Goal: Navigation & Orientation: Find specific page/section

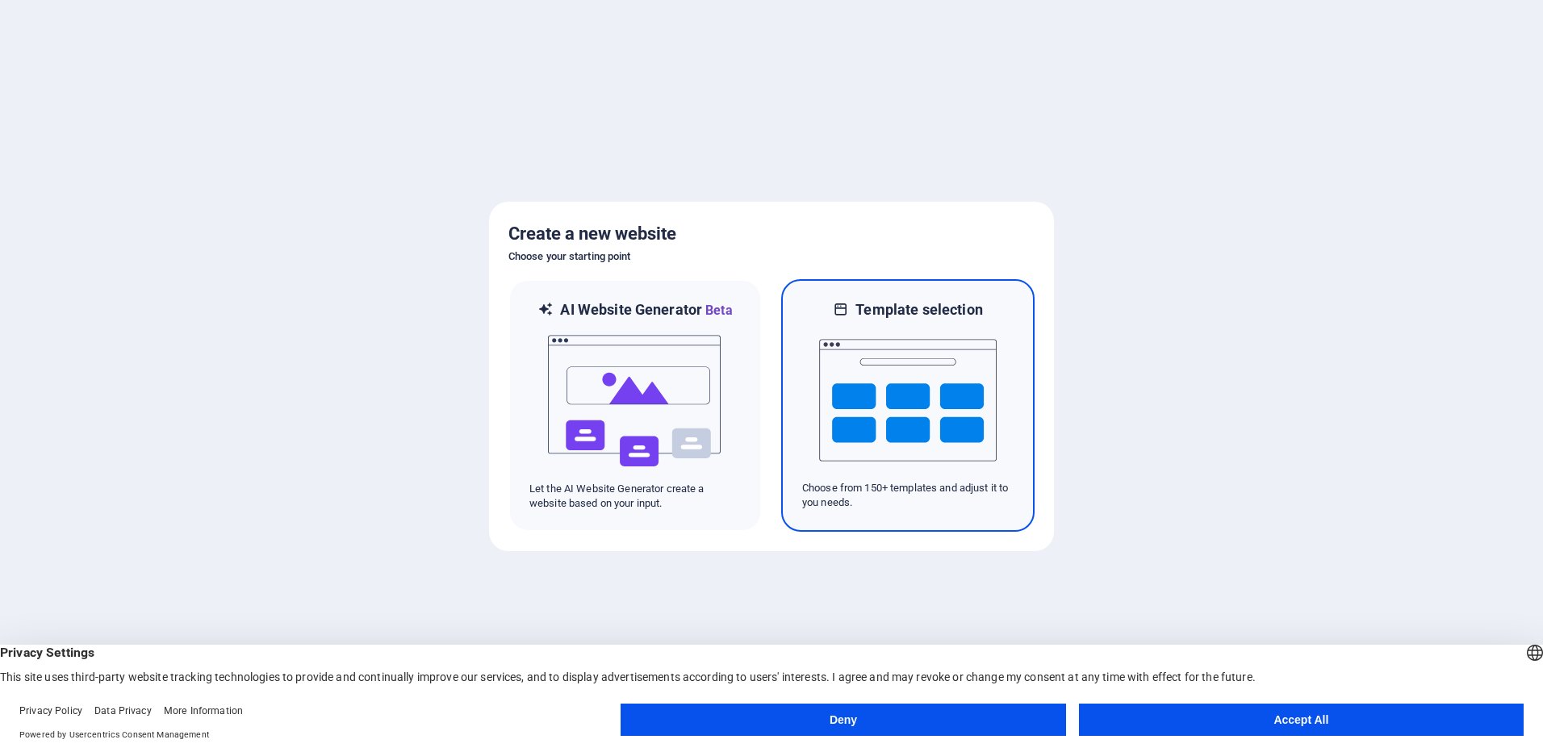
click at [916, 398] on img at bounding box center [907, 399] width 177 height 161
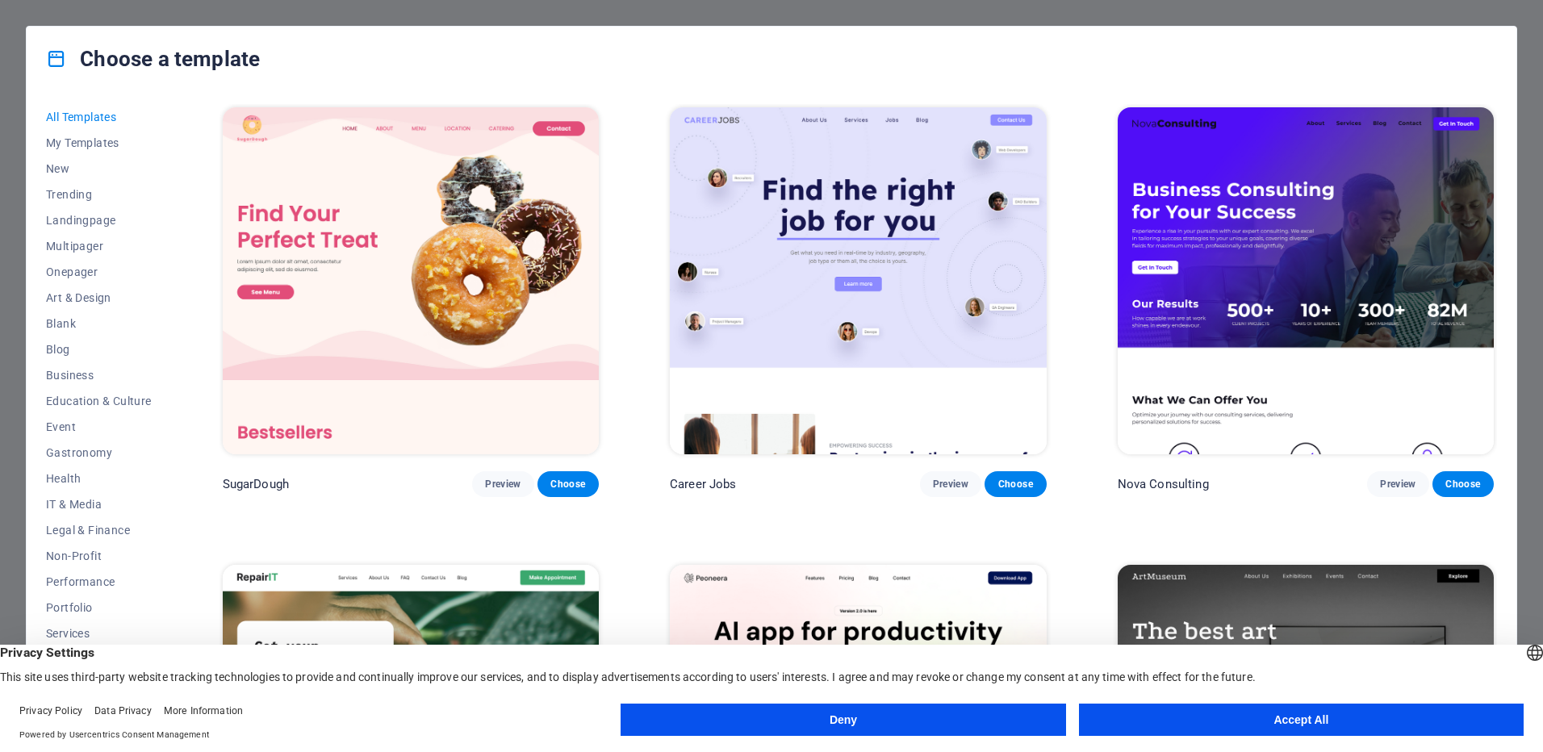
click at [1266, 722] on button "Accept All" at bounding box center [1301, 720] width 445 height 32
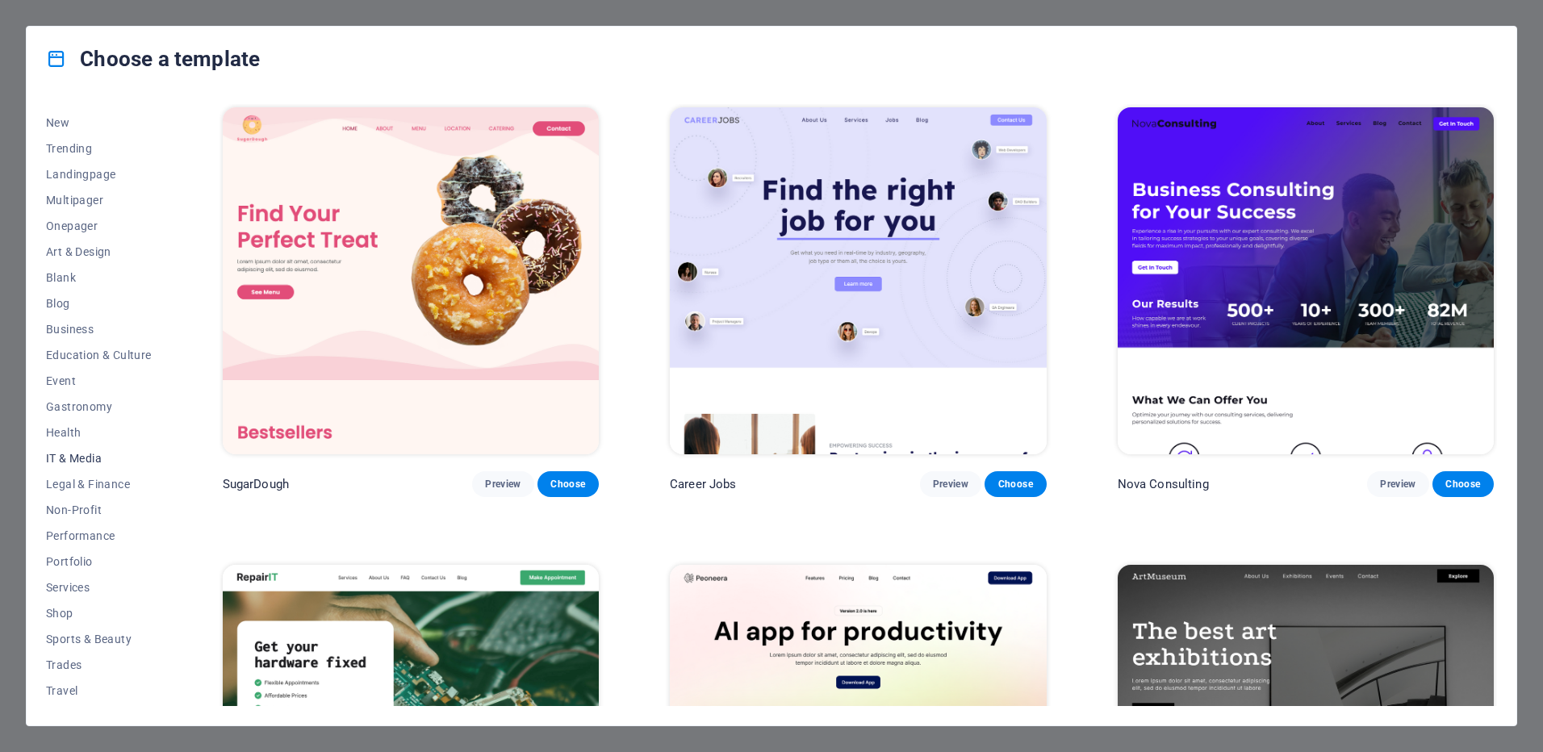
scroll to position [69, 0]
click at [90, 435] on span "IT & Media" at bounding box center [99, 434] width 106 height 13
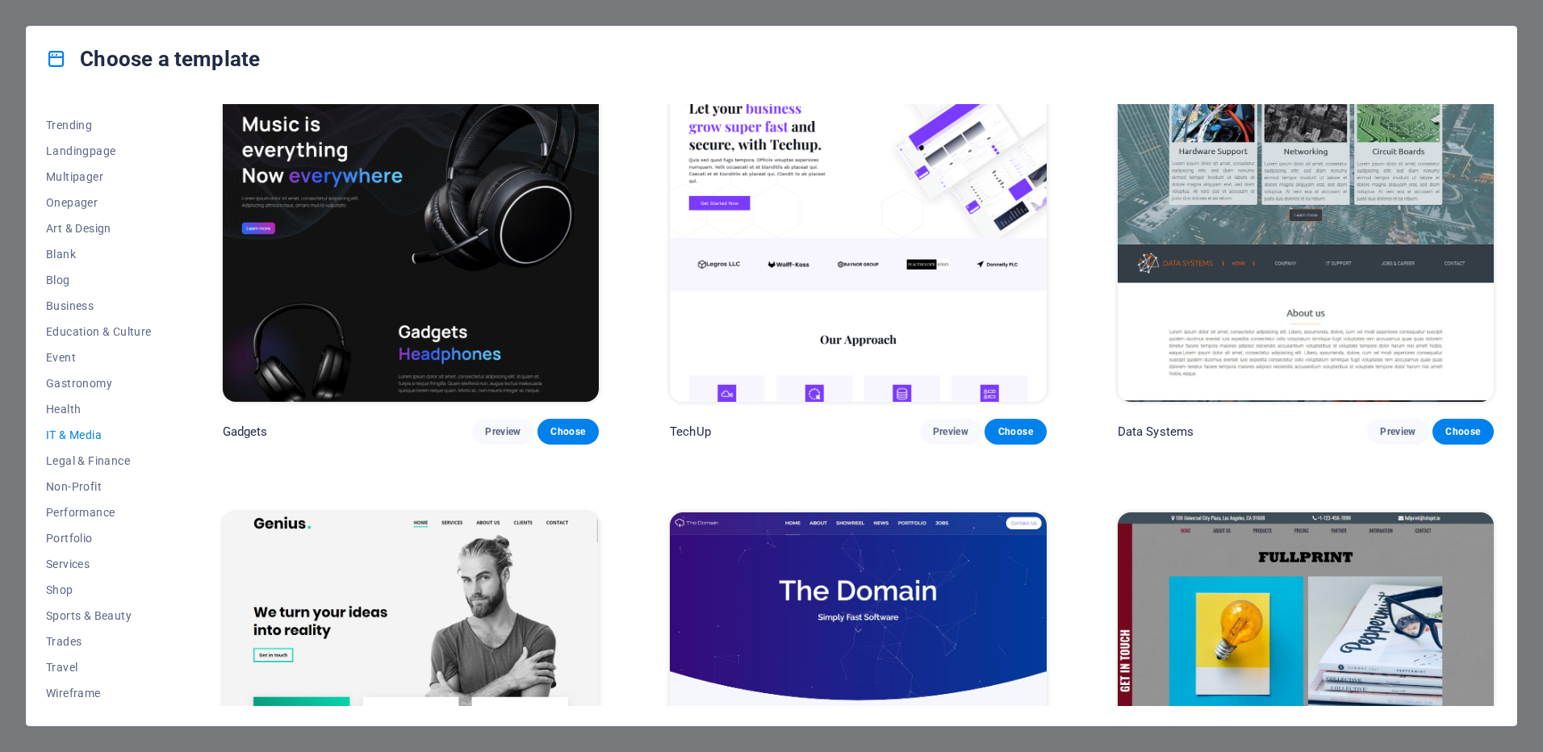
scroll to position [0, 0]
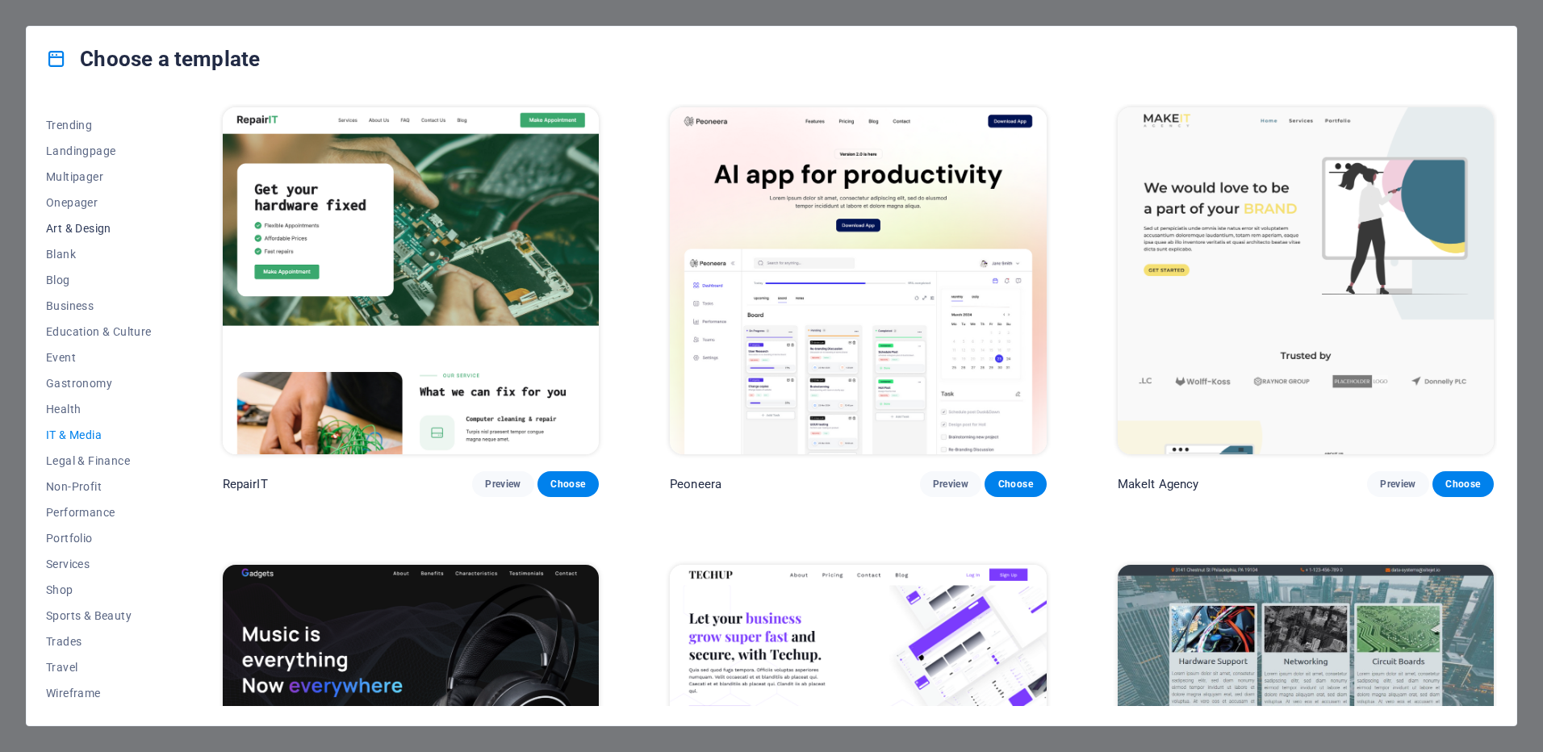
click at [85, 230] on span "Art & Design" at bounding box center [99, 228] width 106 height 13
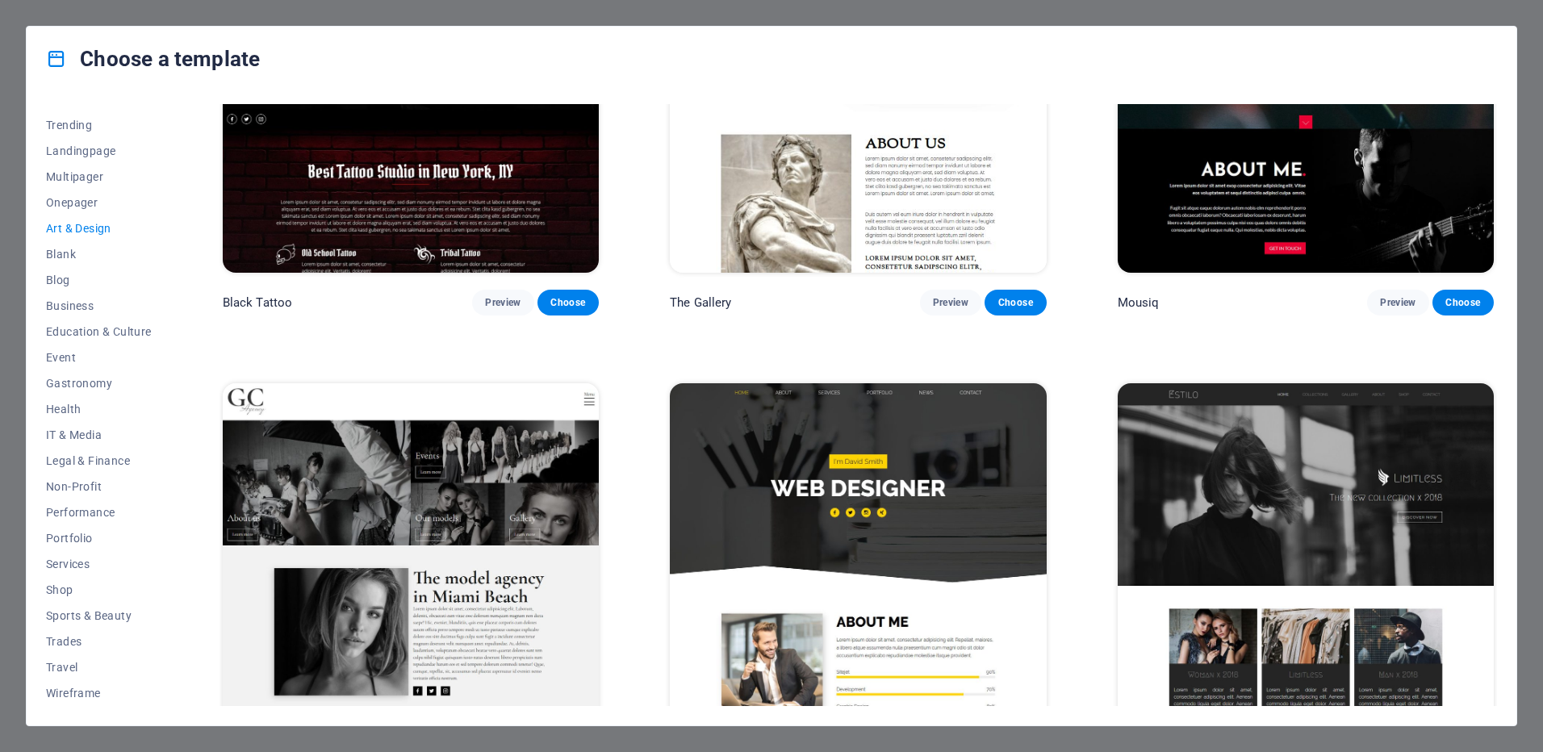
scroll to position [937, 0]
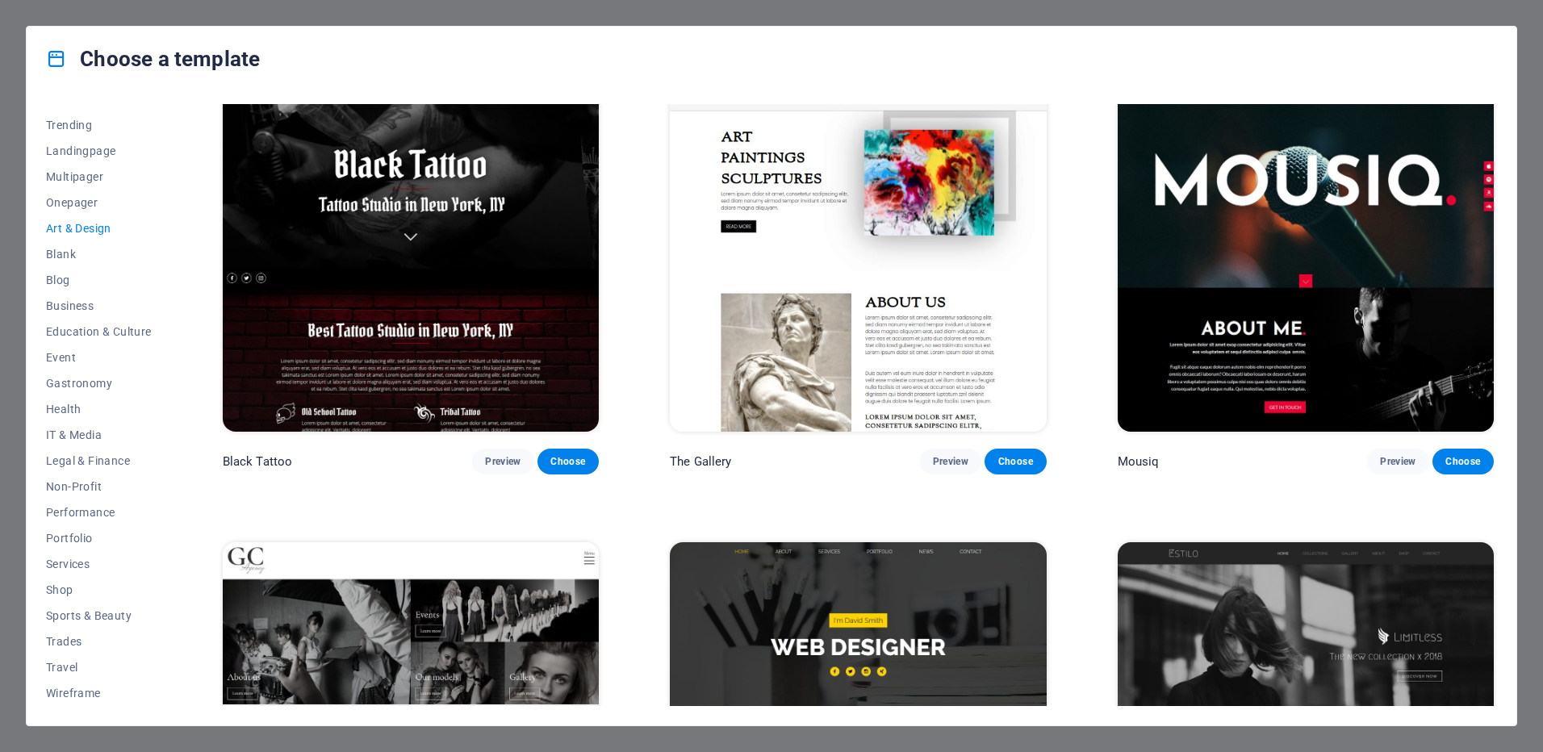
click at [1360, 361] on img at bounding box center [1305, 259] width 376 height 347
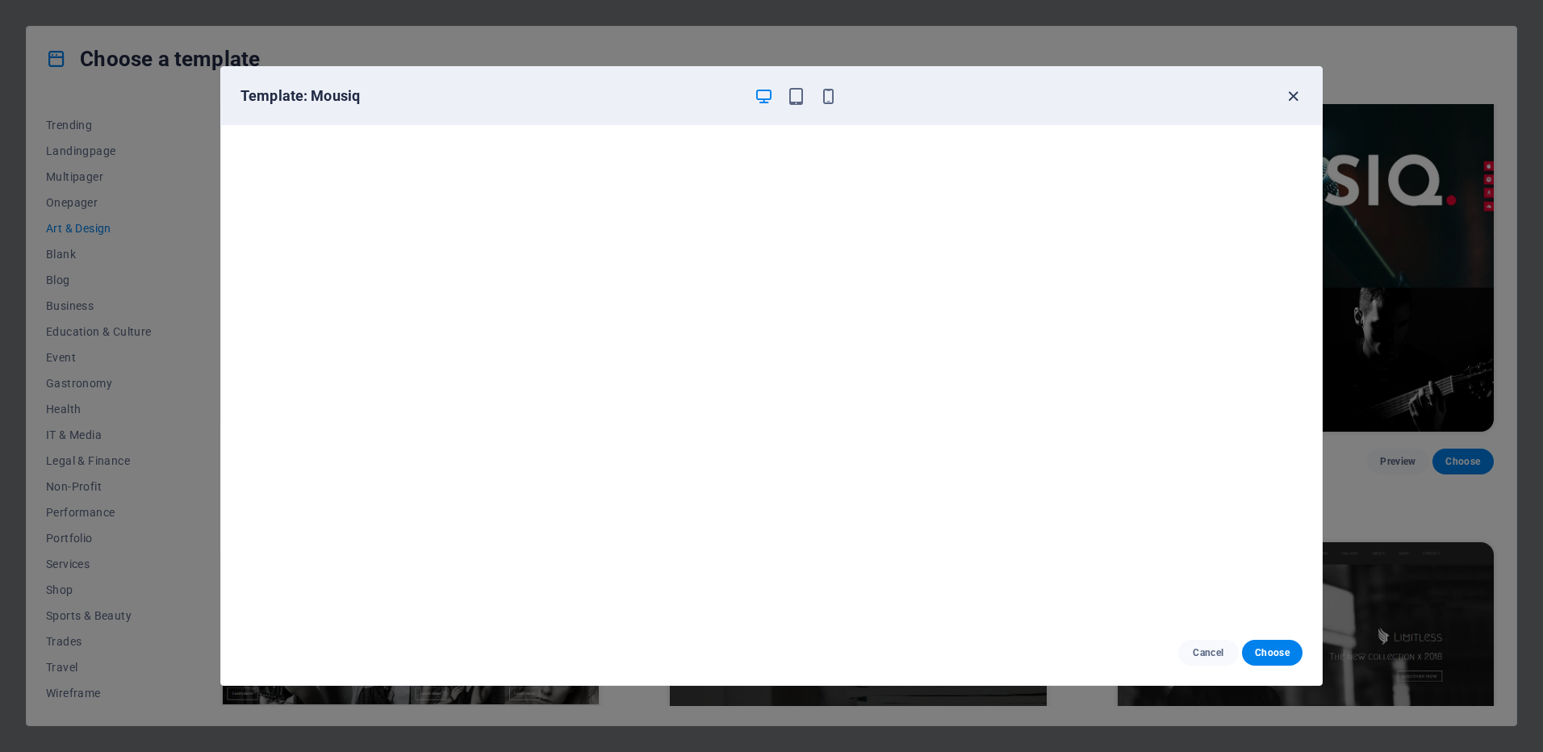
click at [1293, 98] on icon "button" at bounding box center [1293, 96] width 19 height 19
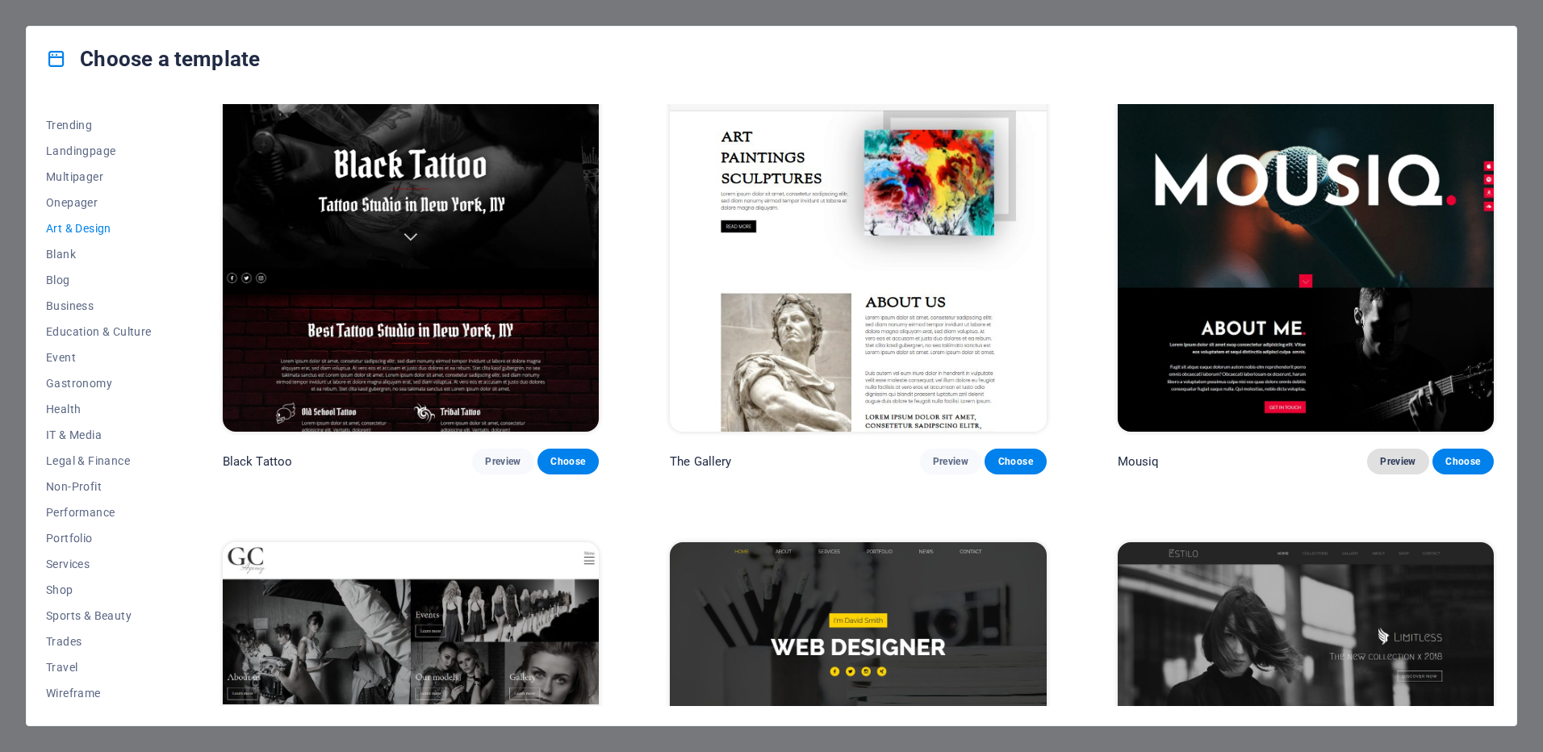
click at [1385, 455] on span "Preview" at bounding box center [1397, 461] width 35 height 13
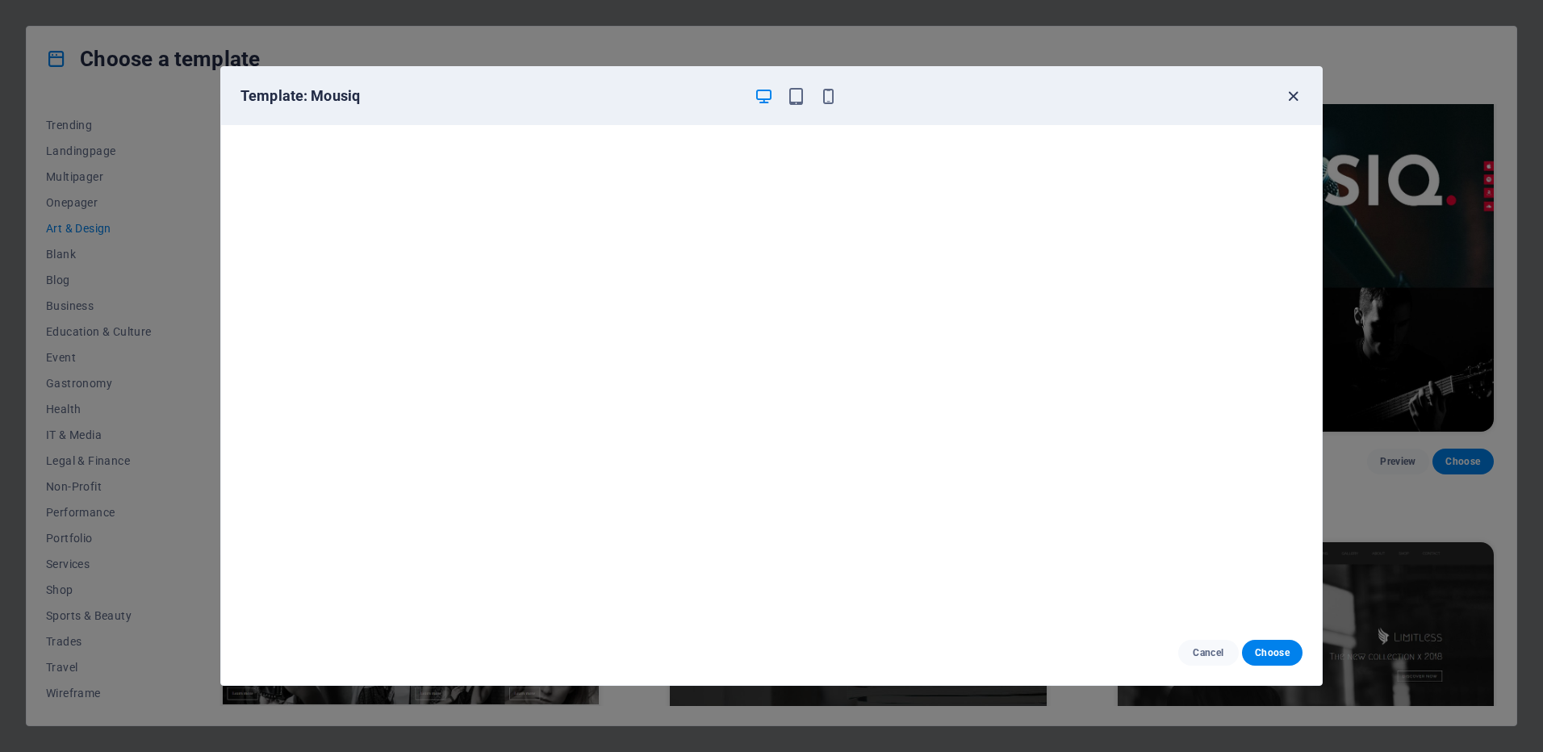
click at [1296, 92] on icon "button" at bounding box center [1293, 96] width 19 height 19
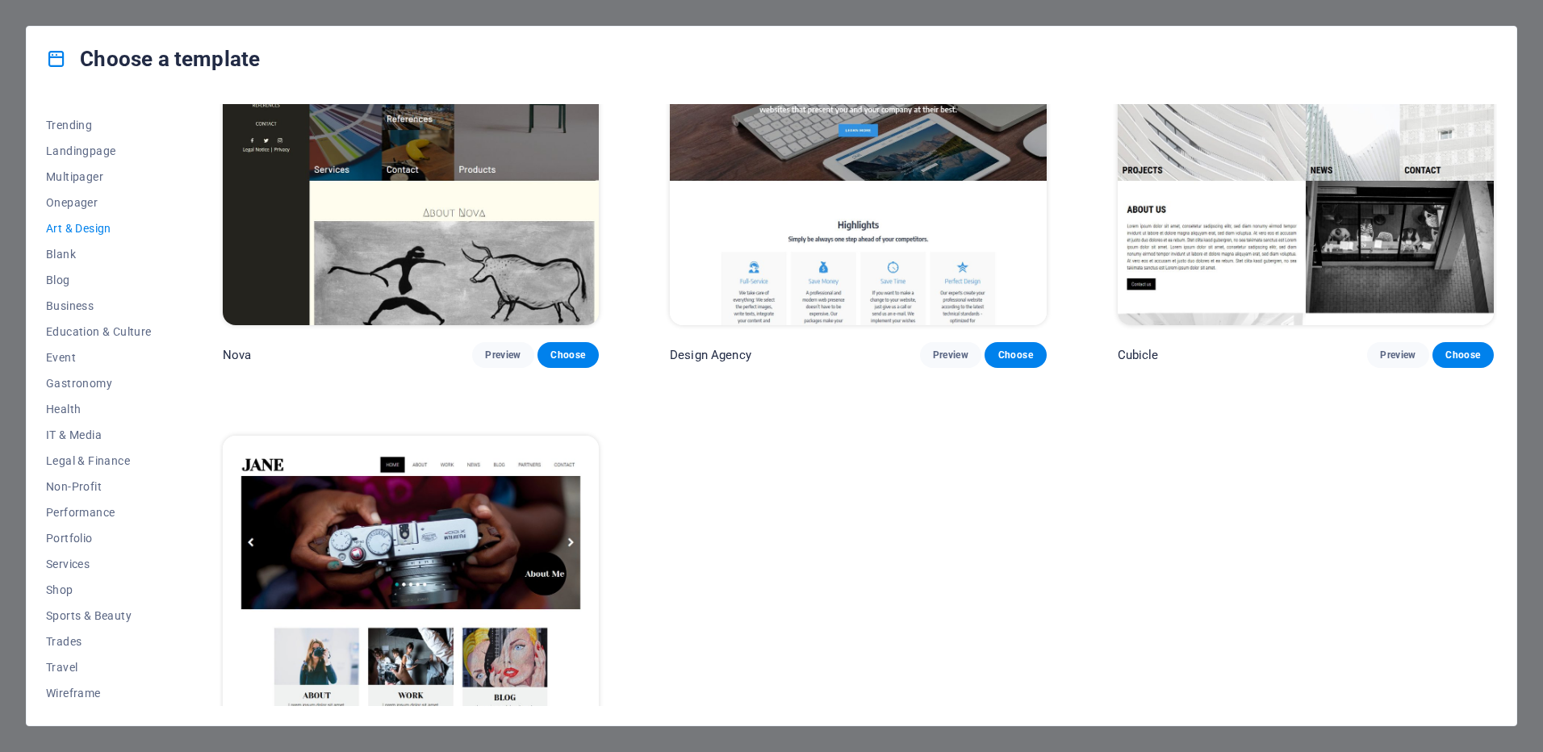
scroll to position [2066, 0]
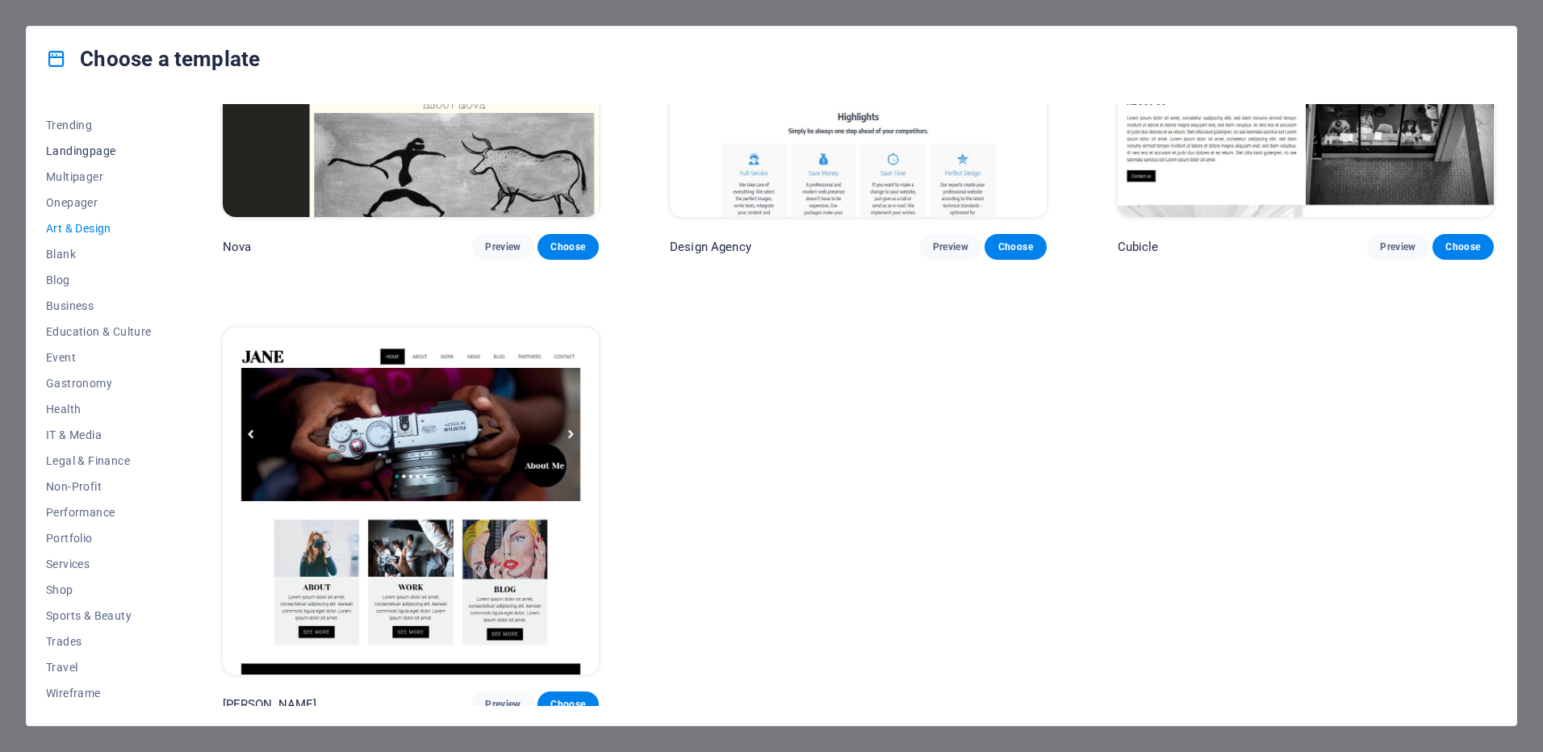
click at [91, 149] on span "Landingpage" at bounding box center [99, 150] width 106 height 13
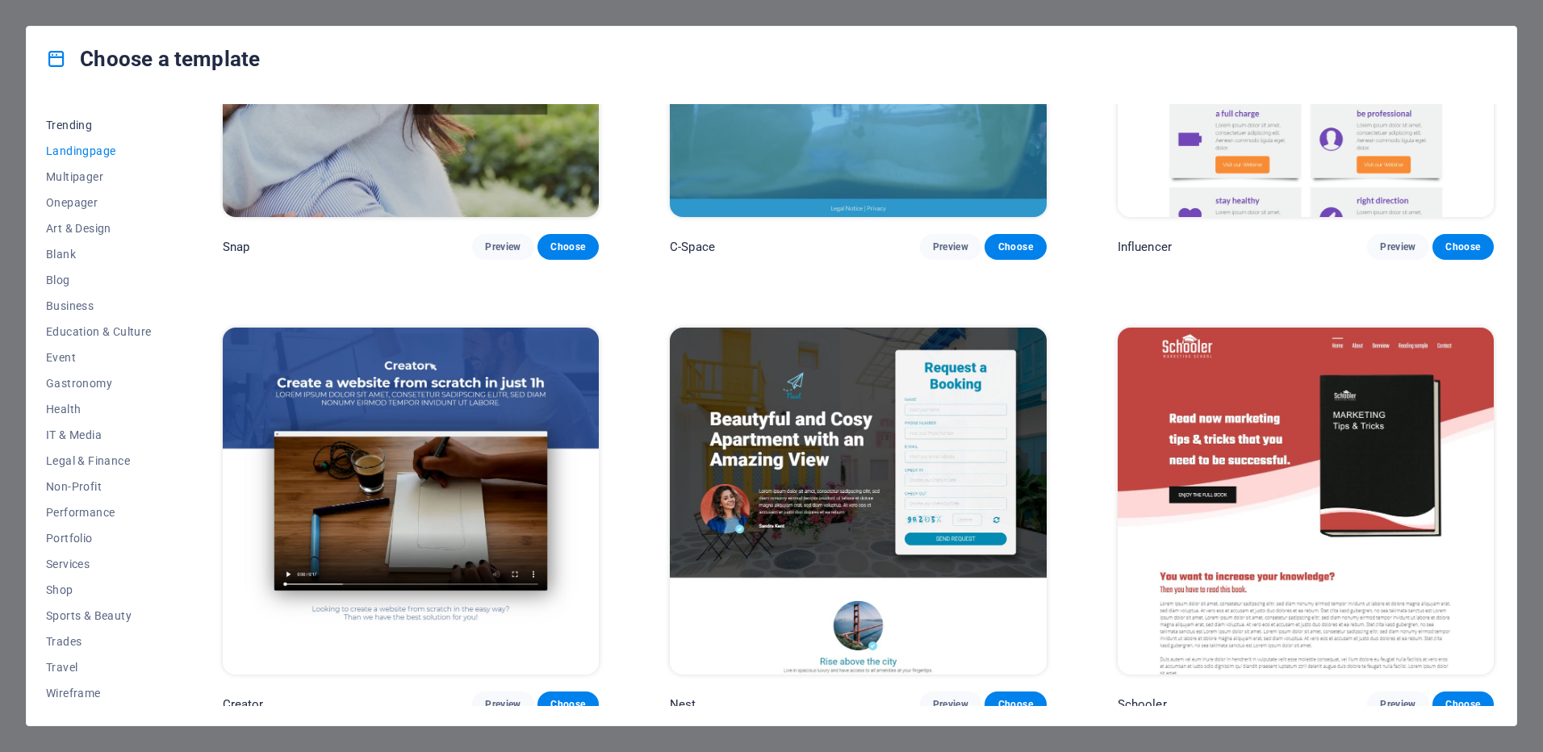
click at [90, 123] on span "Trending" at bounding box center [99, 125] width 106 height 13
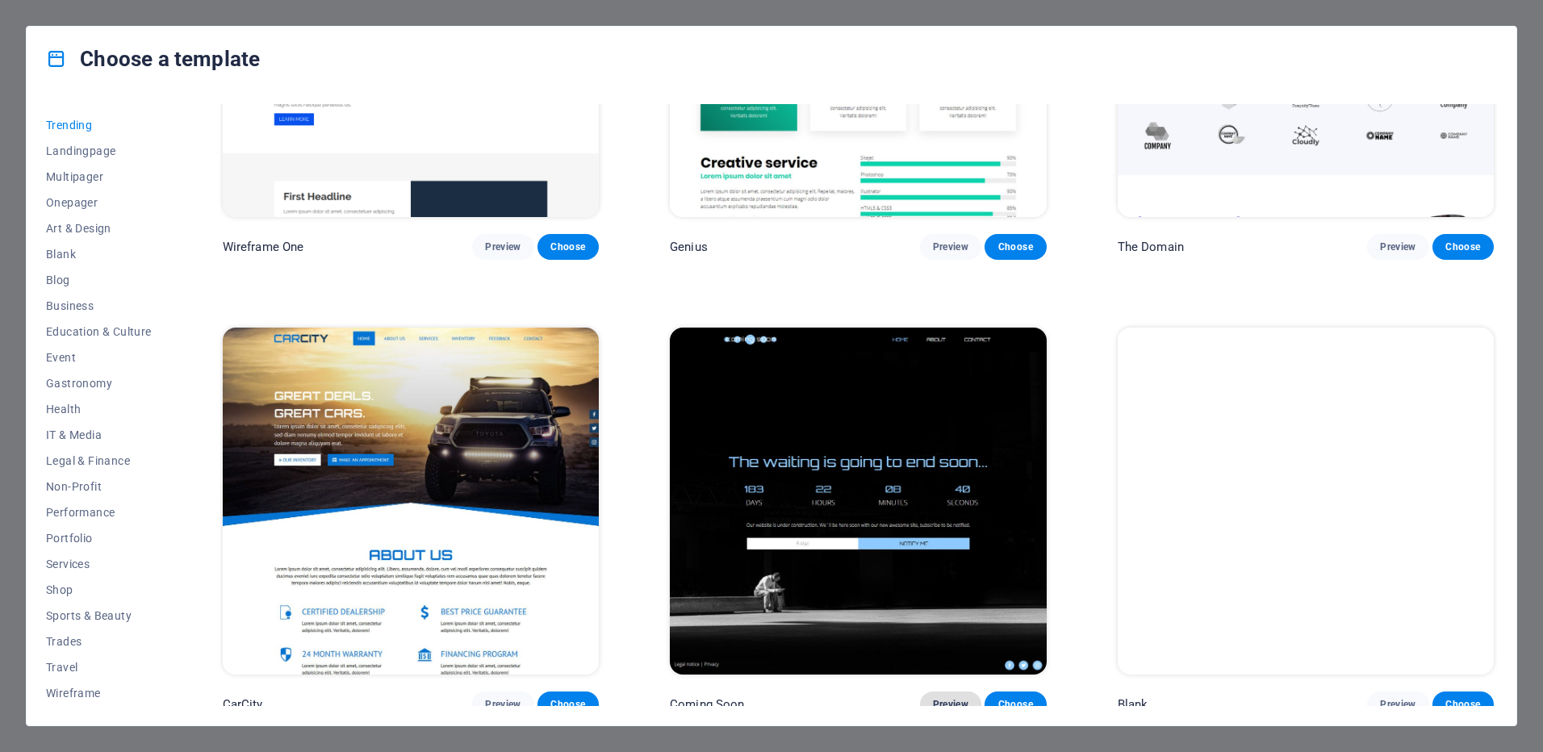
click at [943, 698] on span "Preview" at bounding box center [950, 704] width 35 height 13
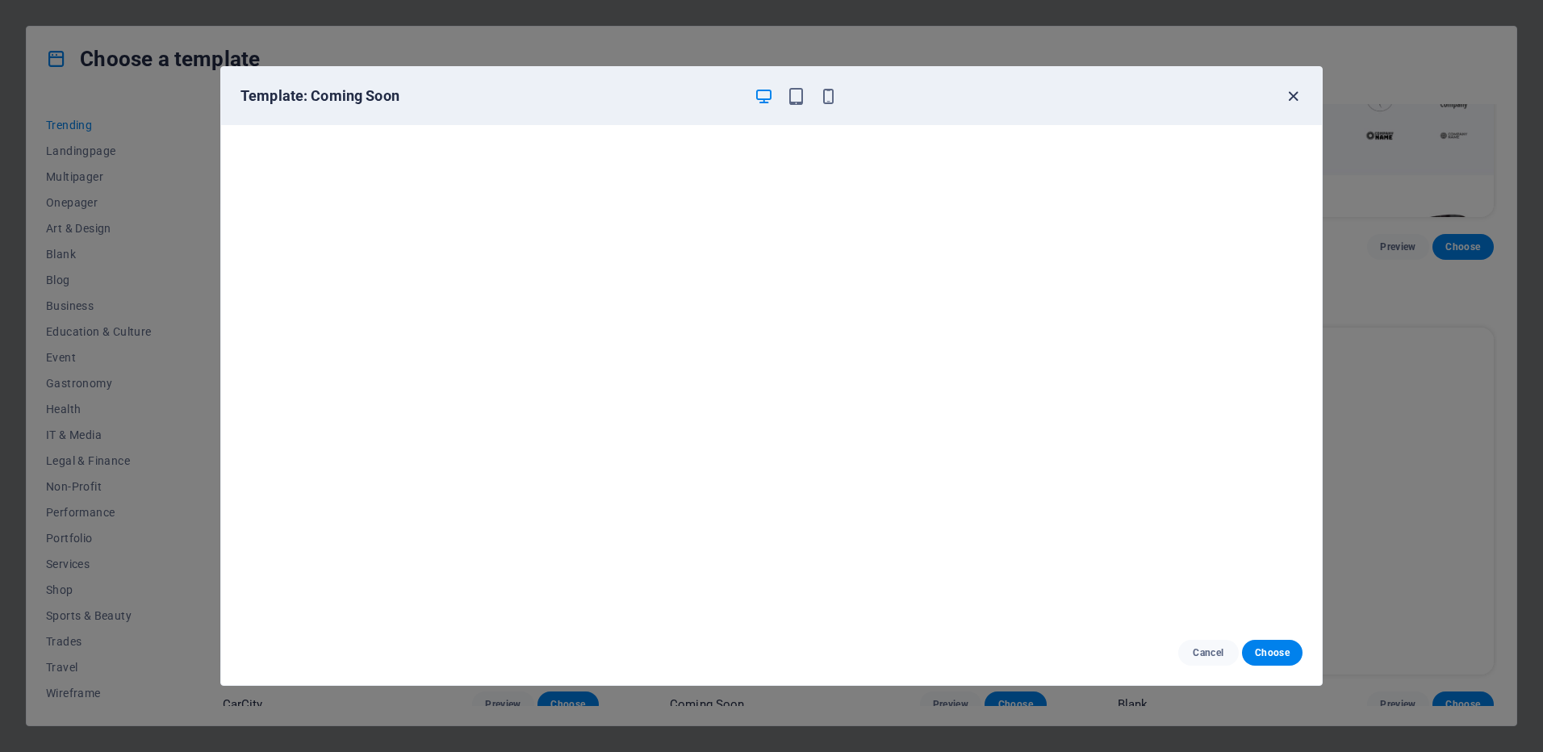
click at [1291, 102] on icon "button" at bounding box center [1293, 96] width 19 height 19
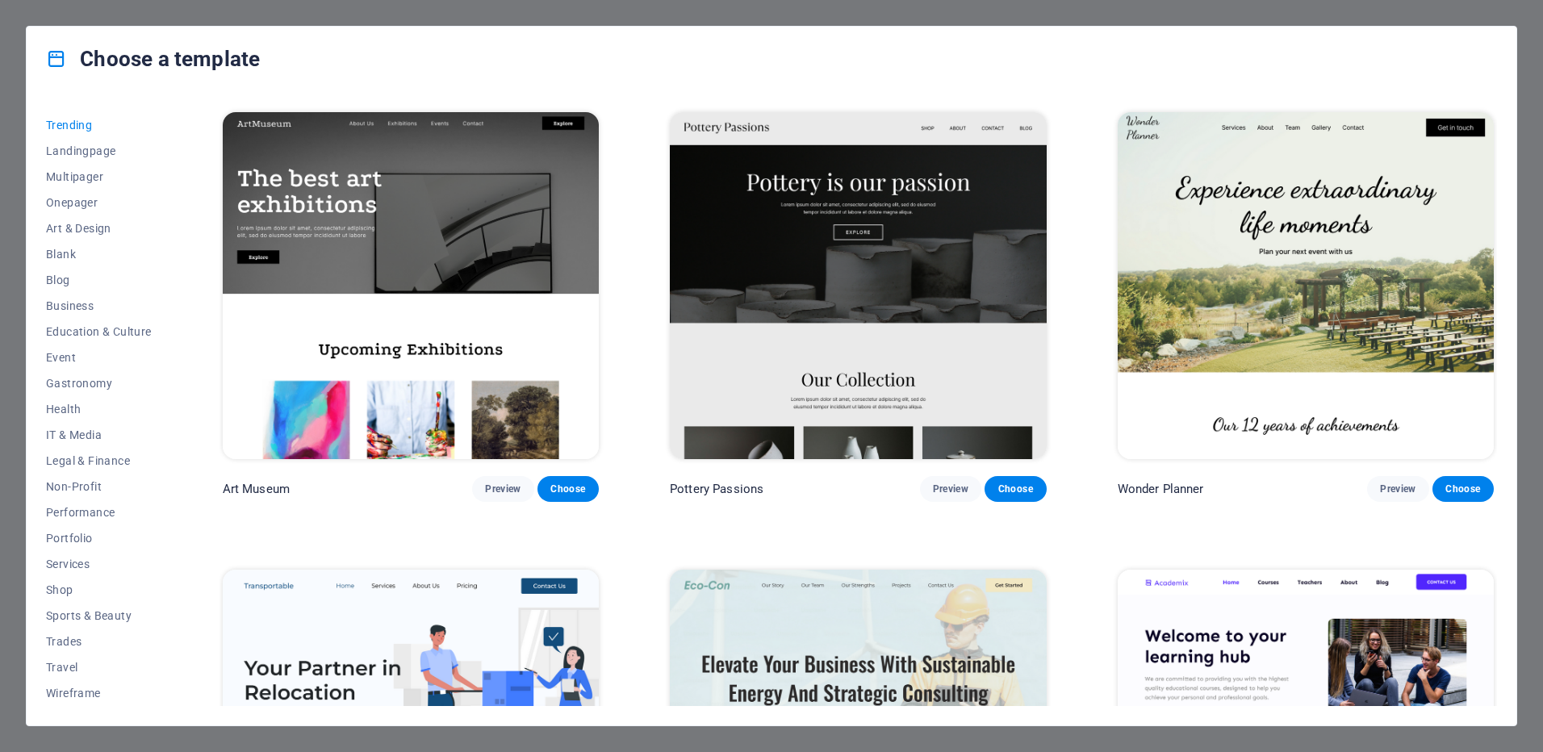
scroll to position [0, 0]
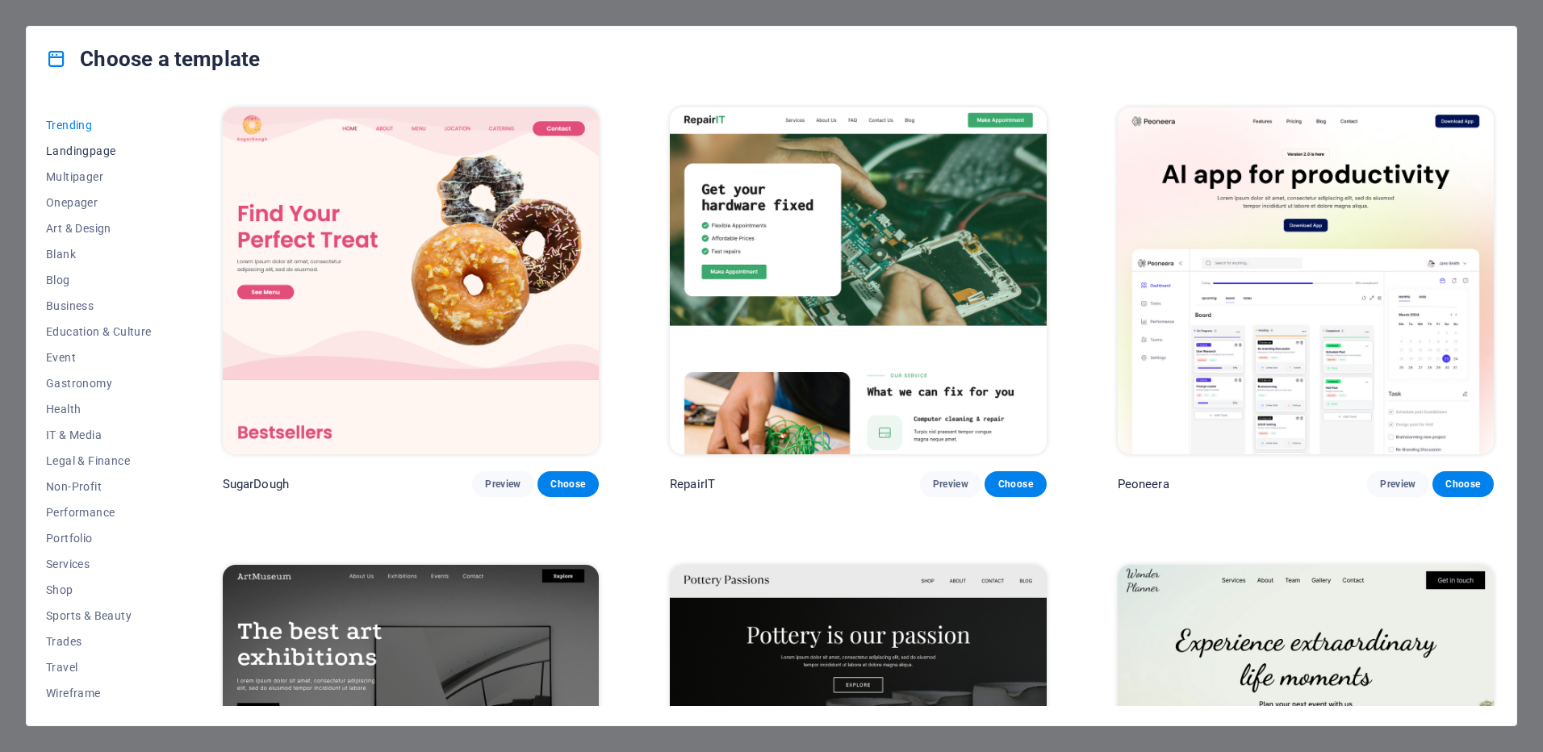
click at [79, 140] on button "Landingpage" at bounding box center [99, 151] width 106 height 26
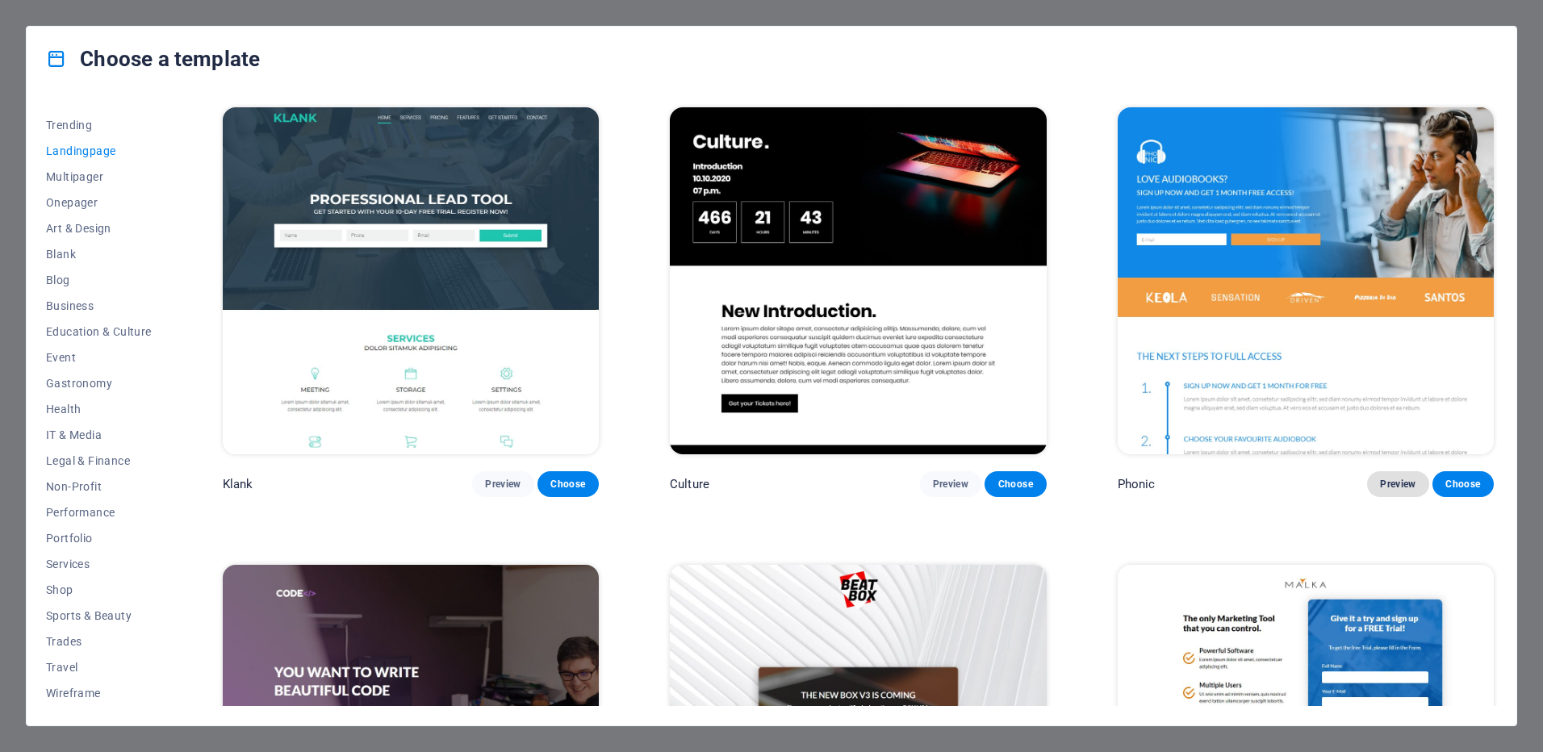
click at [1398, 479] on span "Preview" at bounding box center [1397, 484] width 35 height 13
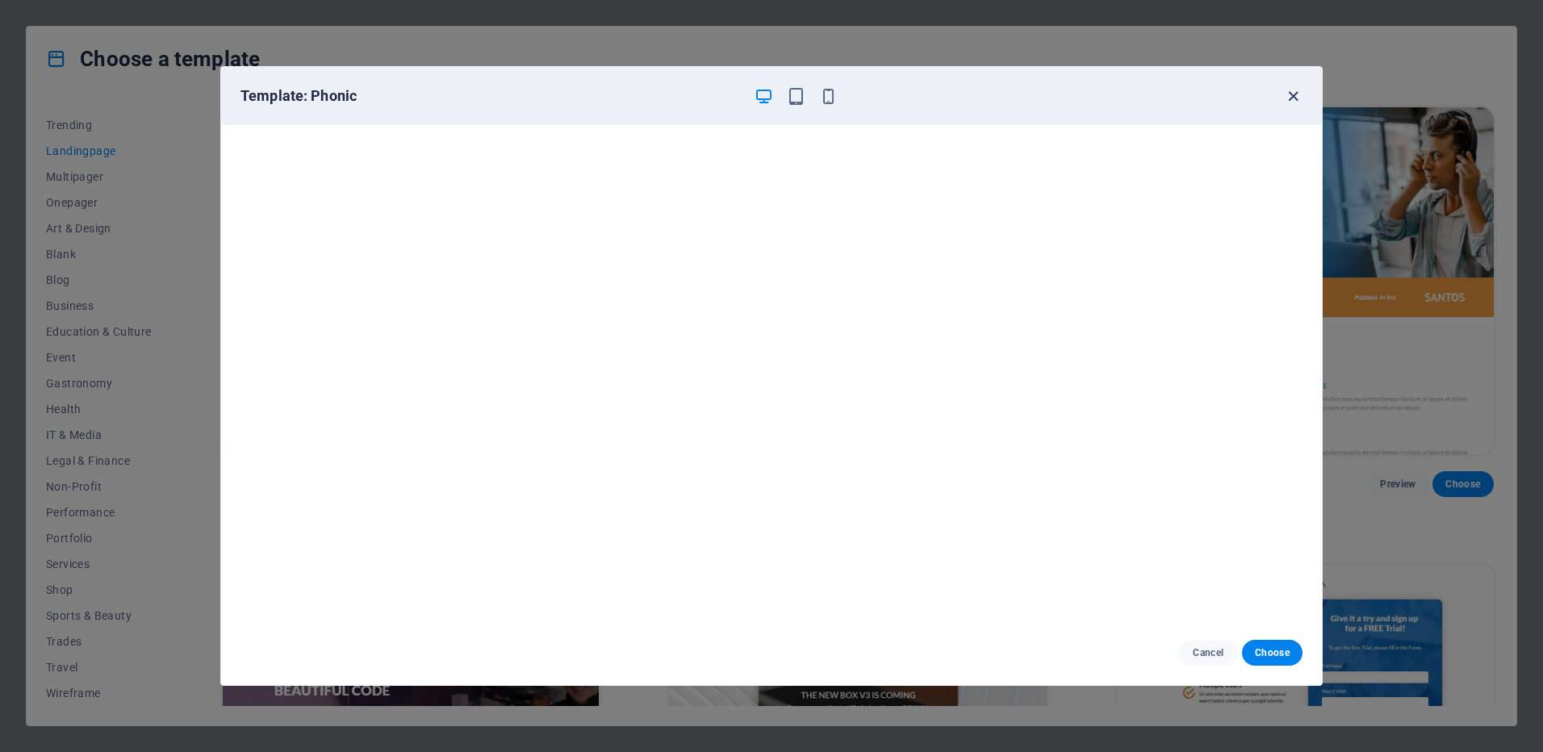
click at [1287, 104] on icon "button" at bounding box center [1293, 96] width 19 height 19
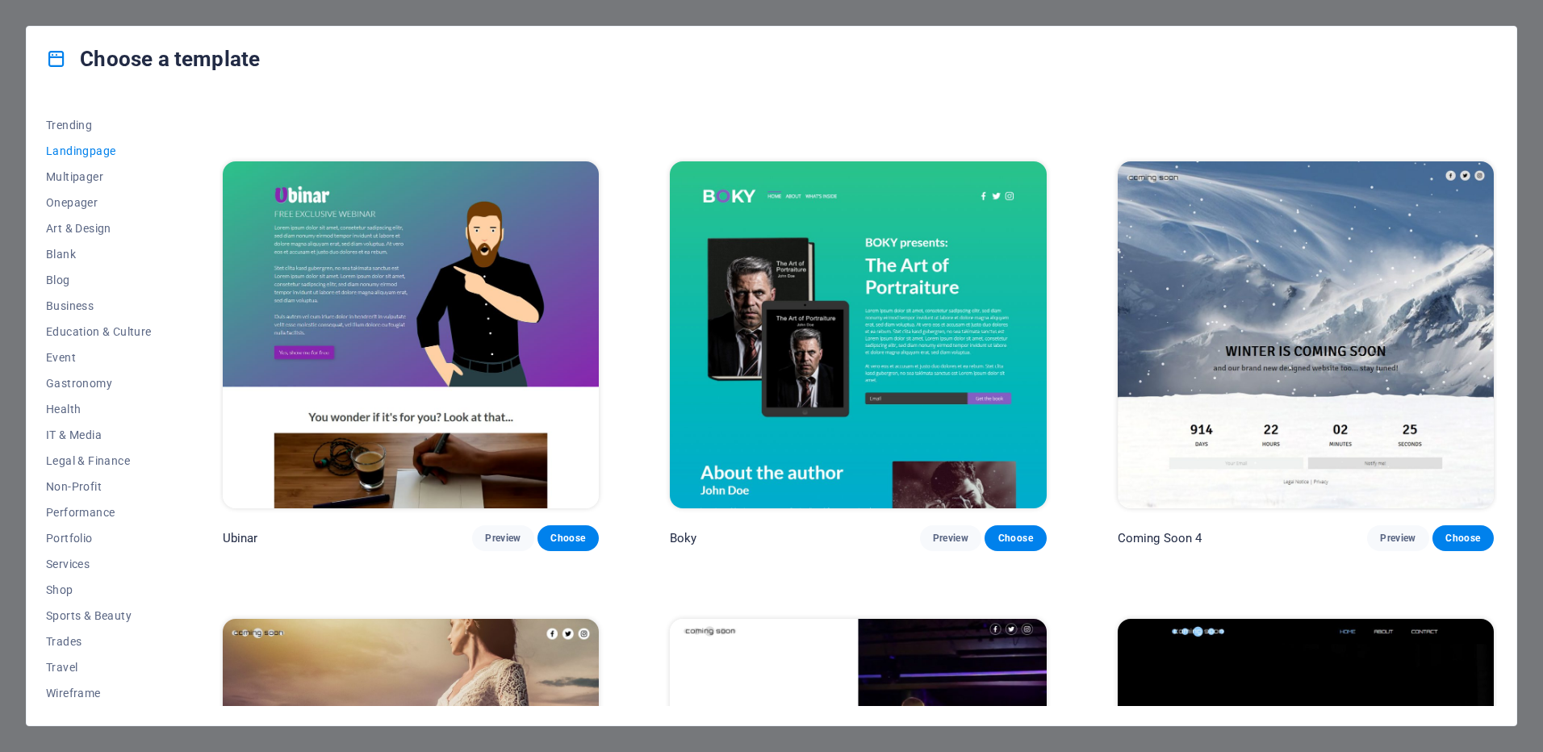
scroll to position [3433, 0]
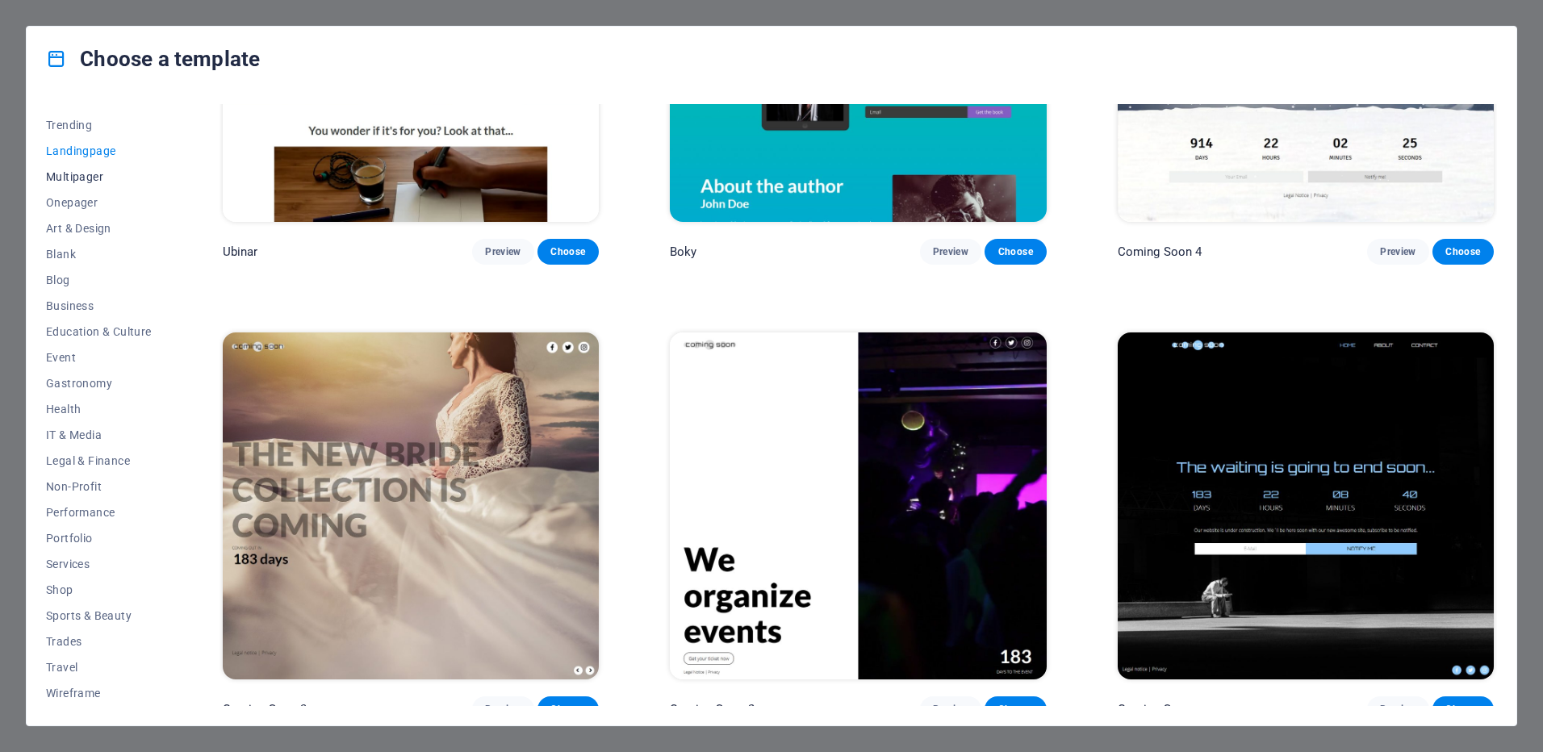
click at [85, 173] on span "Multipager" at bounding box center [99, 176] width 106 height 13
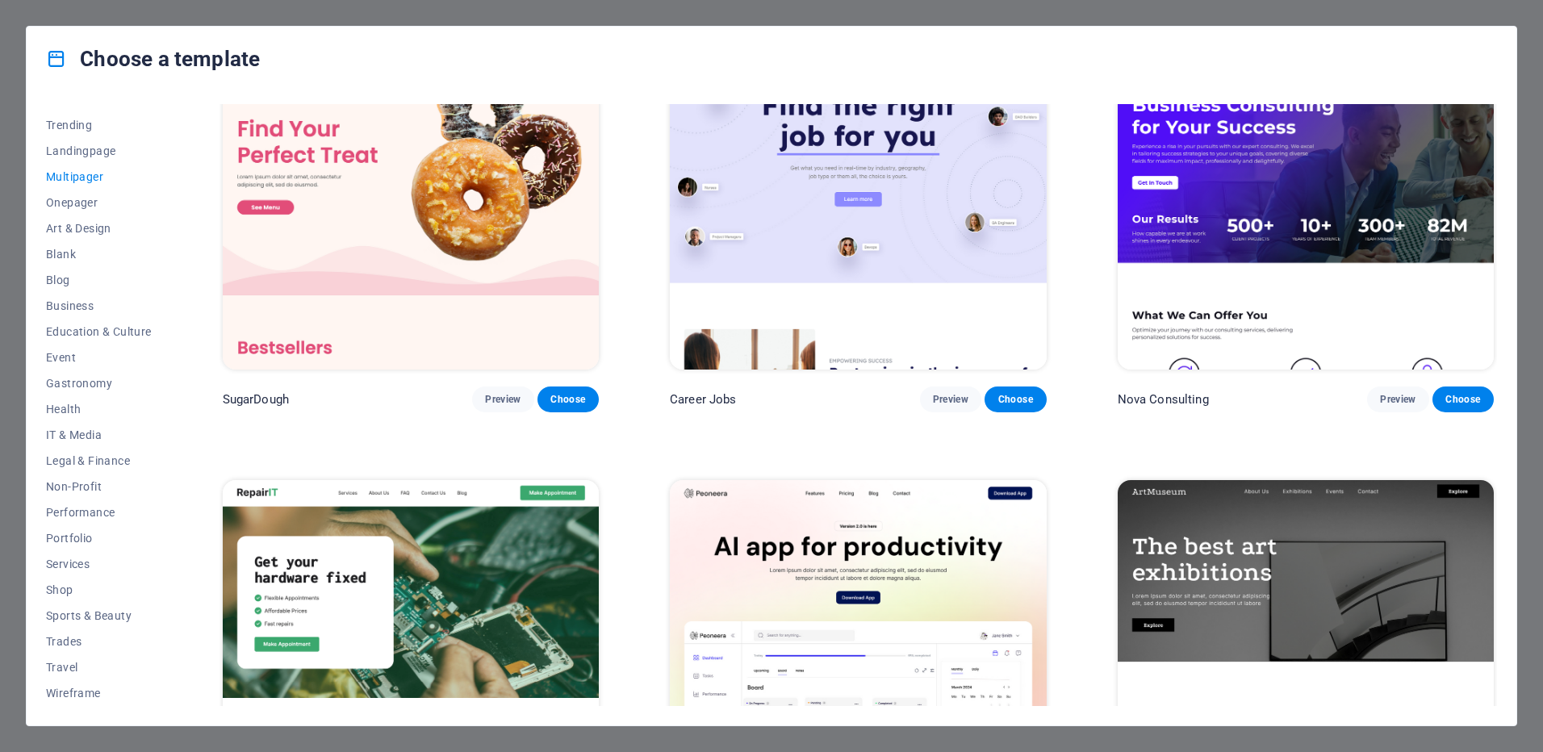
scroll to position [0, 0]
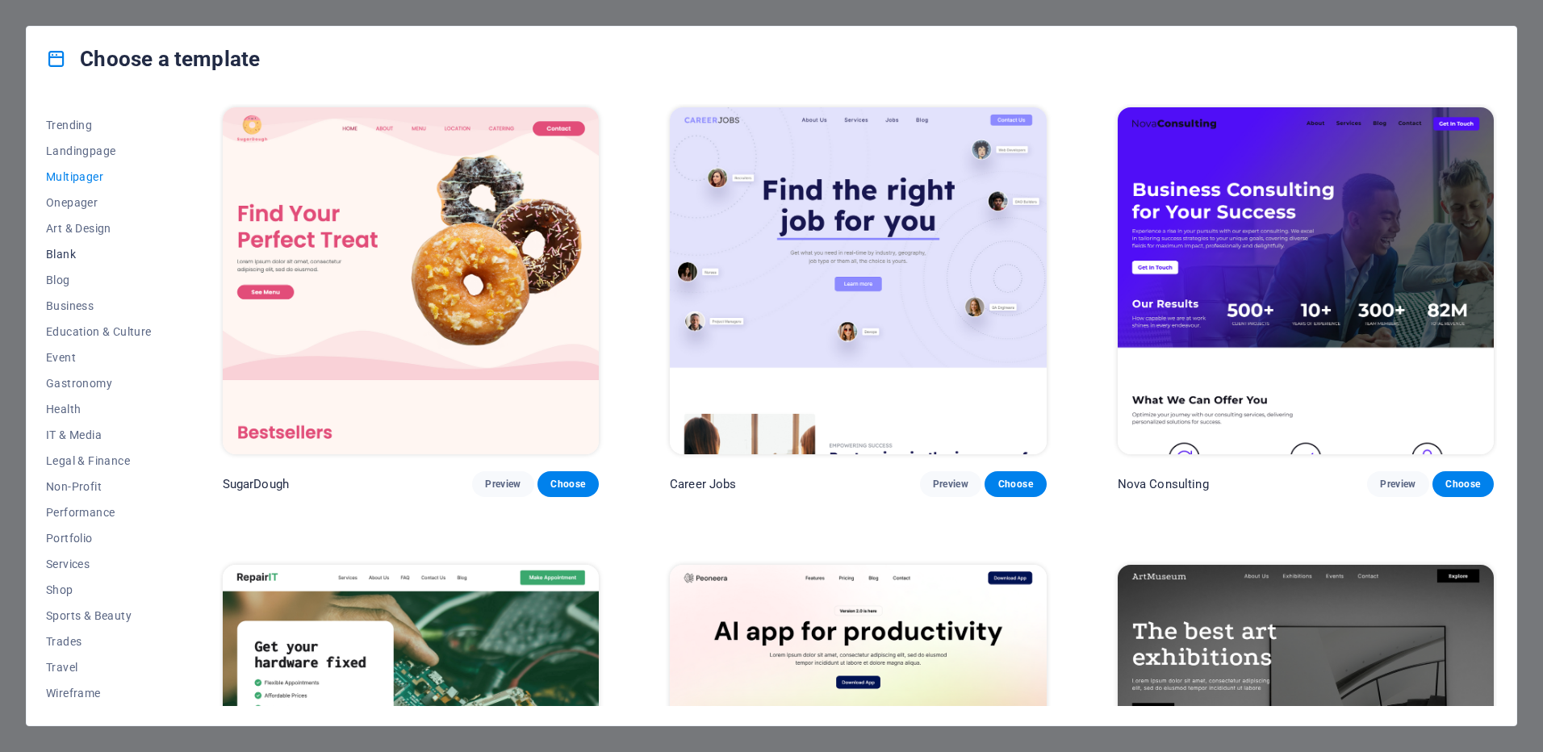
click at [65, 253] on span "Blank" at bounding box center [99, 254] width 106 height 13
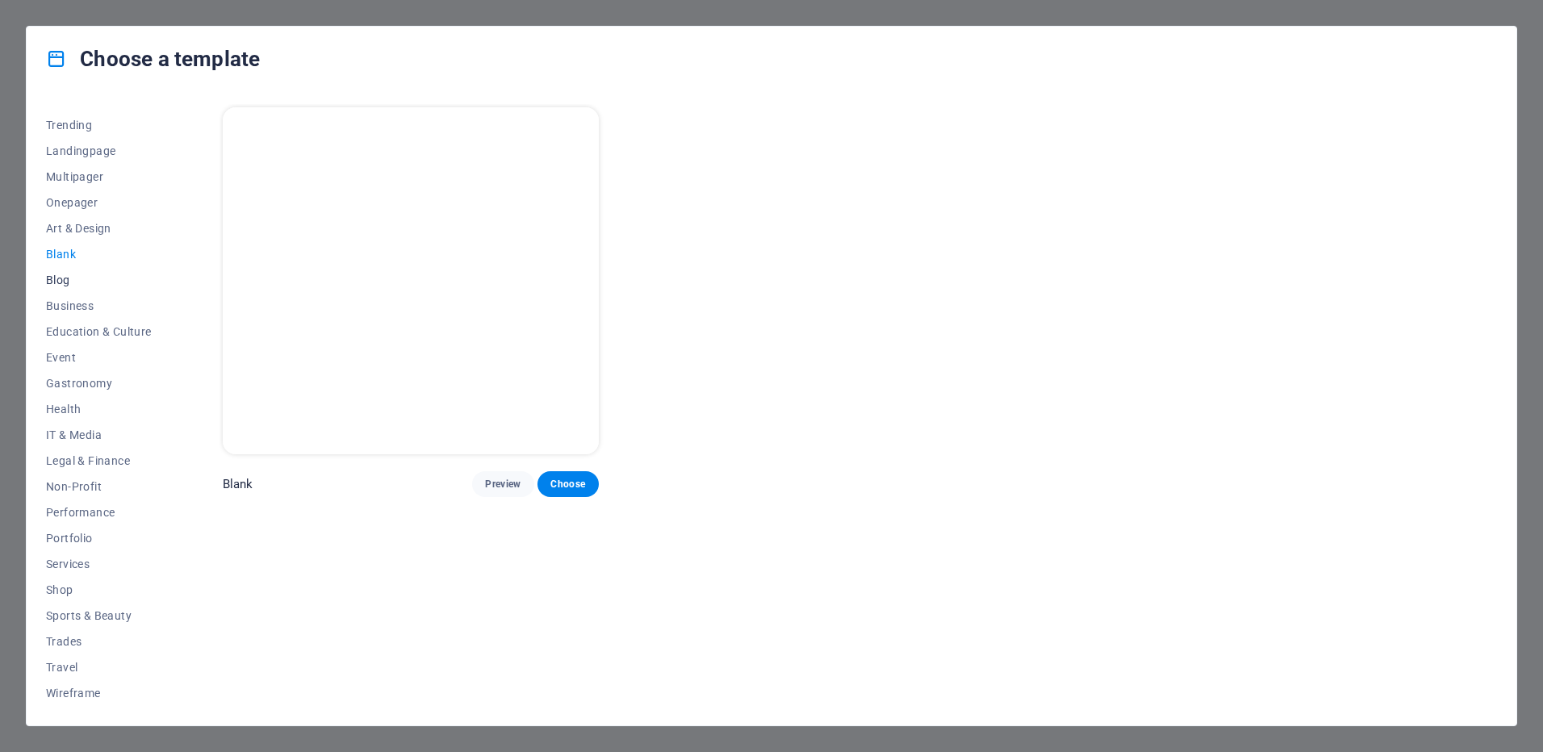
click at [65, 273] on span "Blog" at bounding box center [99, 279] width 106 height 13
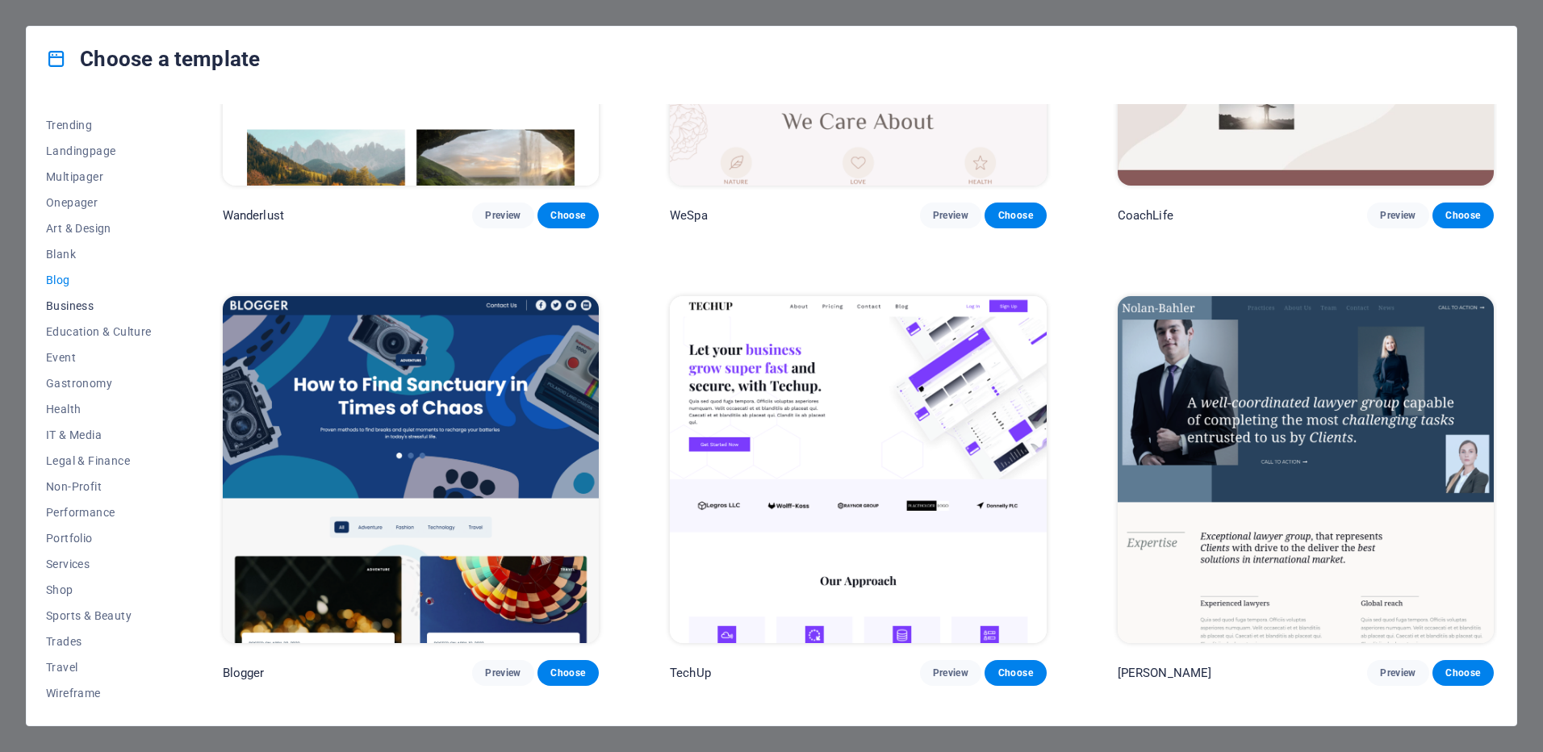
click at [83, 301] on span "Business" at bounding box center [99, 305] width 106 height 13
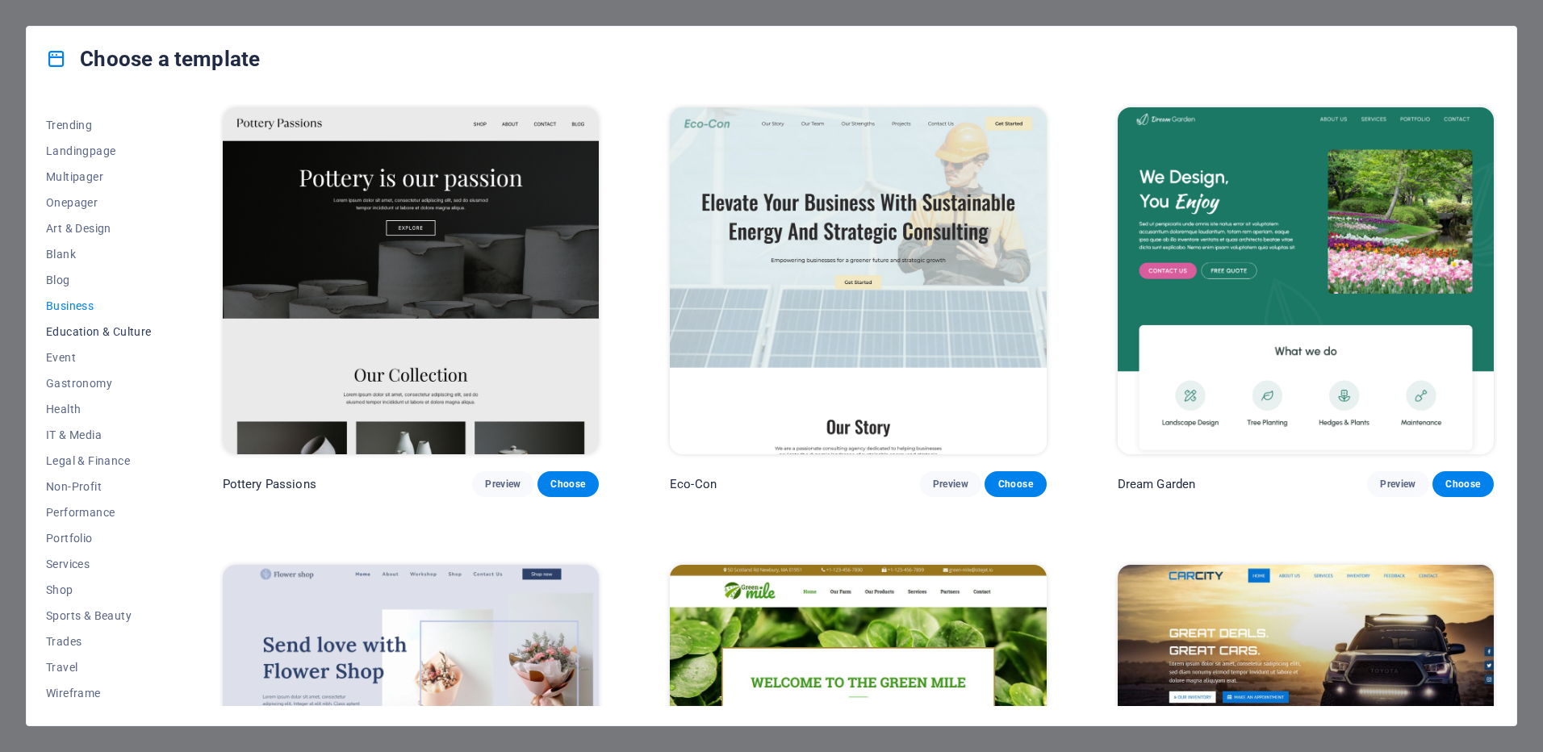
click at [92, 333] on span "Education & Culture" at bounding box center [99, 331] width 106 height 13
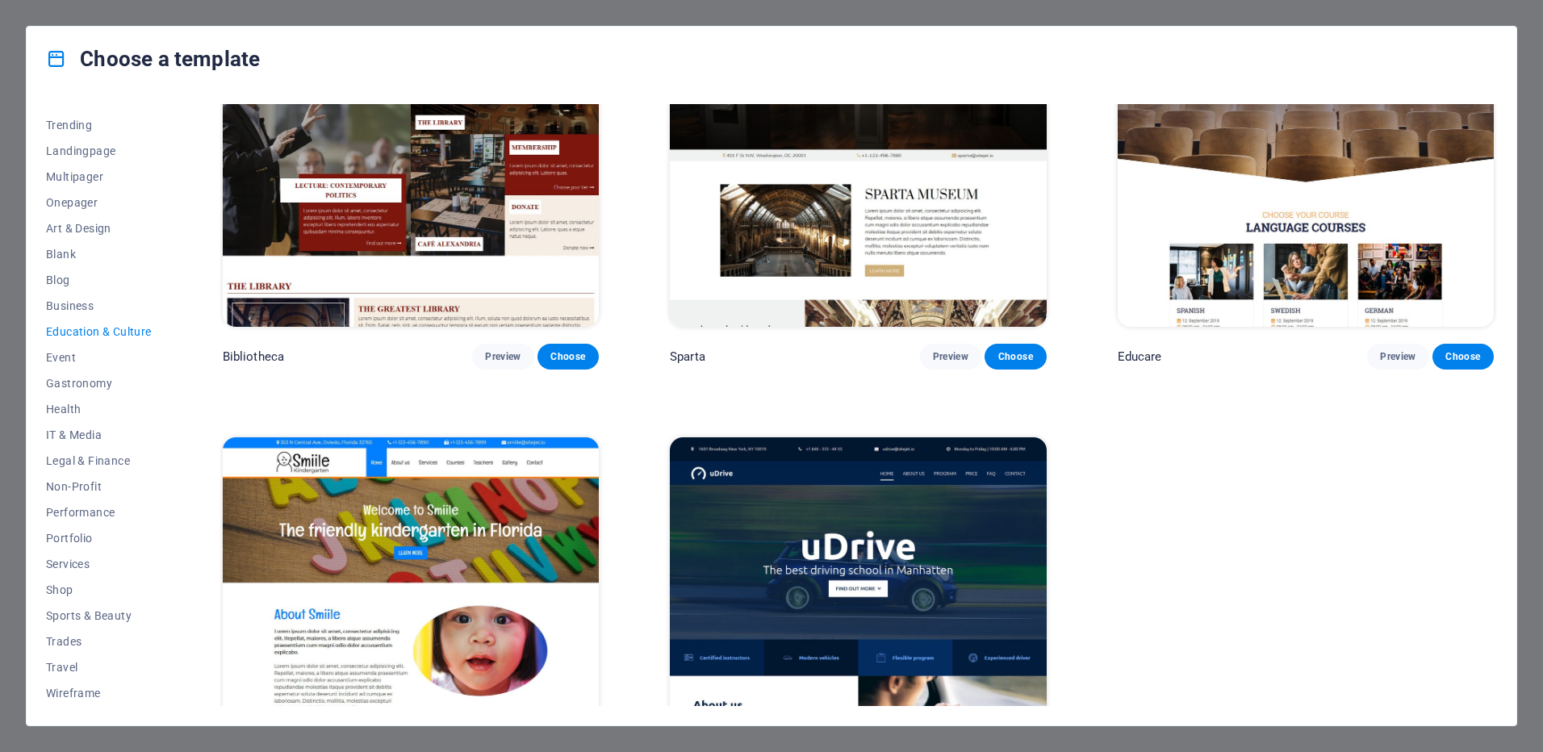
scroll to position [700, 0]
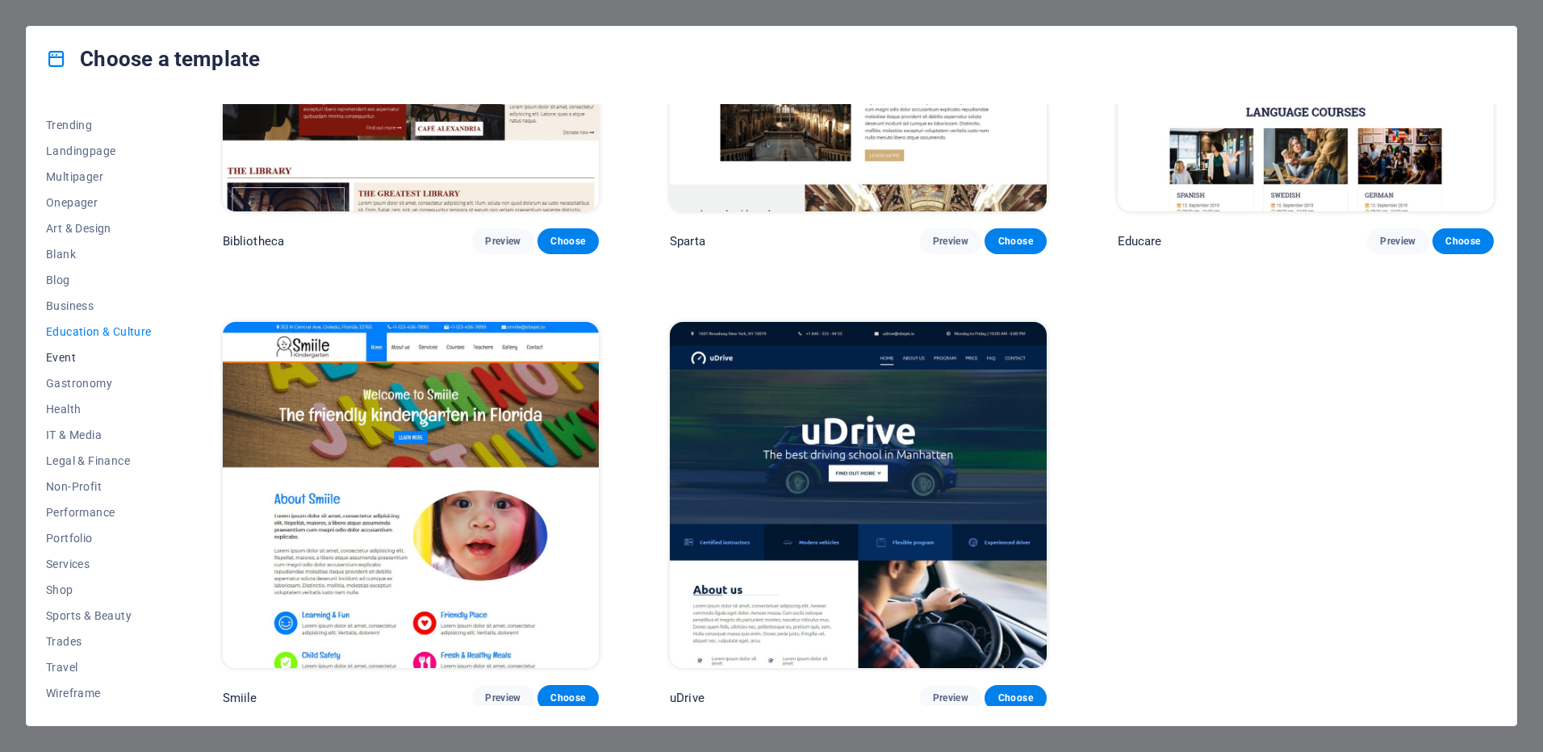
click at [69, 351] on span "Event" at bounding box center [99, 357] width 106 height 13
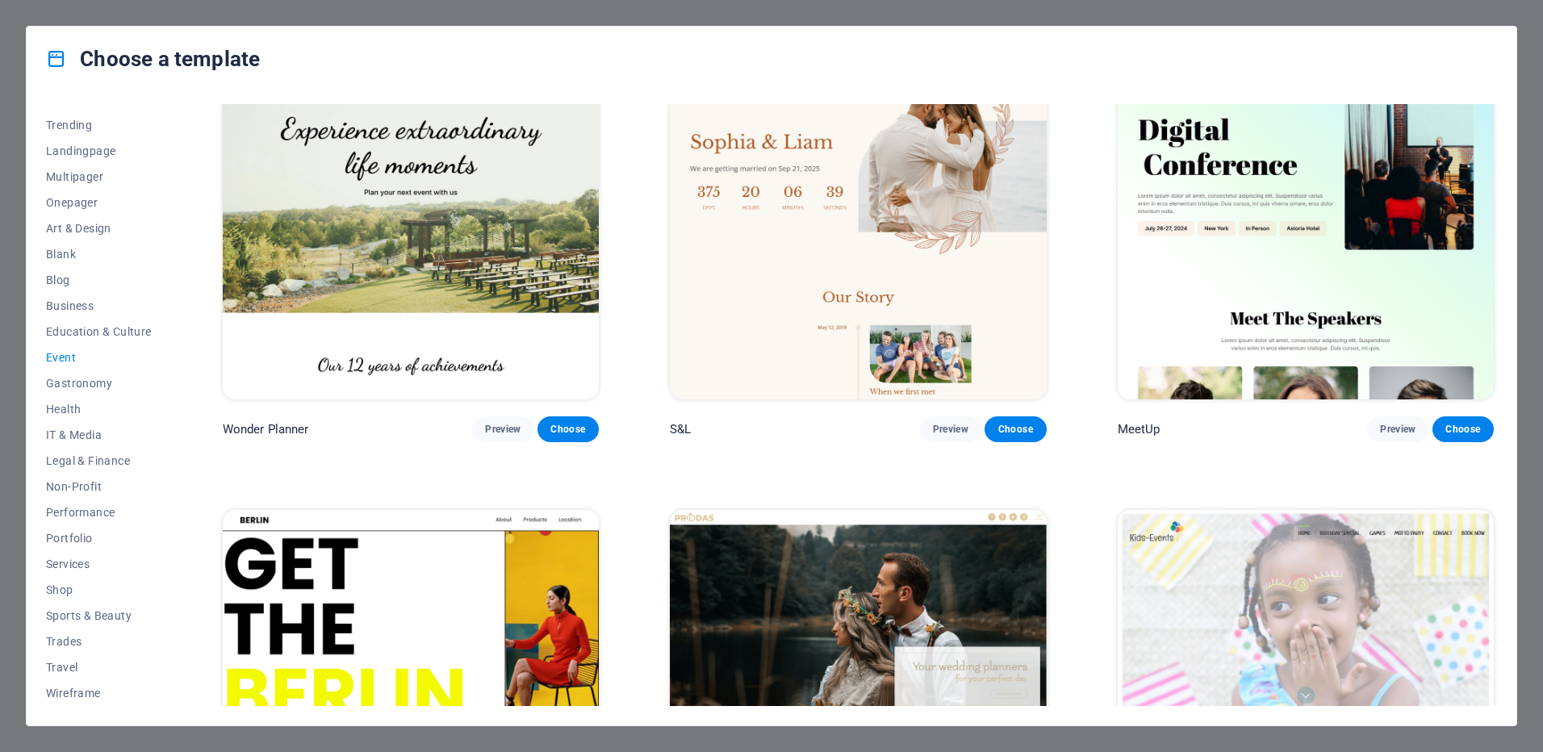
scroll to position [0, 0]
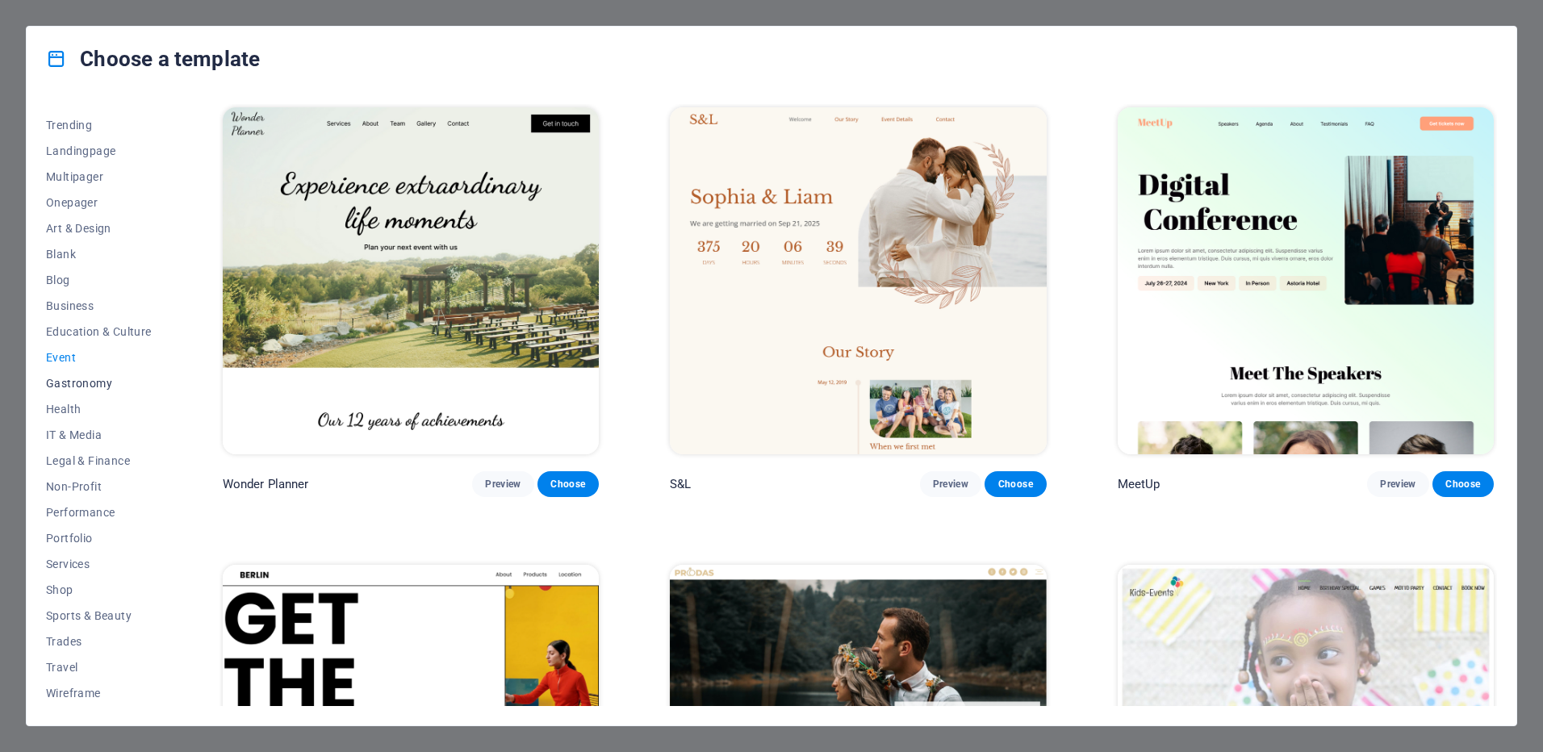
click at [76, 372] on button "Gastronomy" at bounding box center [99, 383] width 106 height 26
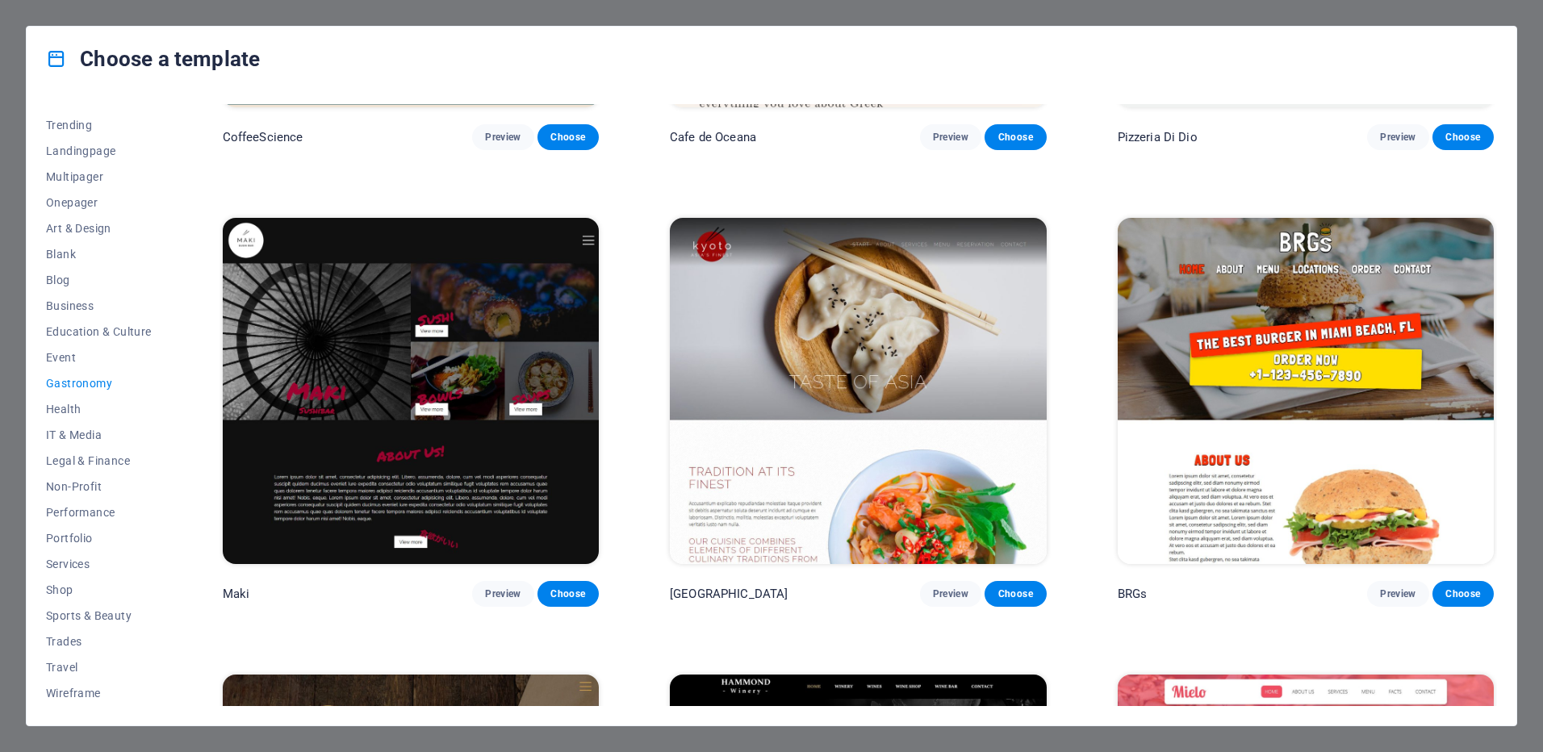
scroll to position [807, 0]
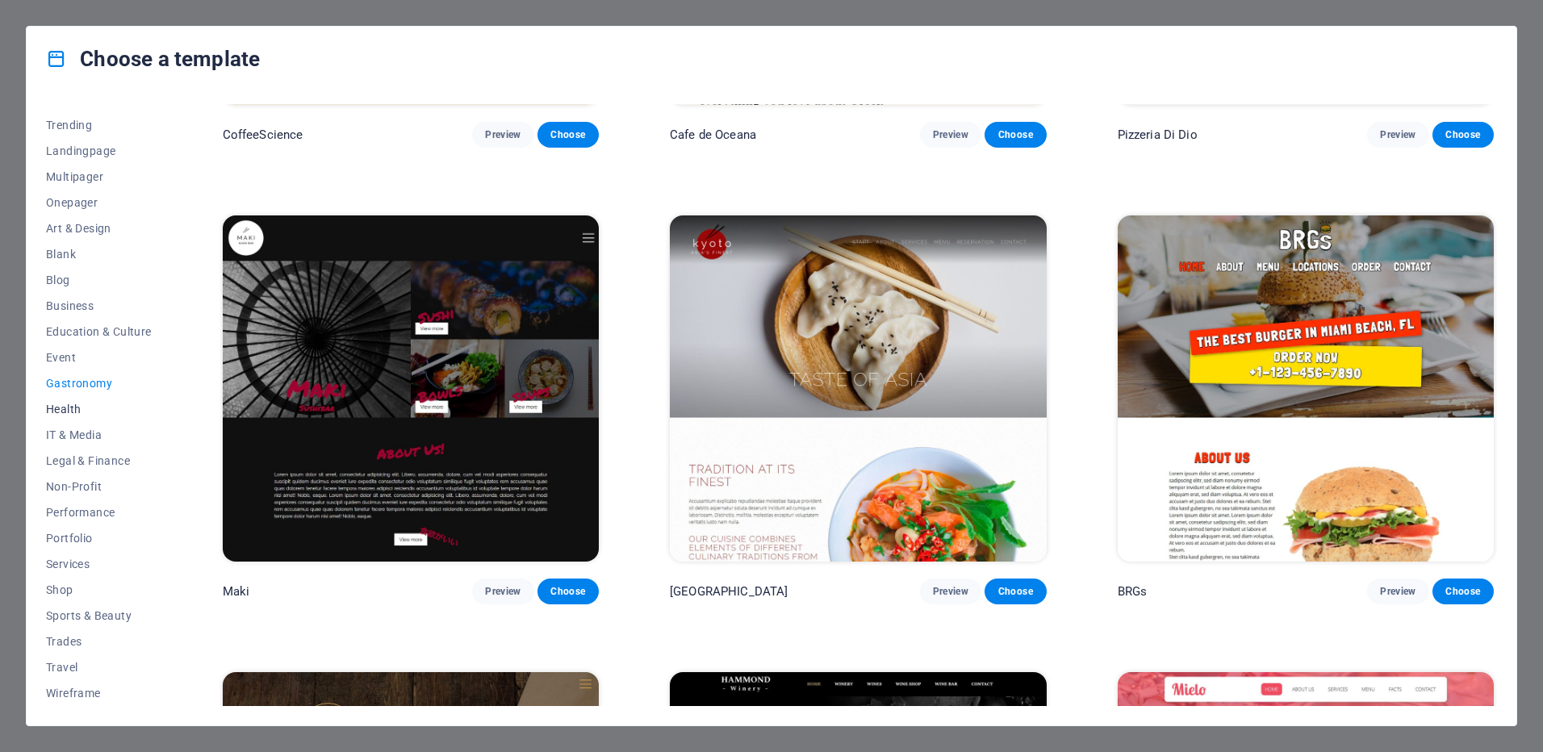
click at [78, 413] on span "Health" at bounding box center [99, 409] width 106 height 13
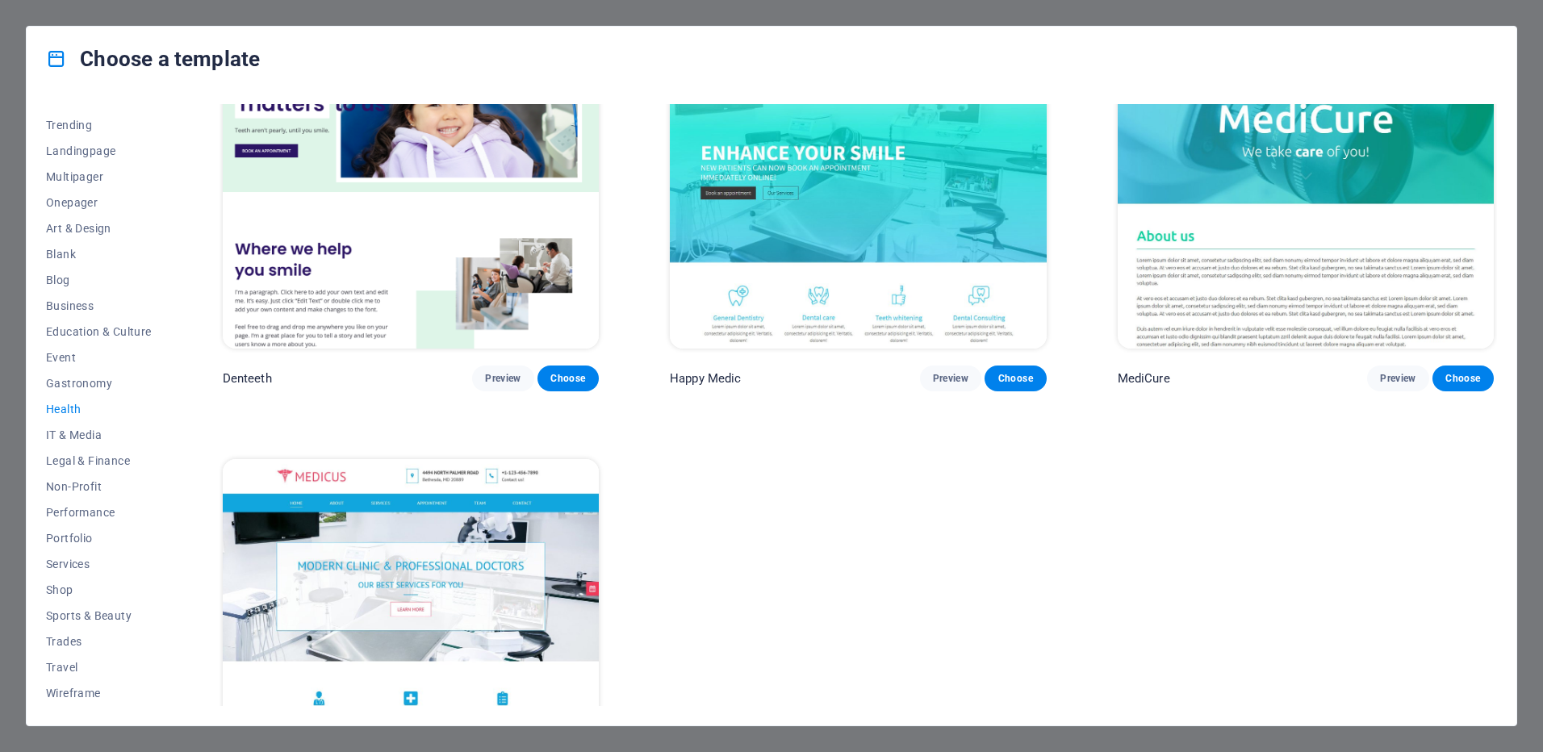
scroll to position [565, 0]
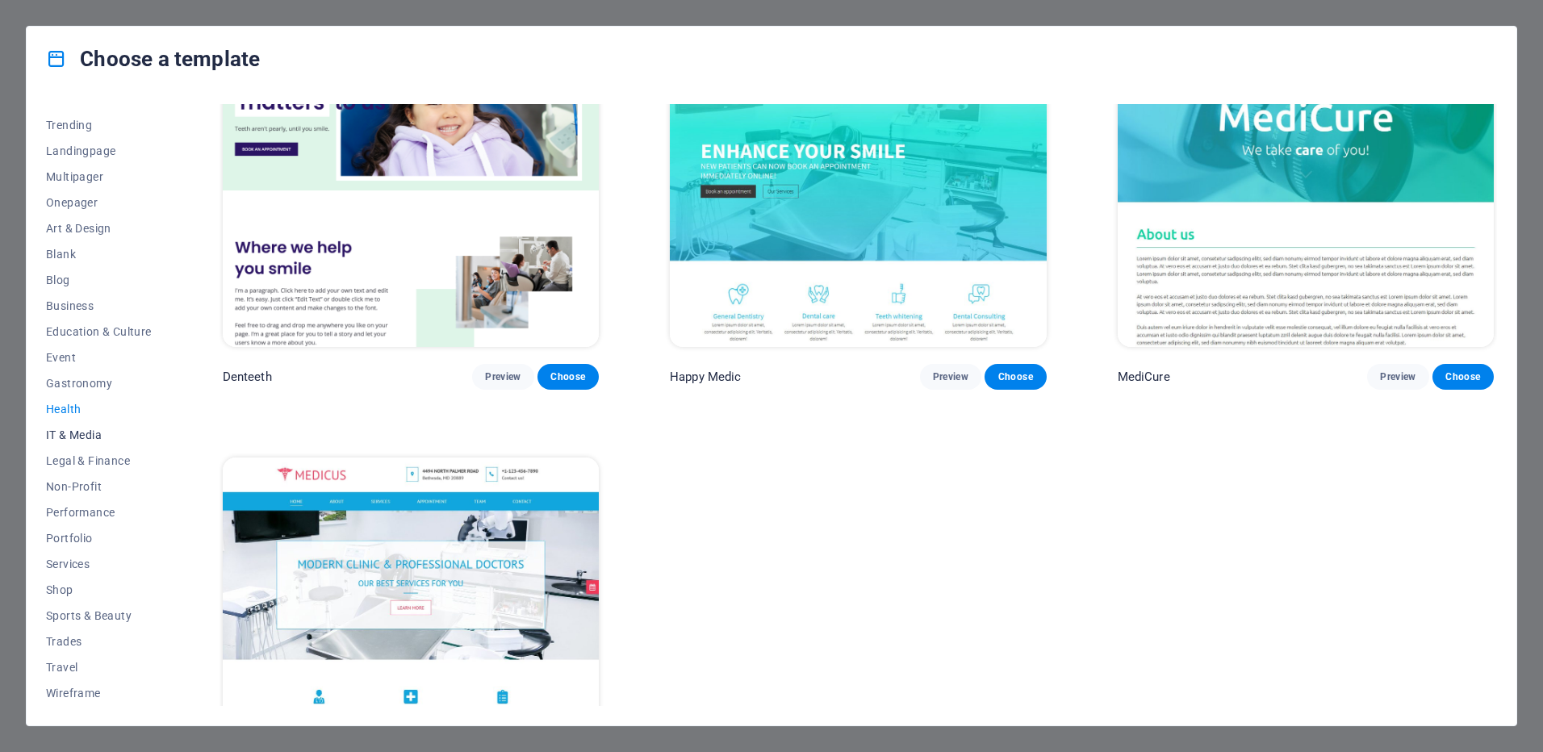
click at [70, 436] on span "IT & Media" at bounding box center [99, 434] width 106 height 13
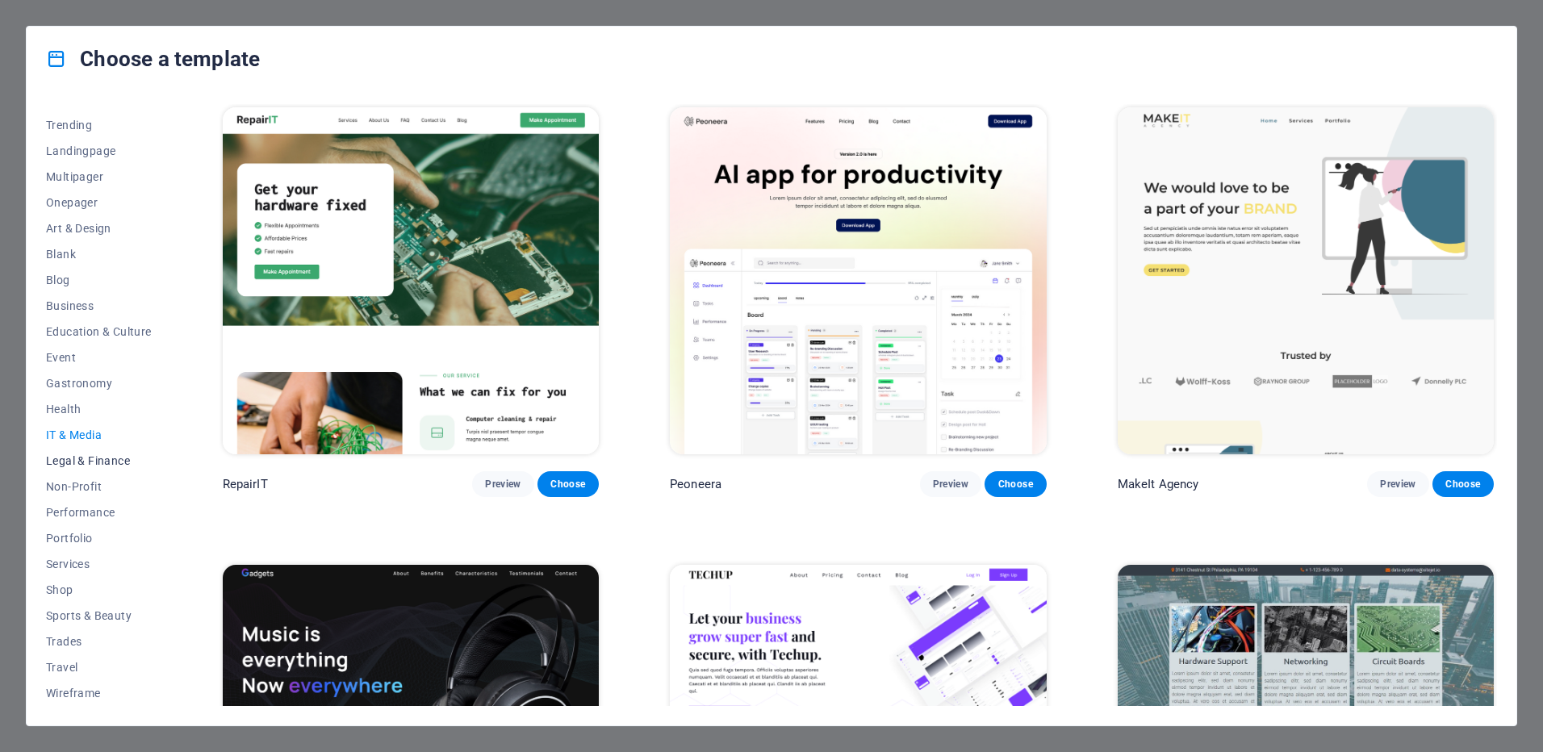
click at [102, 458] on span "Legal & Finance" at bounding box center [99, 460] width 106 height 13
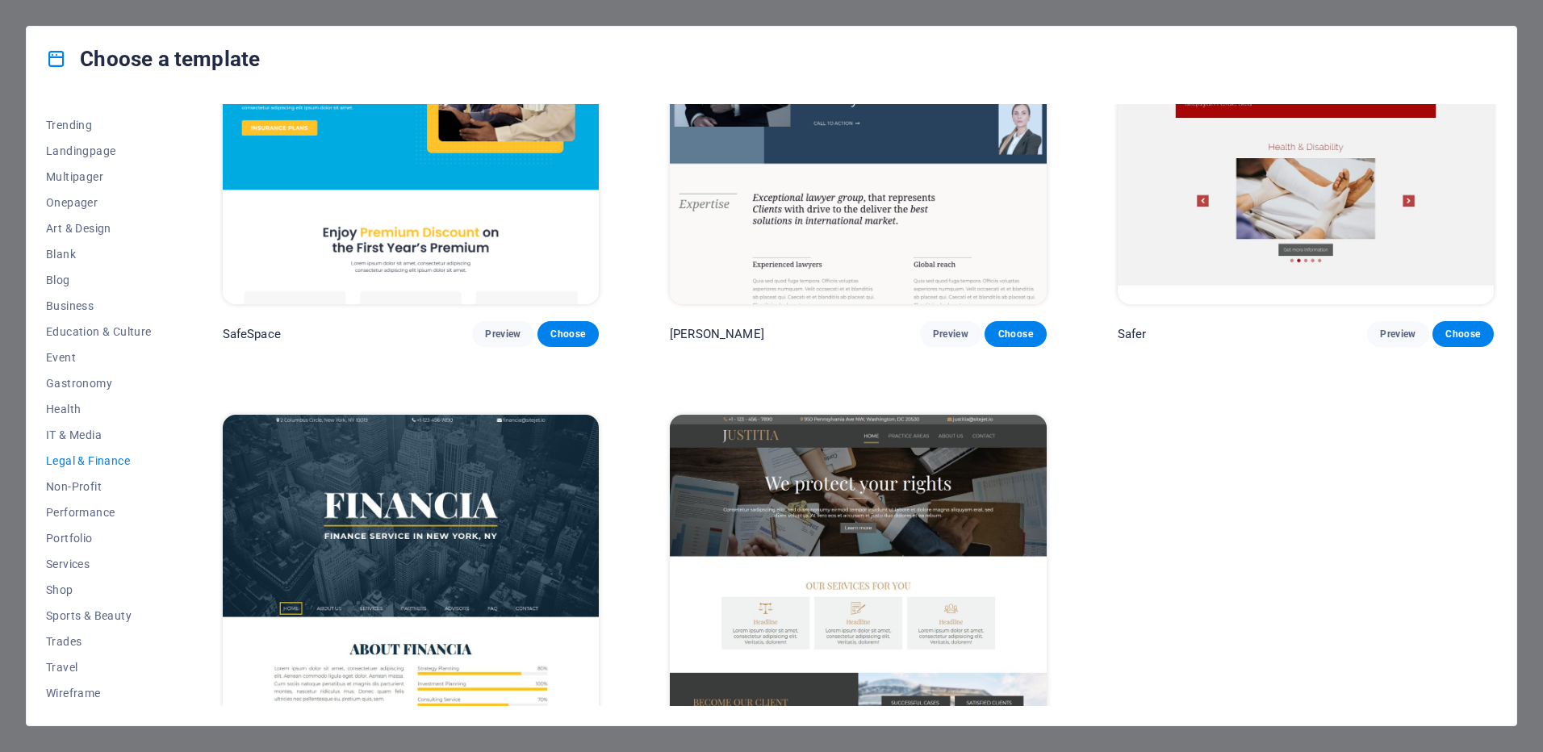
scroll to position [244, 0]
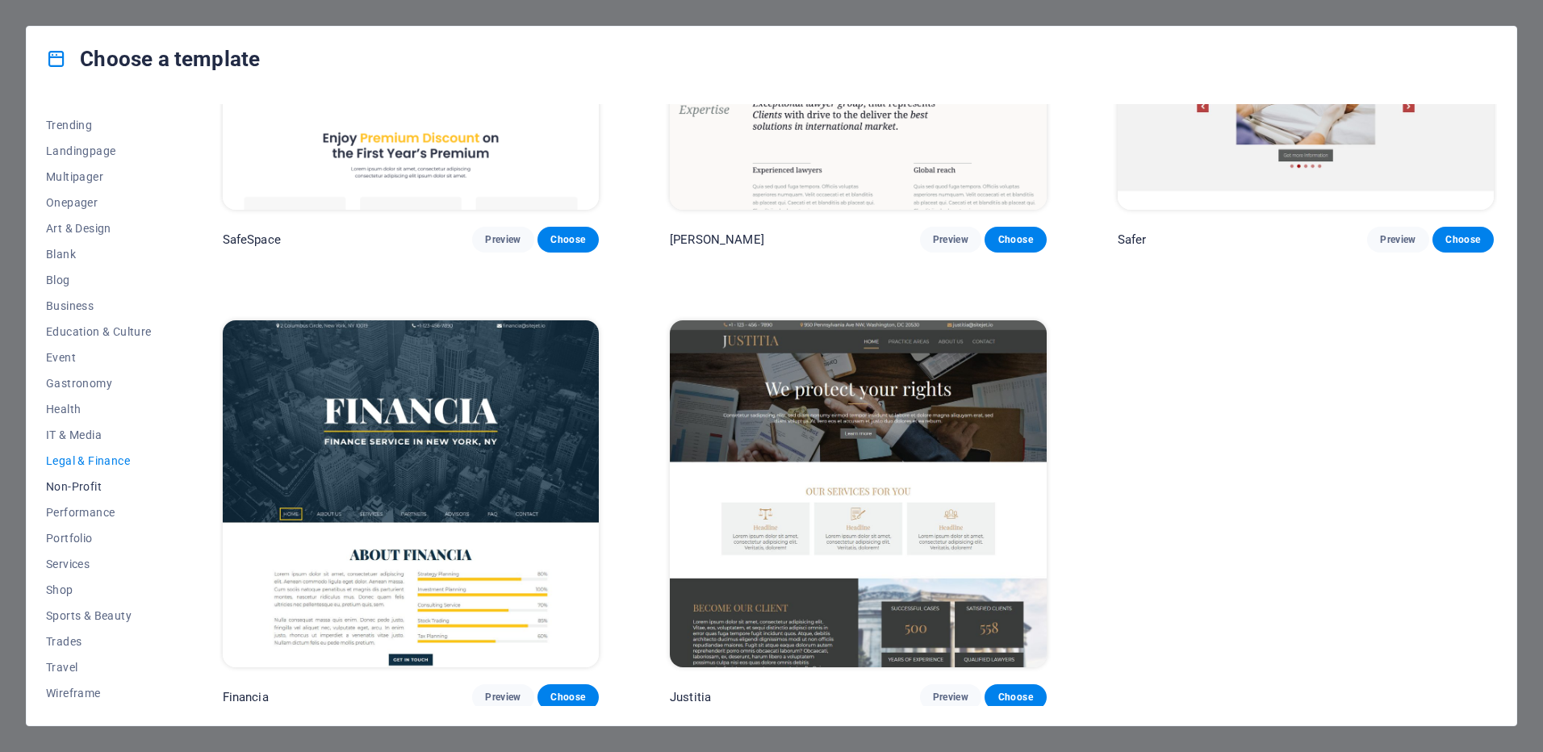
click at [96, 487] on span "Non-Profit" at bounding box center [99, 486] width 106 height 13
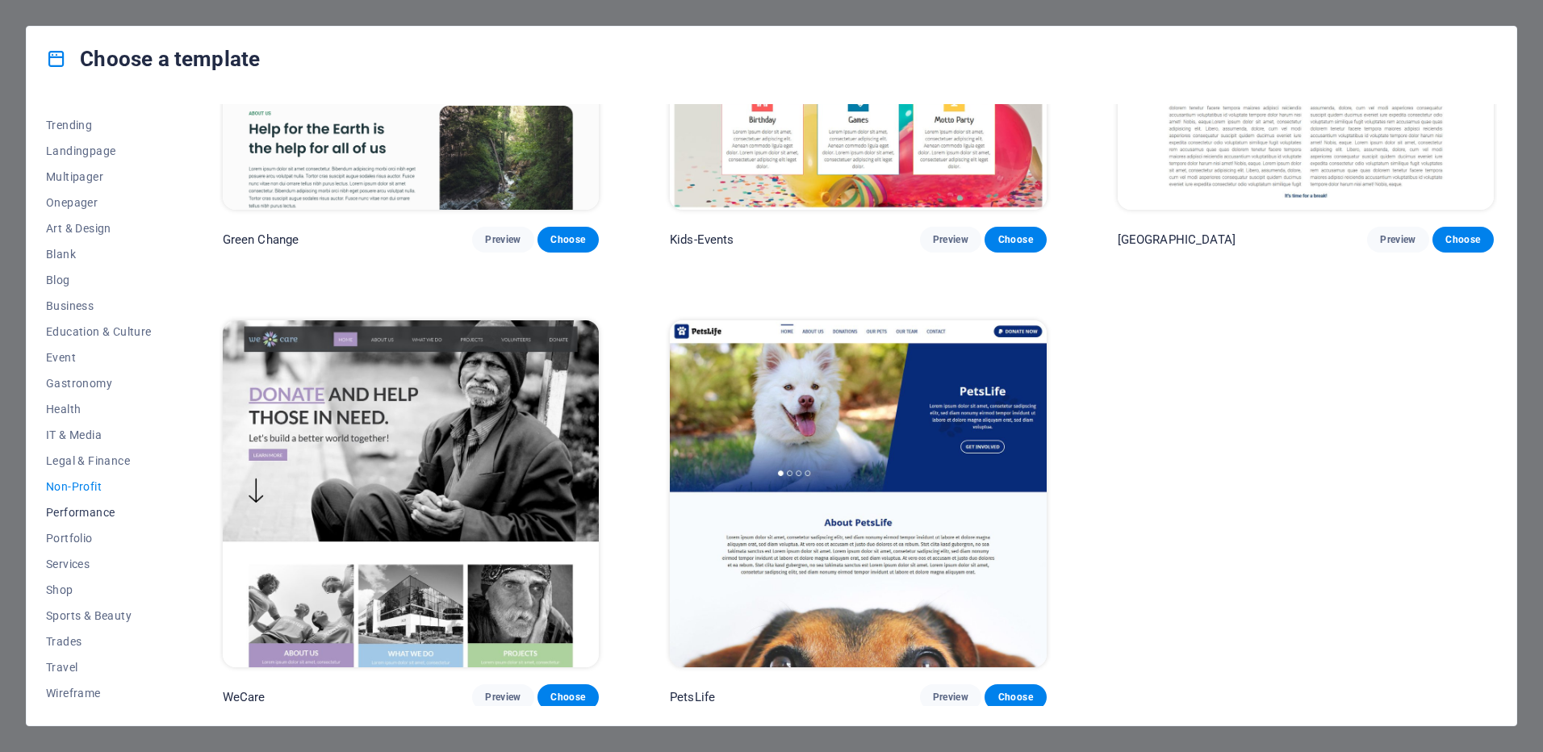
click at [104, 510] on span "Performance" at bounding box center [99, 512] width 106 height 13
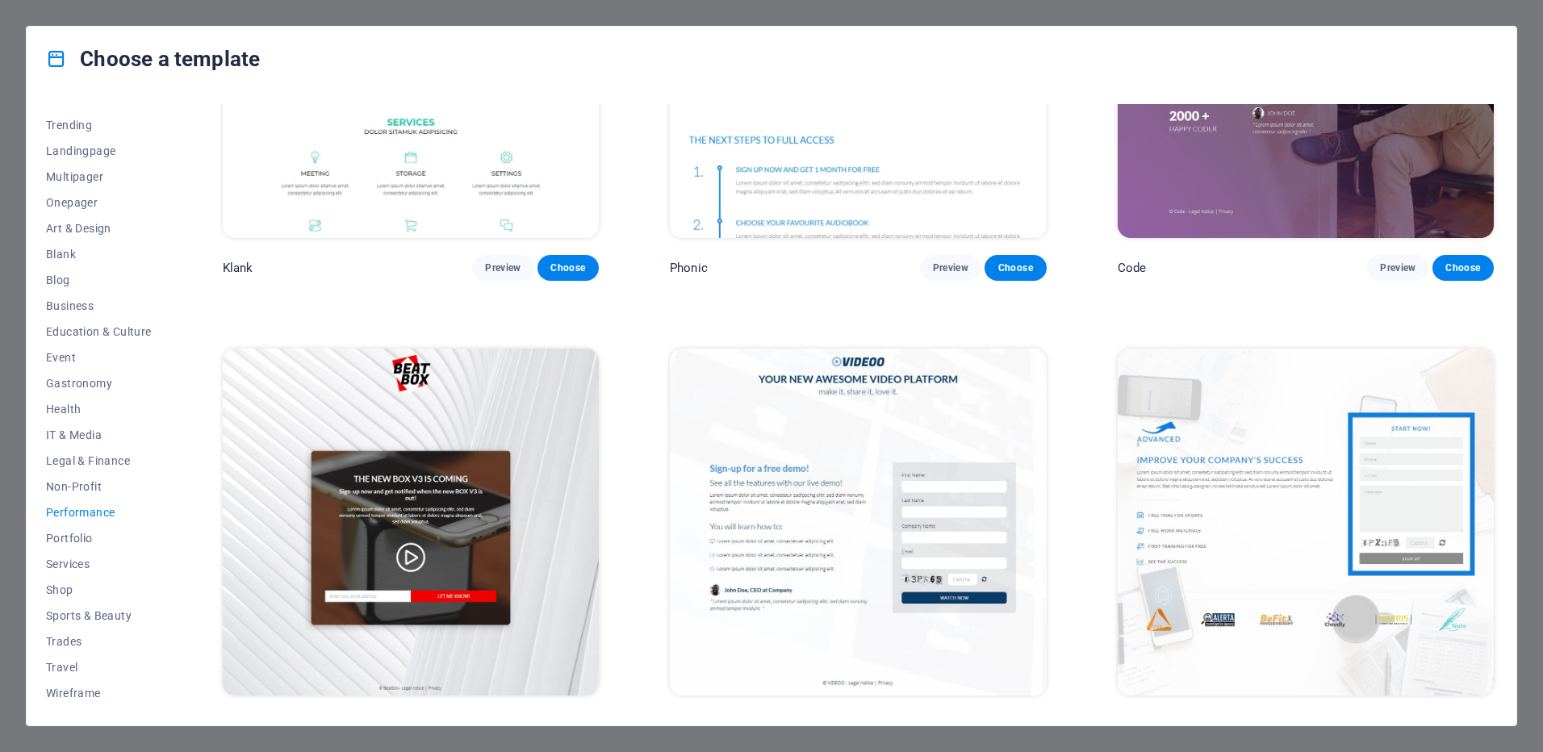
scroll to position [484, 0]
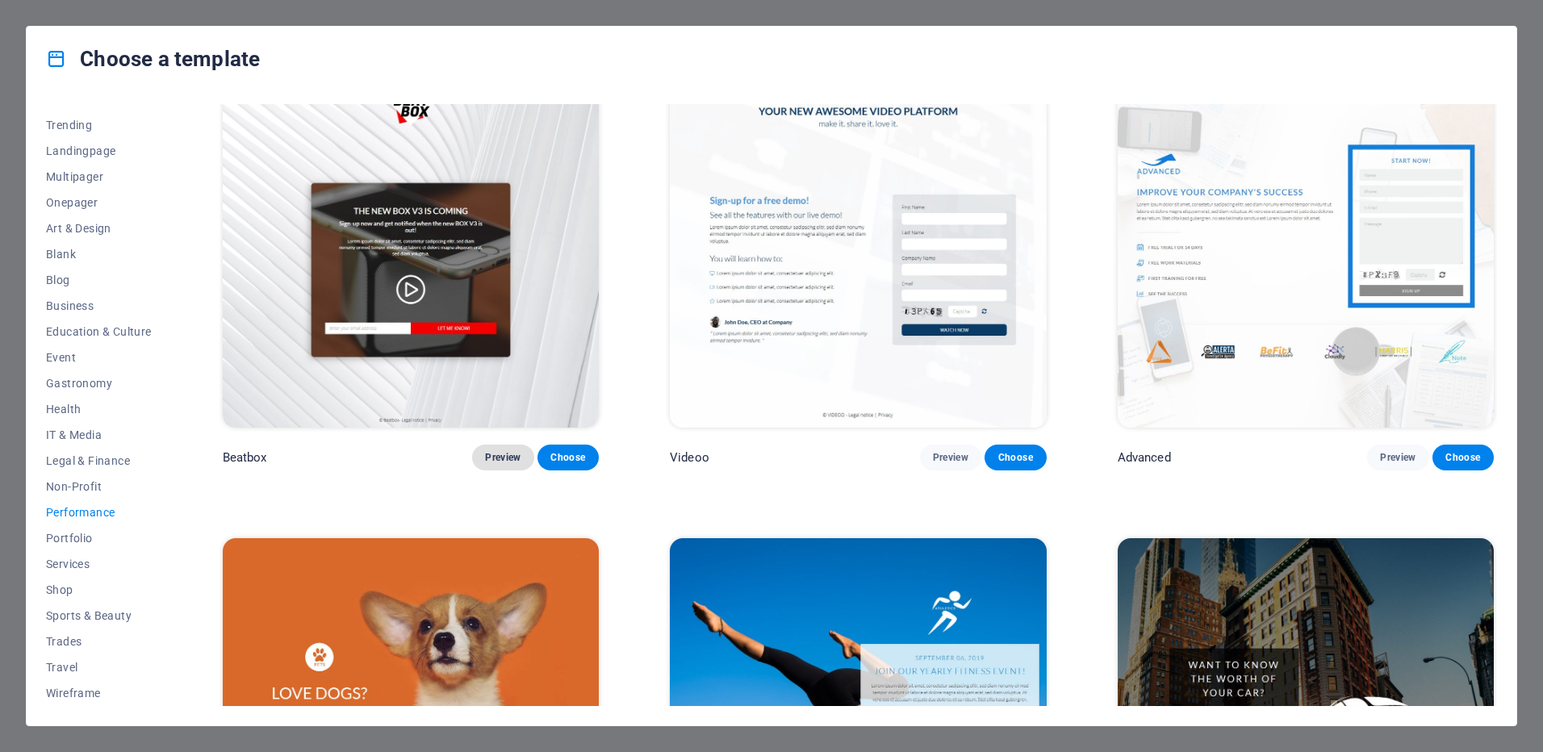
click at [499, 457] on span "Preview" at bounding box center [502, 457] width 35 height 13
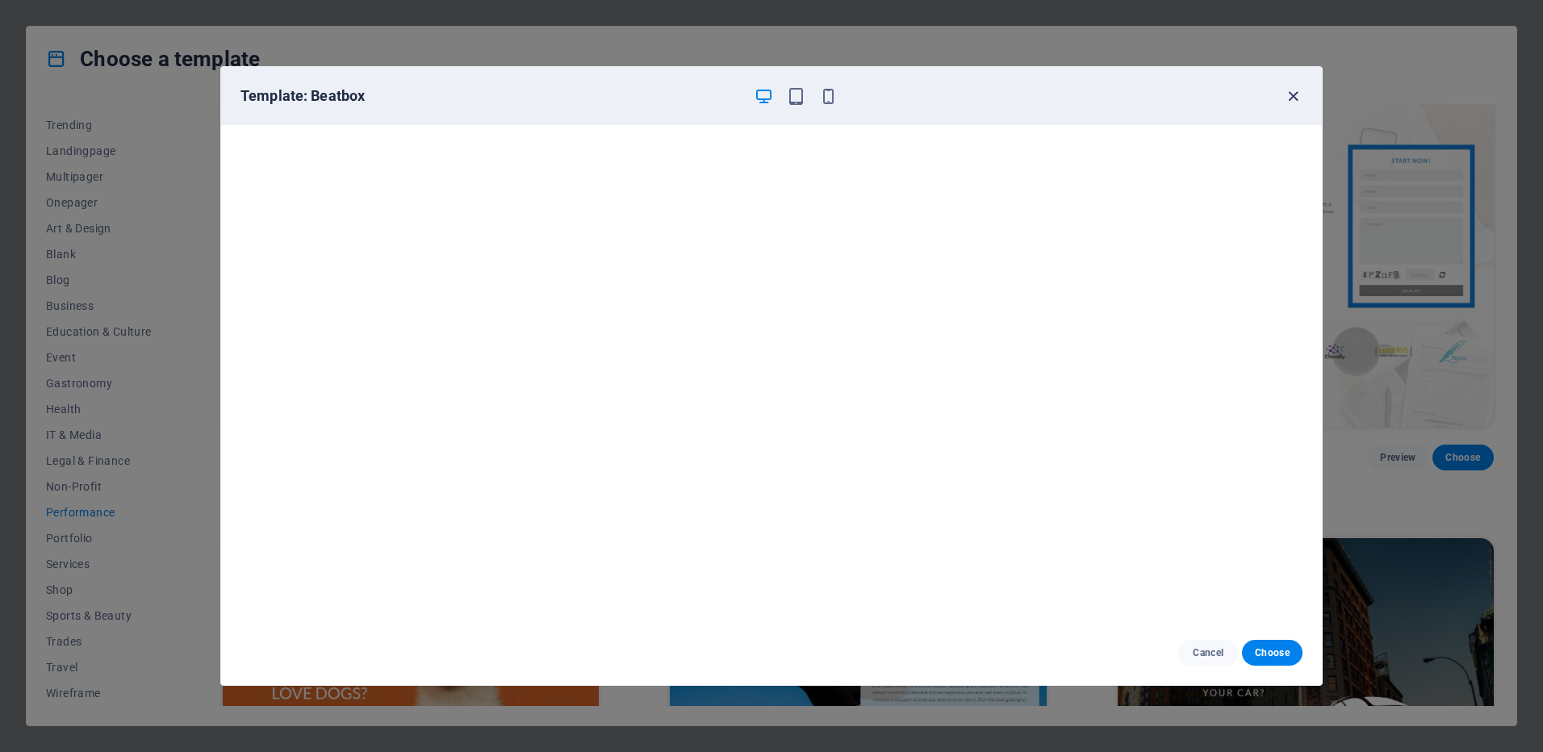
drag, startPoint x: 1291, startPoint y: 90, endPoint x: 1136, endPoint y: 94, distance: 154.9
click at [1292, 91] on icon "button" at bounding box center [1293, 96] width 19 height 19
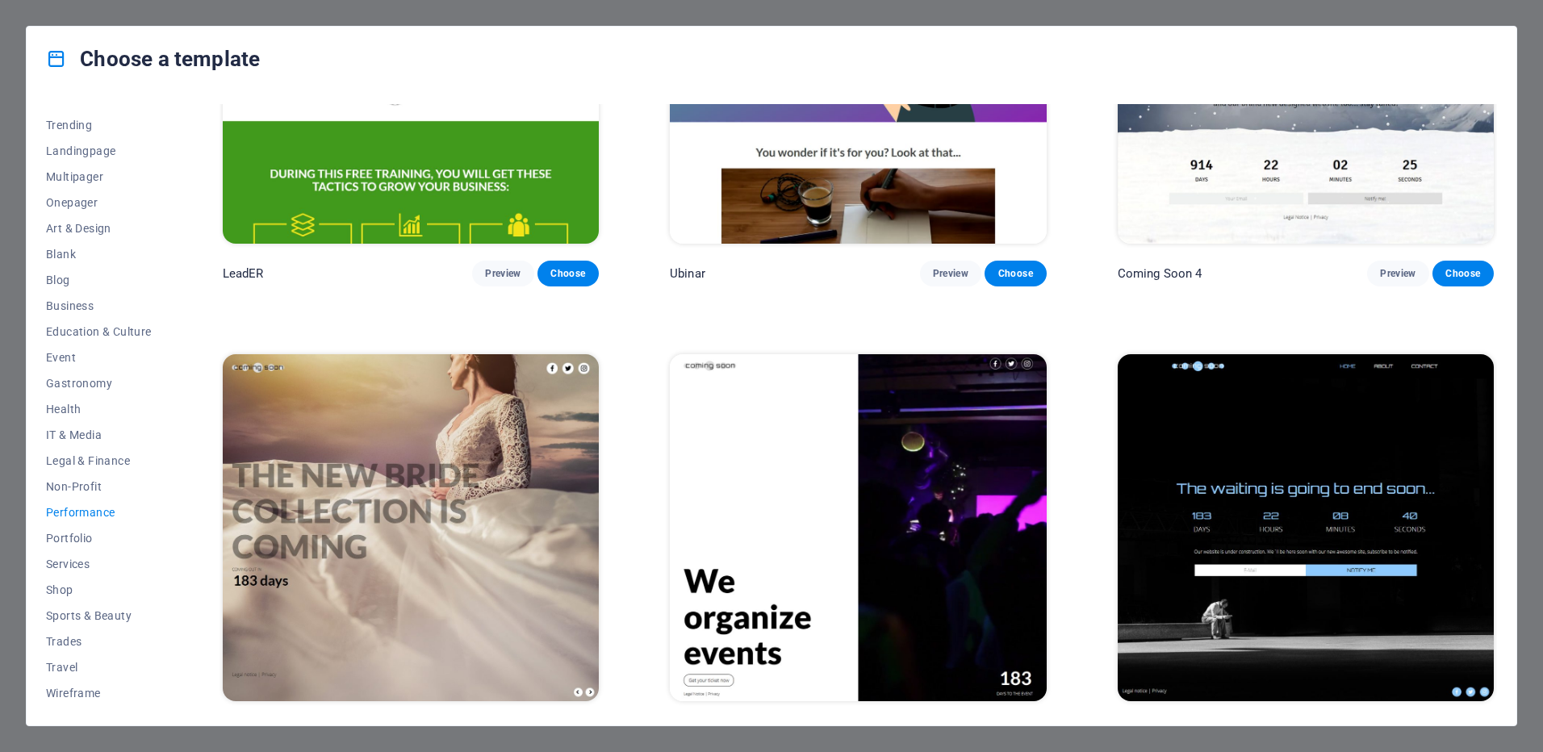
scroll to position [2066, 0]
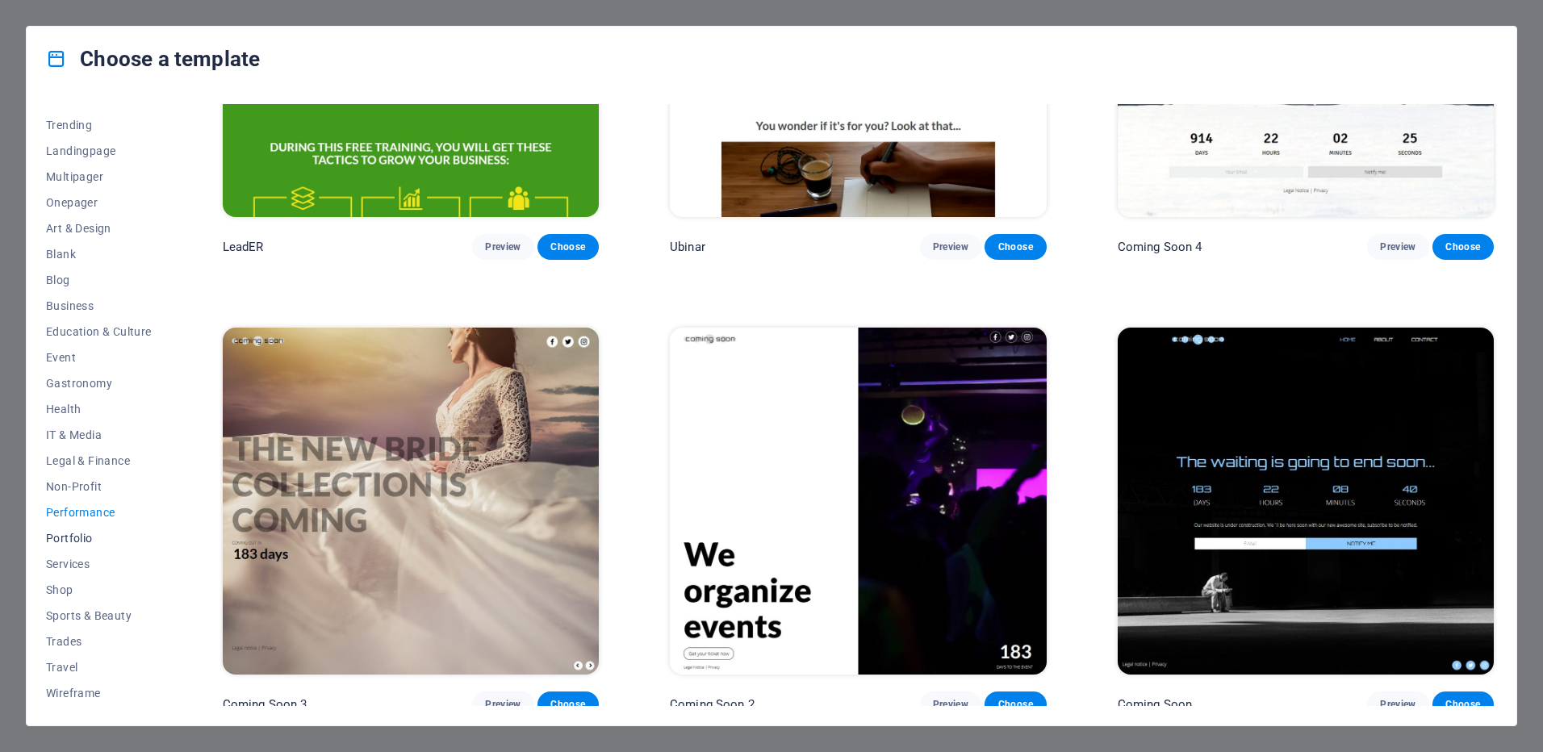
click at [79, 534] on span "Portfolio" at bounding box center [99, 538] width 106 height 13
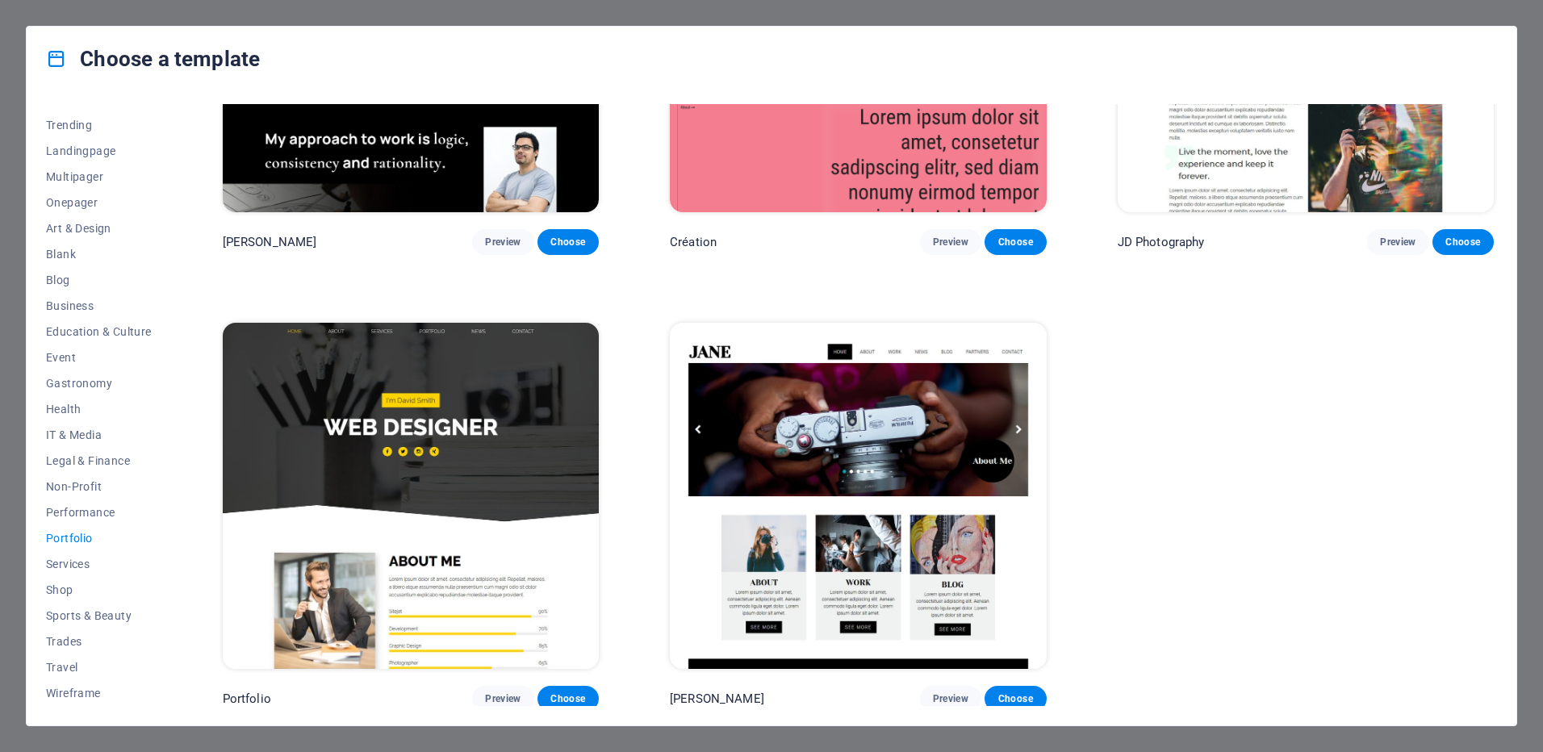
scroll to position [700, 0]
click at [86, 568] on span "Services" at bounding box center [99, 563] width 106 height 13
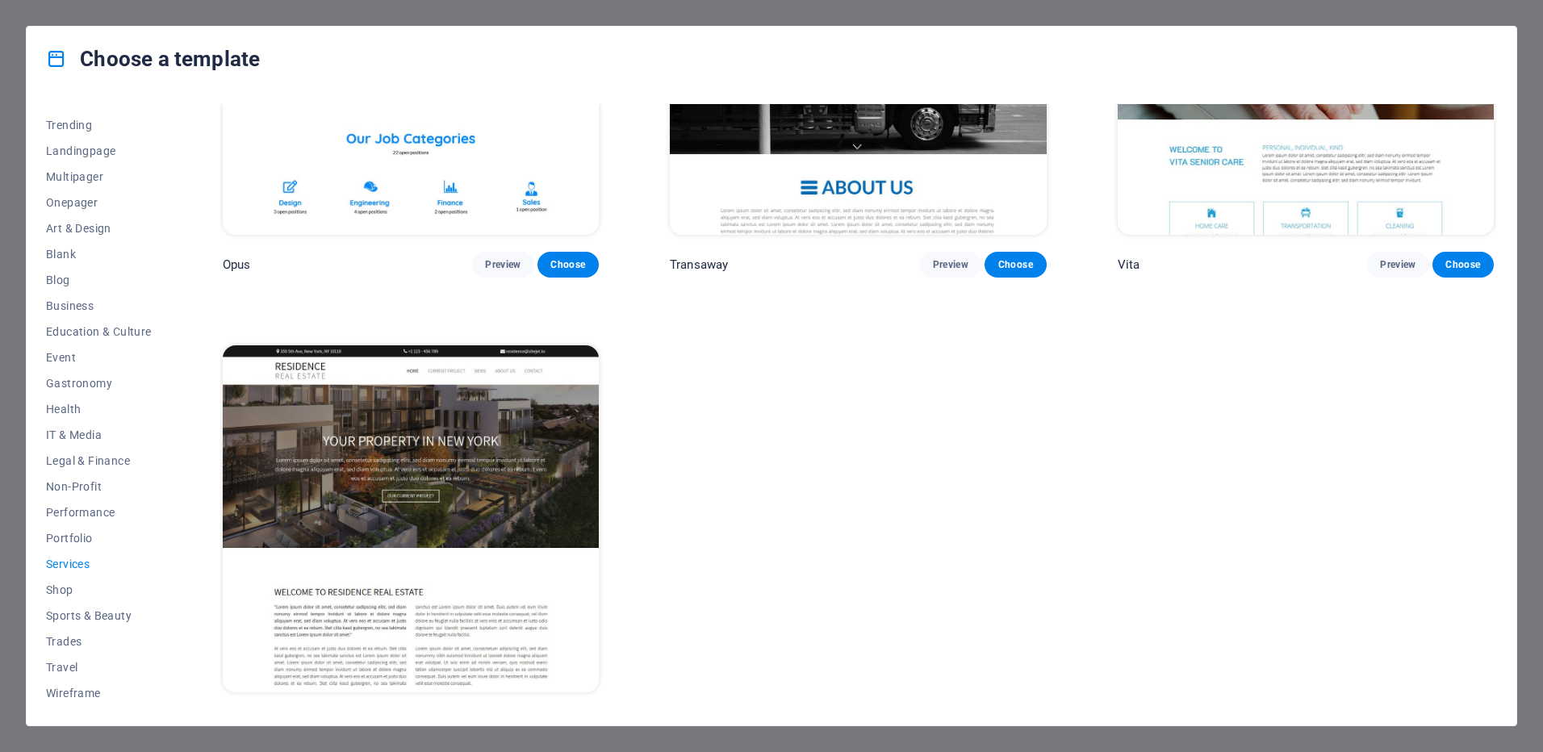
scroll to position [2977, 0]
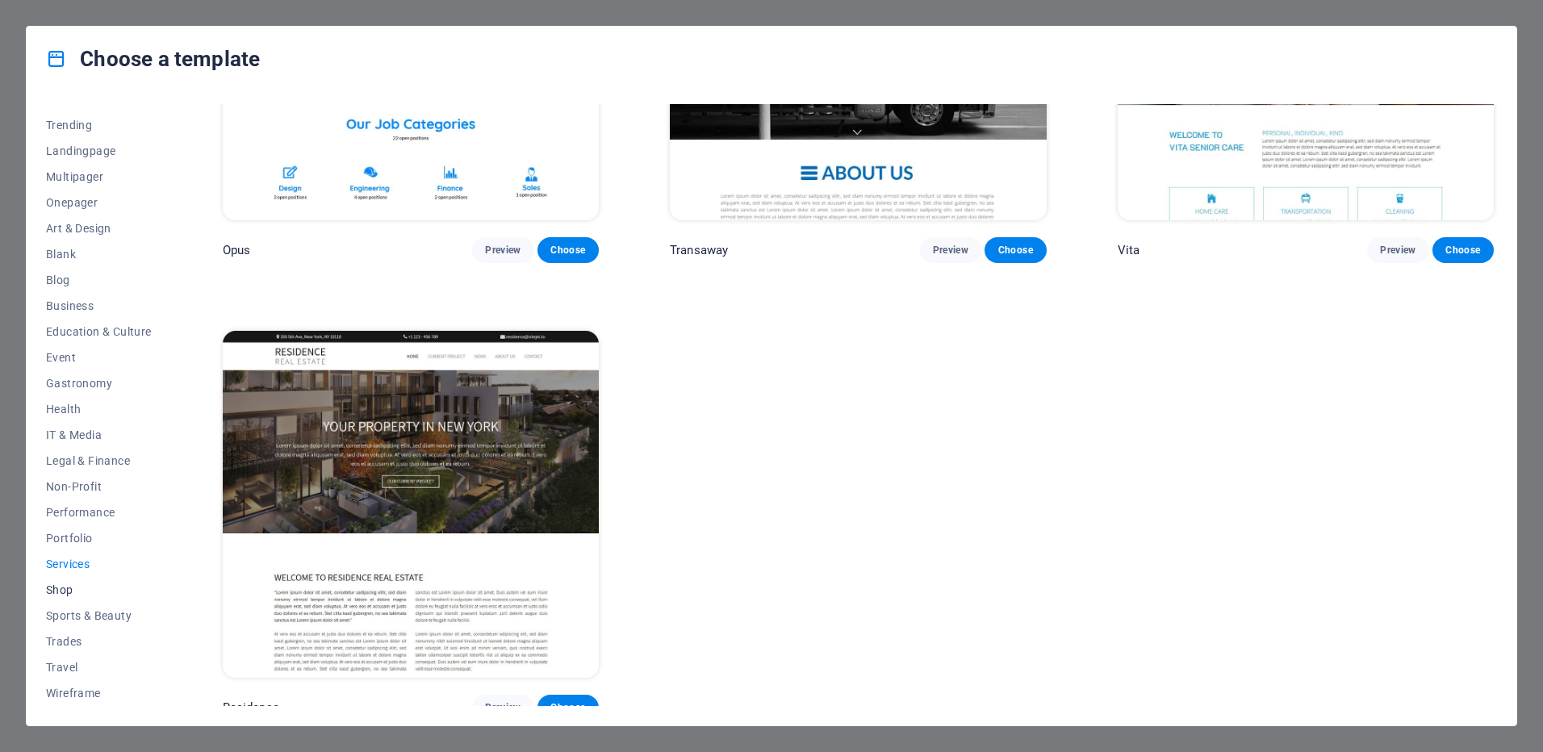
click at [71, 591] on span "Shop" at bounding box center [99, 589] width 106 height 13
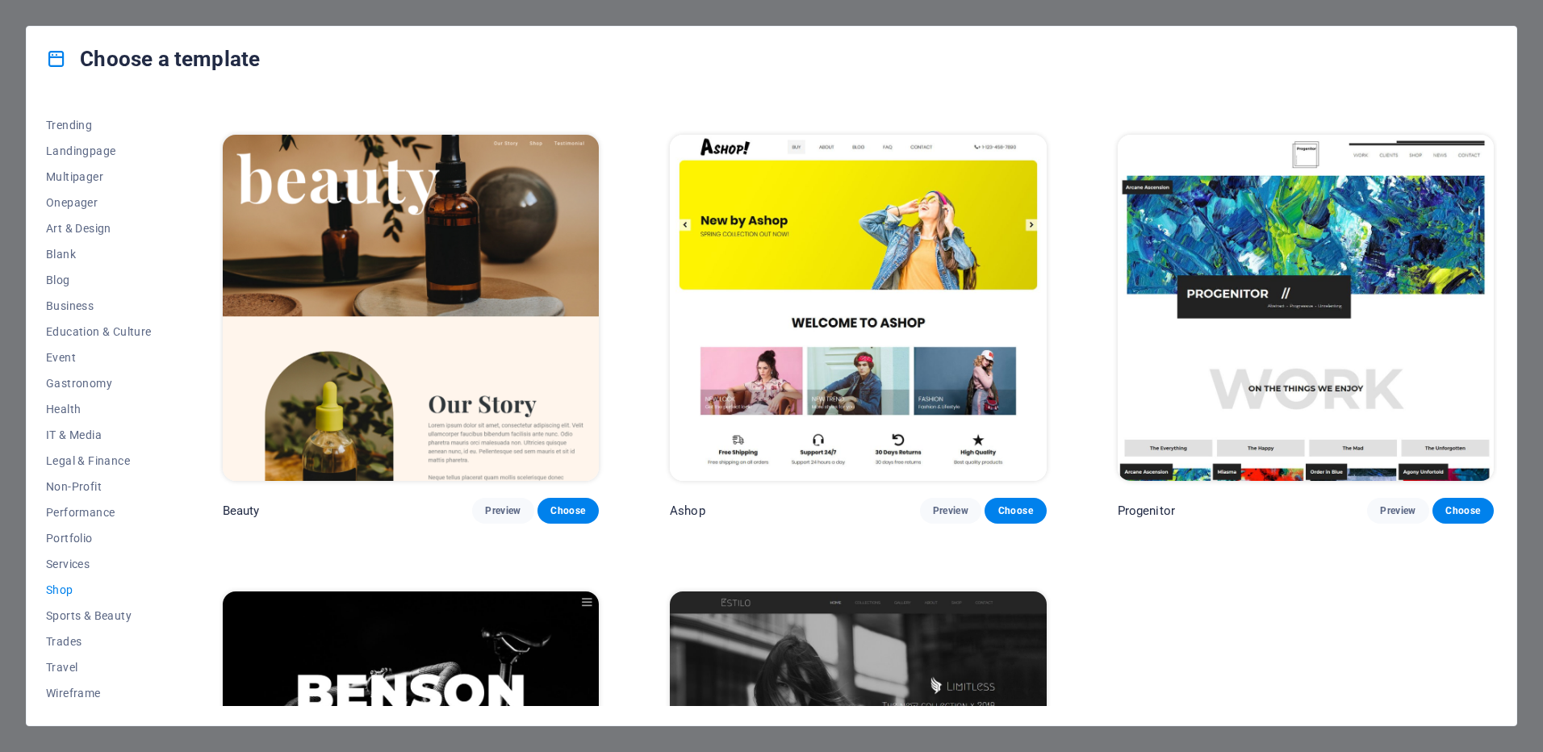
scroll to position [1155, 0]
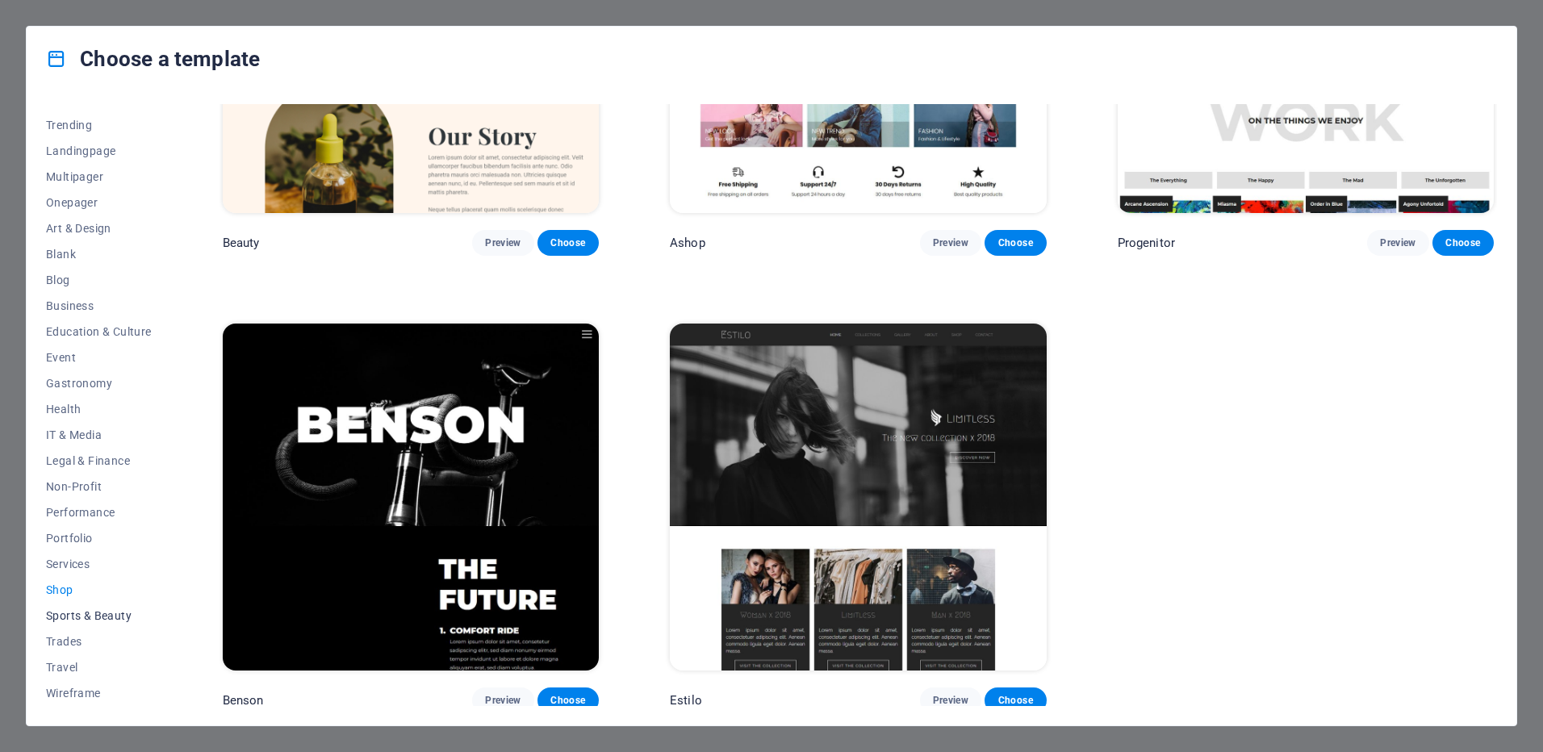
click at [76, 620] on span "Sports & Beauty" at bounding box center [99, 615] width 106 height 13
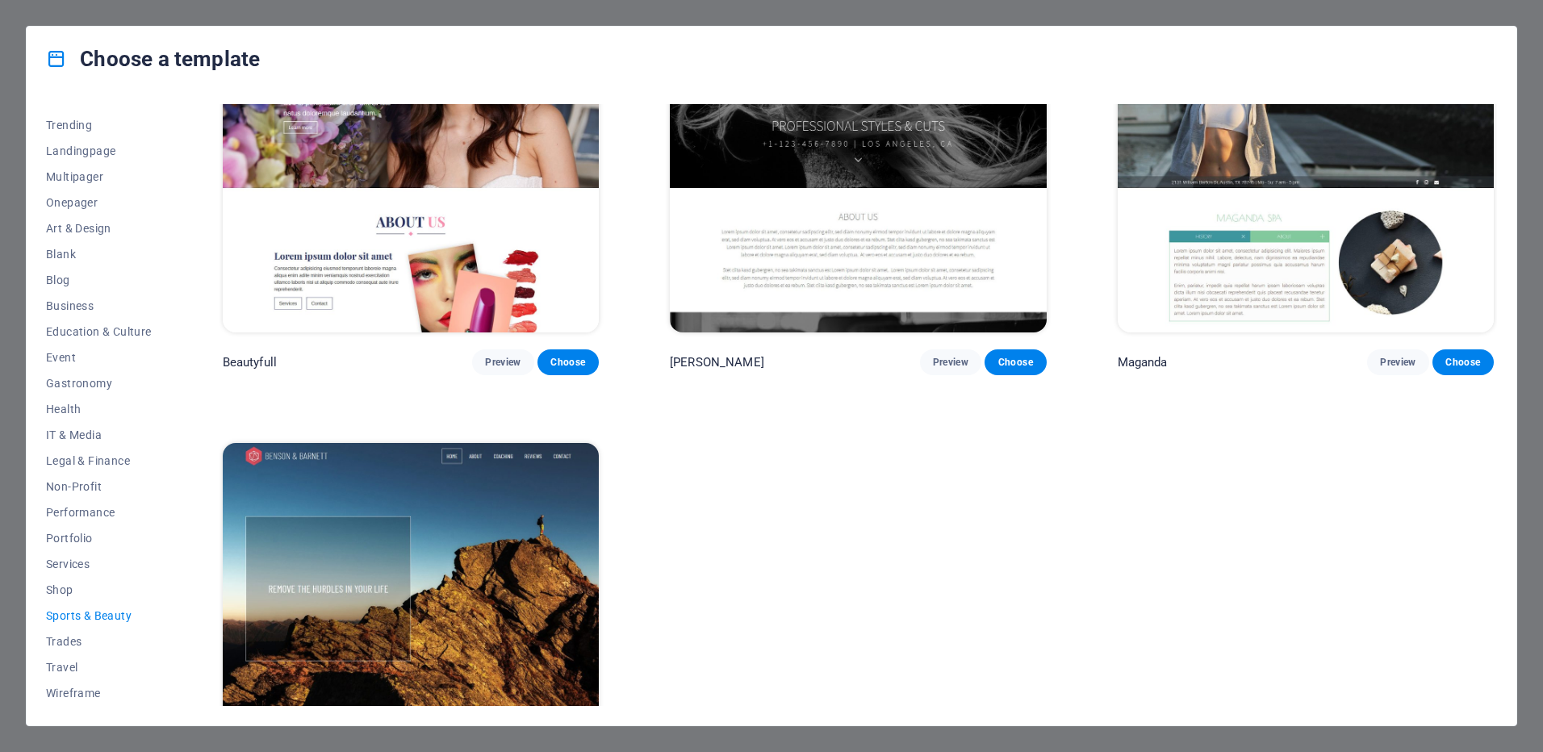
scroll to position [2066, 0]
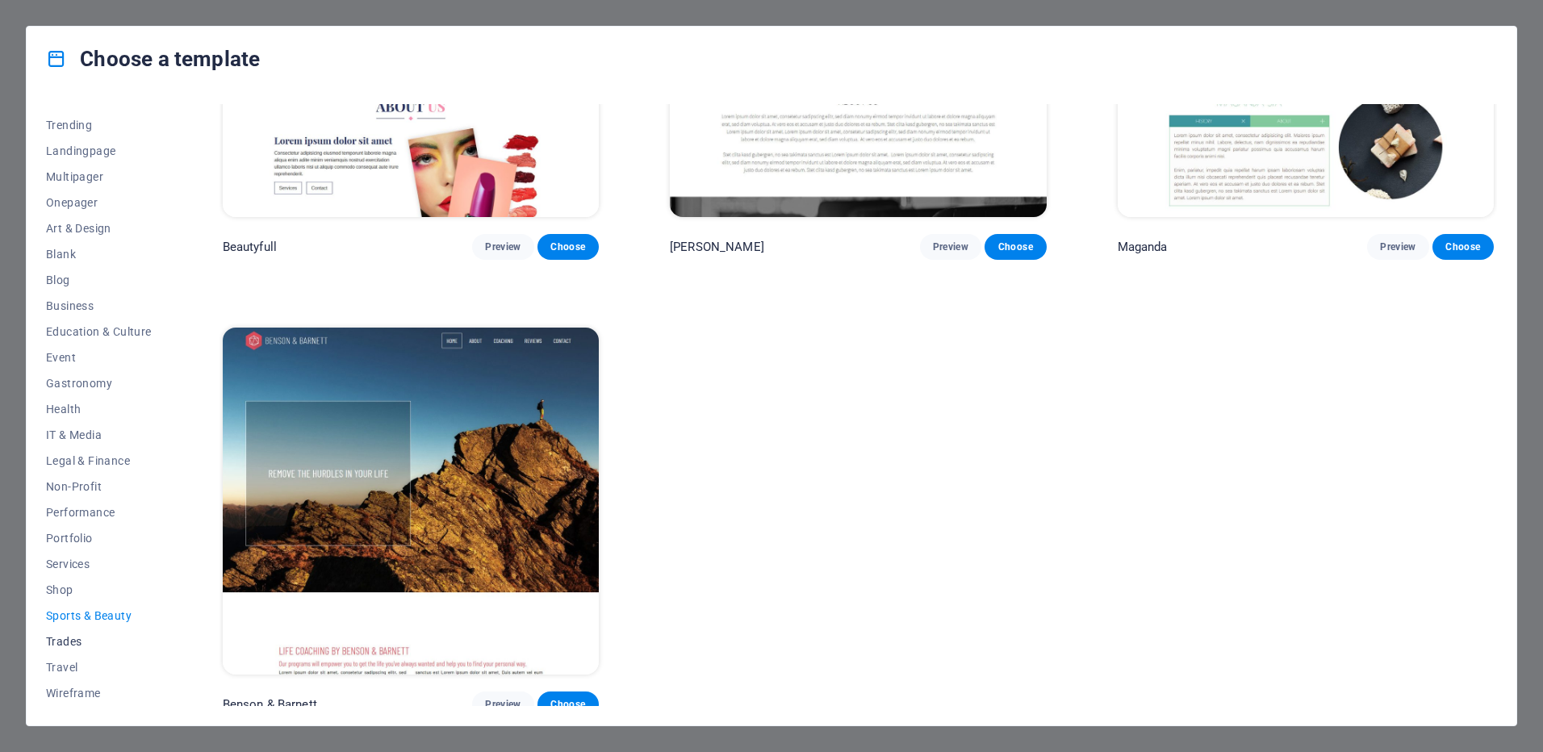
click at [70, 637] on span "Trades" at bounding box center [99, 641] width 106 height 13
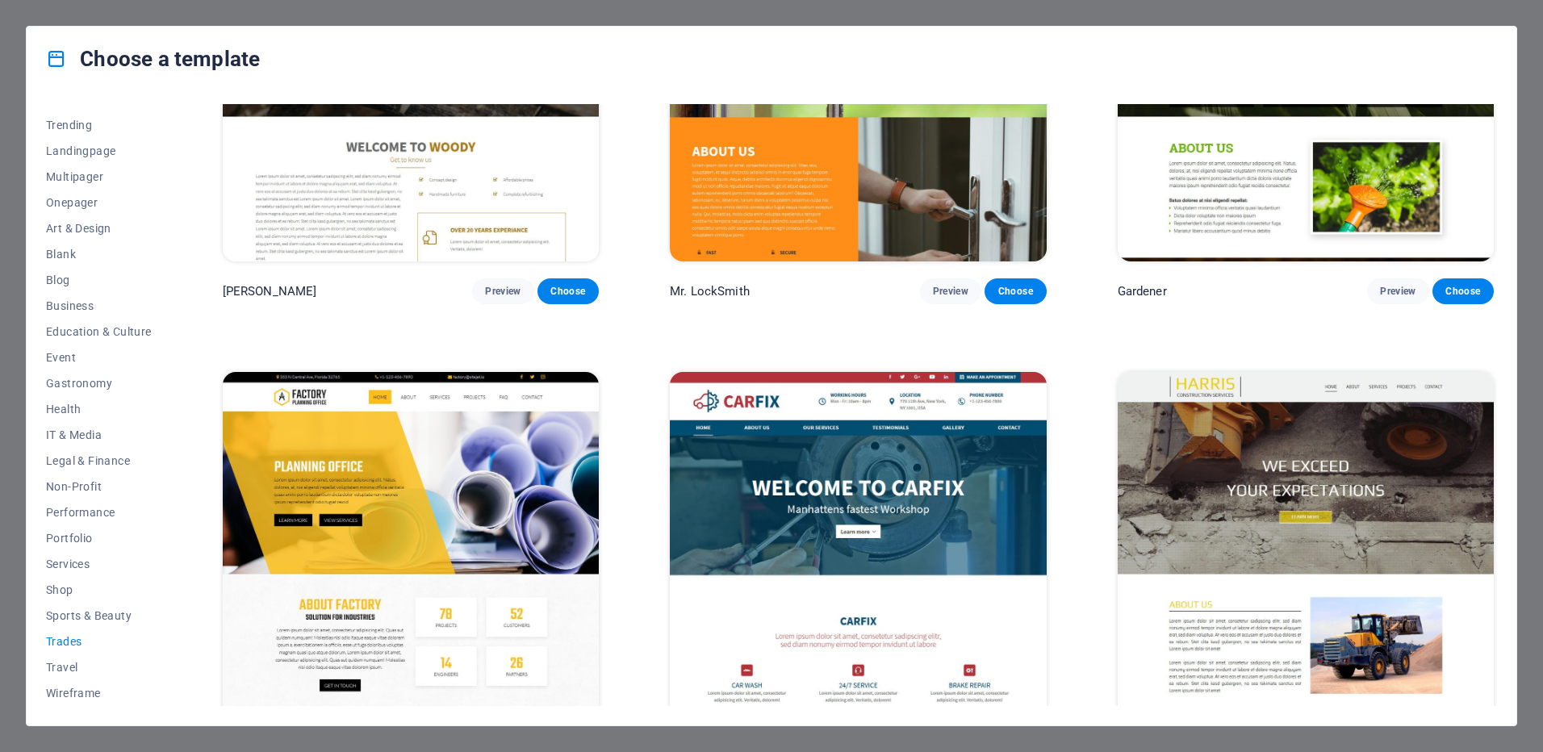
scroll to position [700, 0]
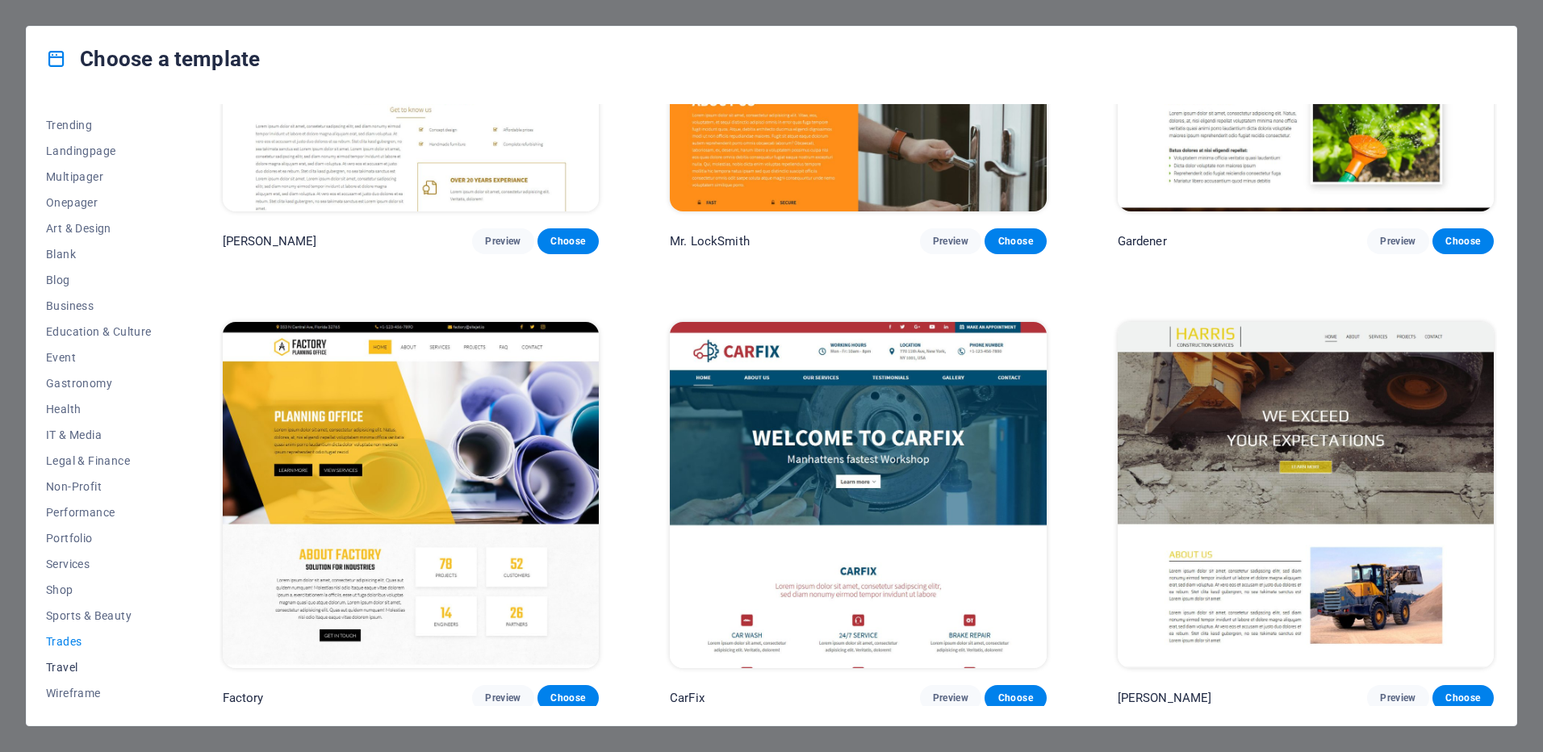
click at [86, 668] on span "Travel" at bounding box center [99, 667] width 106 height 13
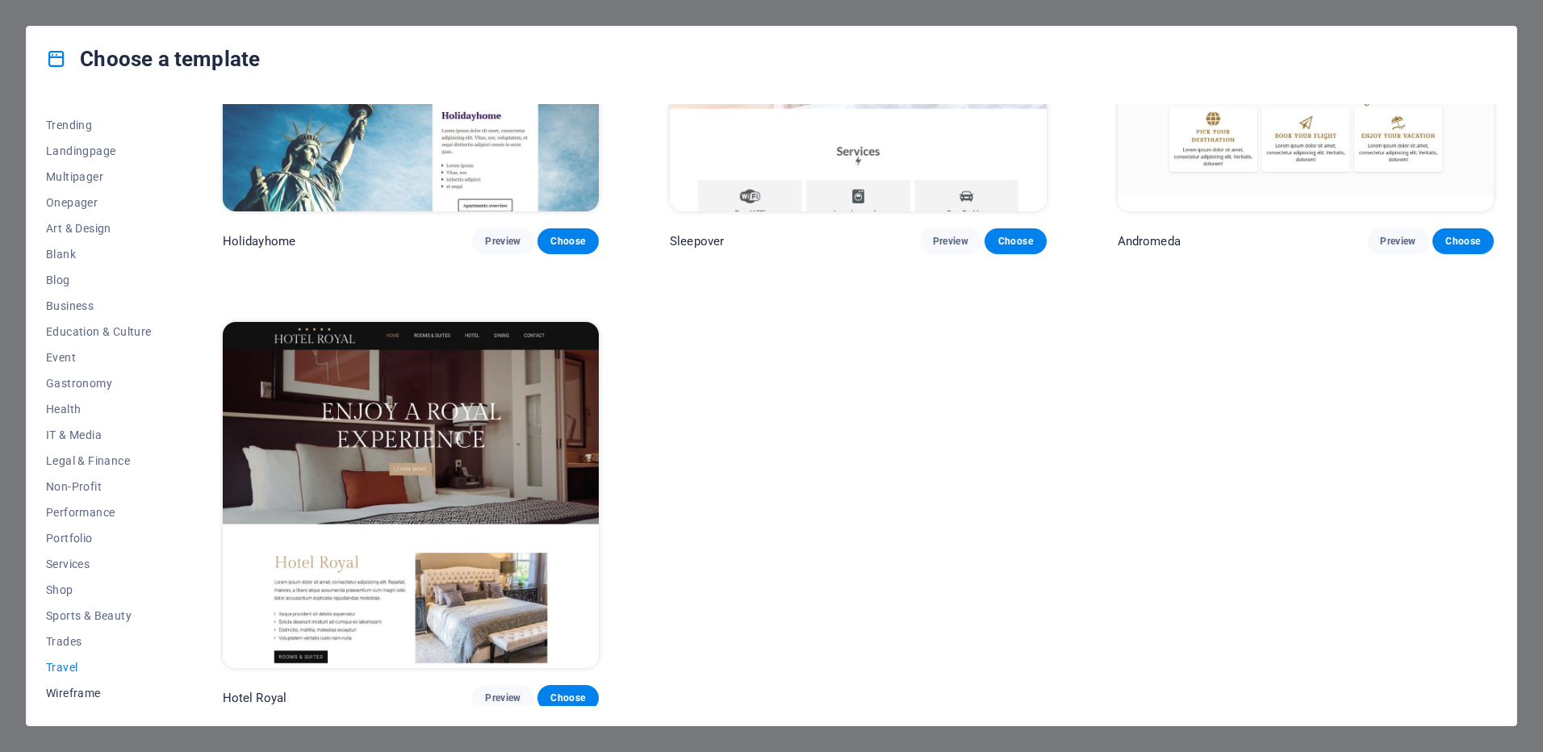
click at [83, 691] on span "Wireframe" at bounding box center [99, 693] width 106 height 13
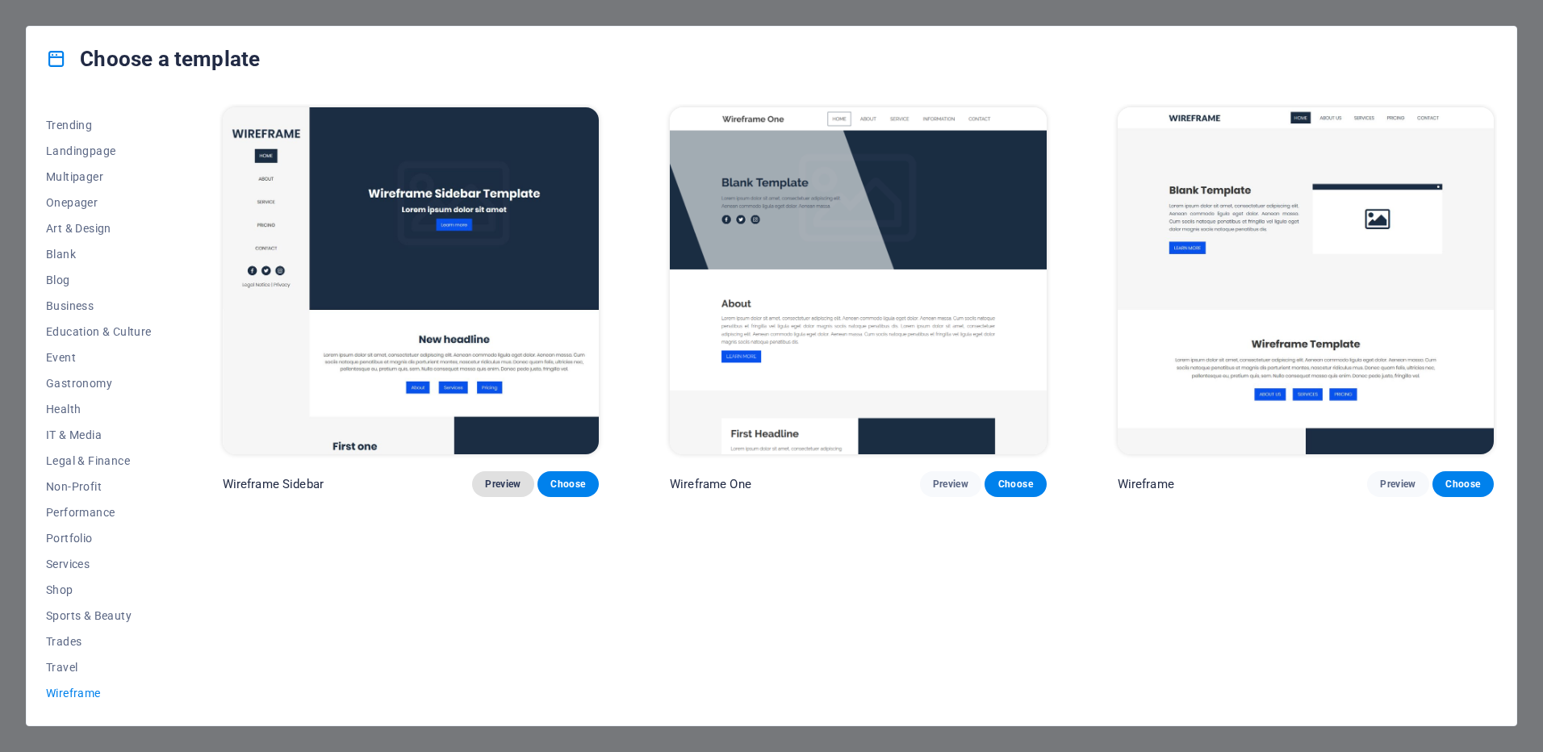
click at [513, 489] on button "Preview" at bounding box center [502, 484] width 61 height 26
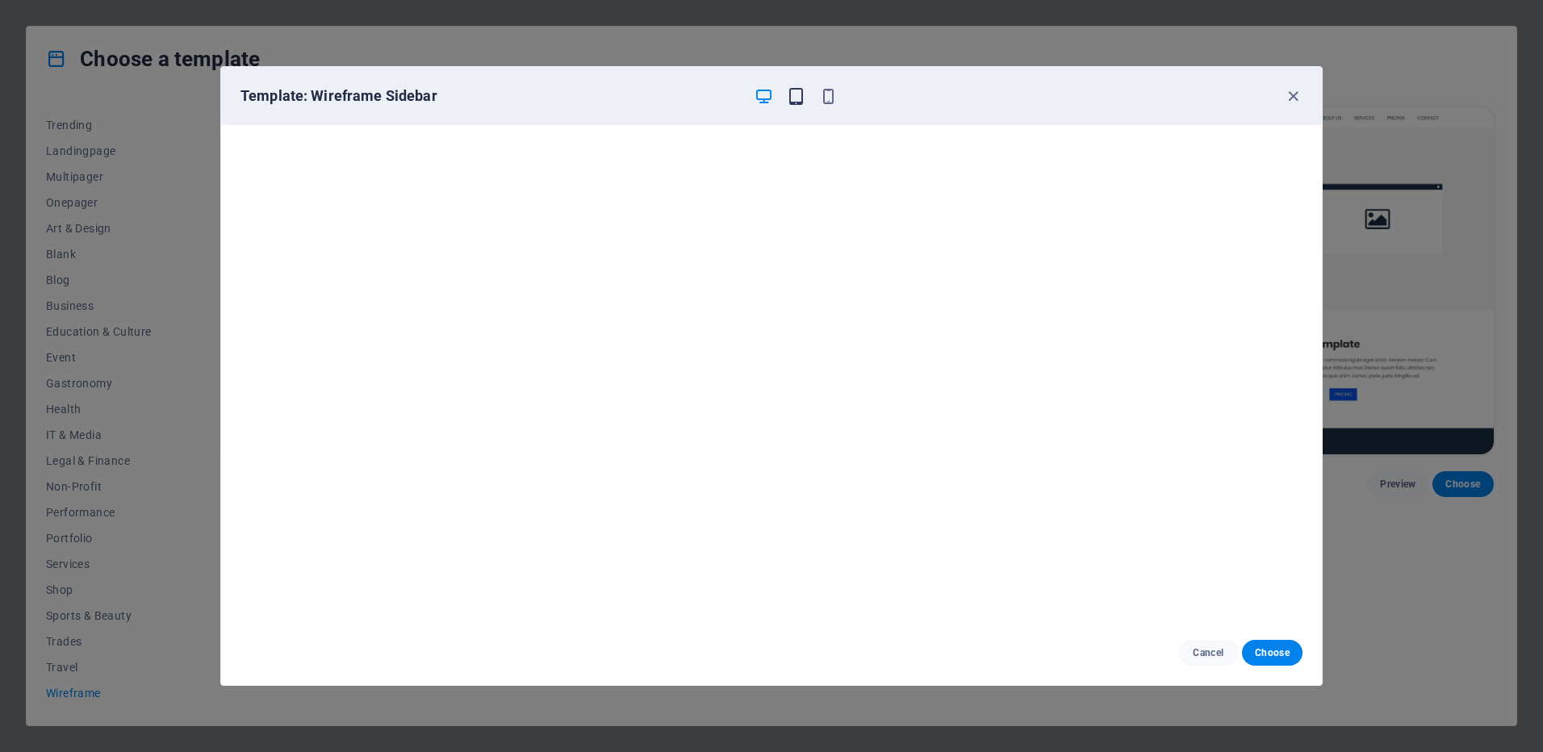
click at [798, 94] on icon "button" at bounding box center [796, 96] width 19 height 19
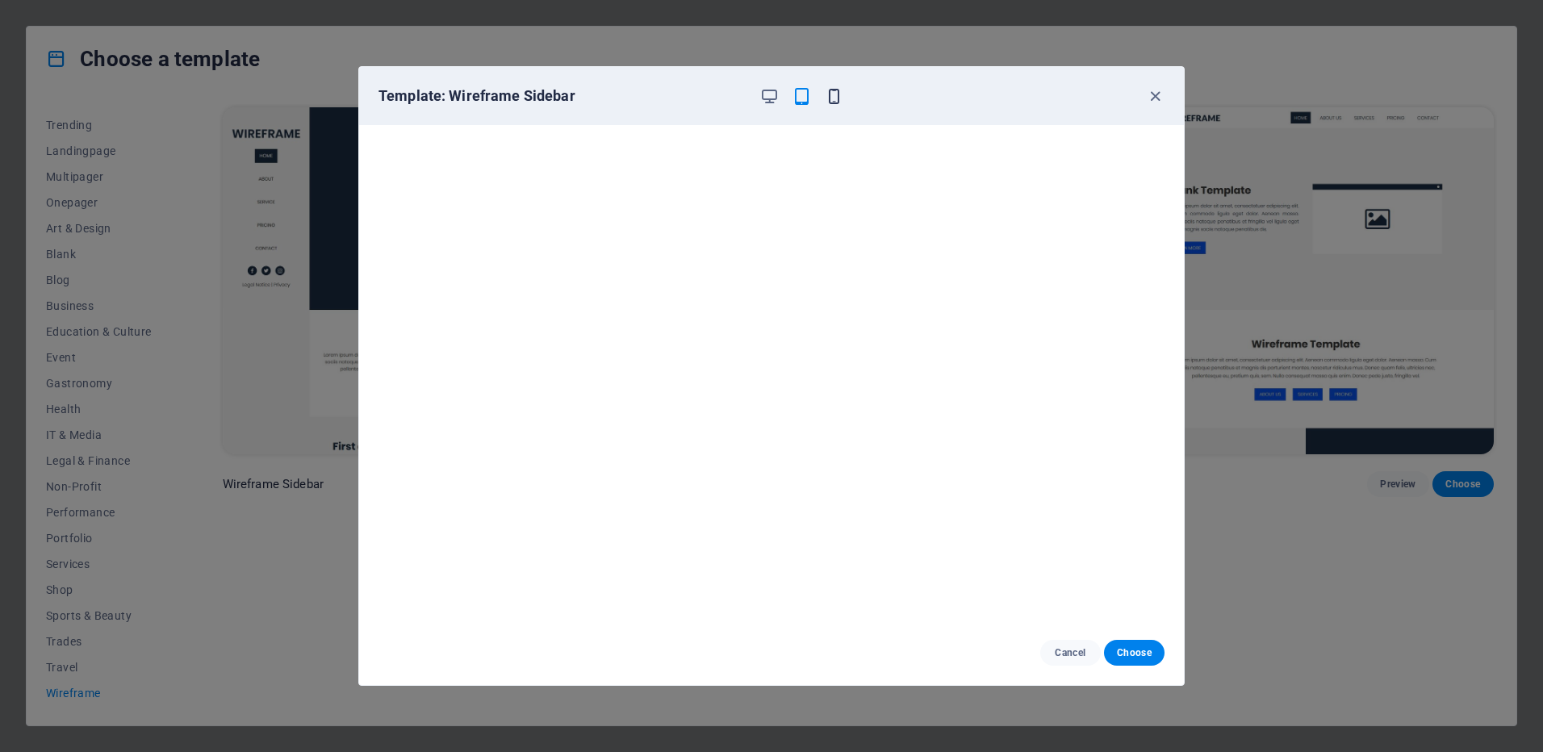
click at [837, 91] on icon "button" at bounding box center [834, 96] width 19 height 19
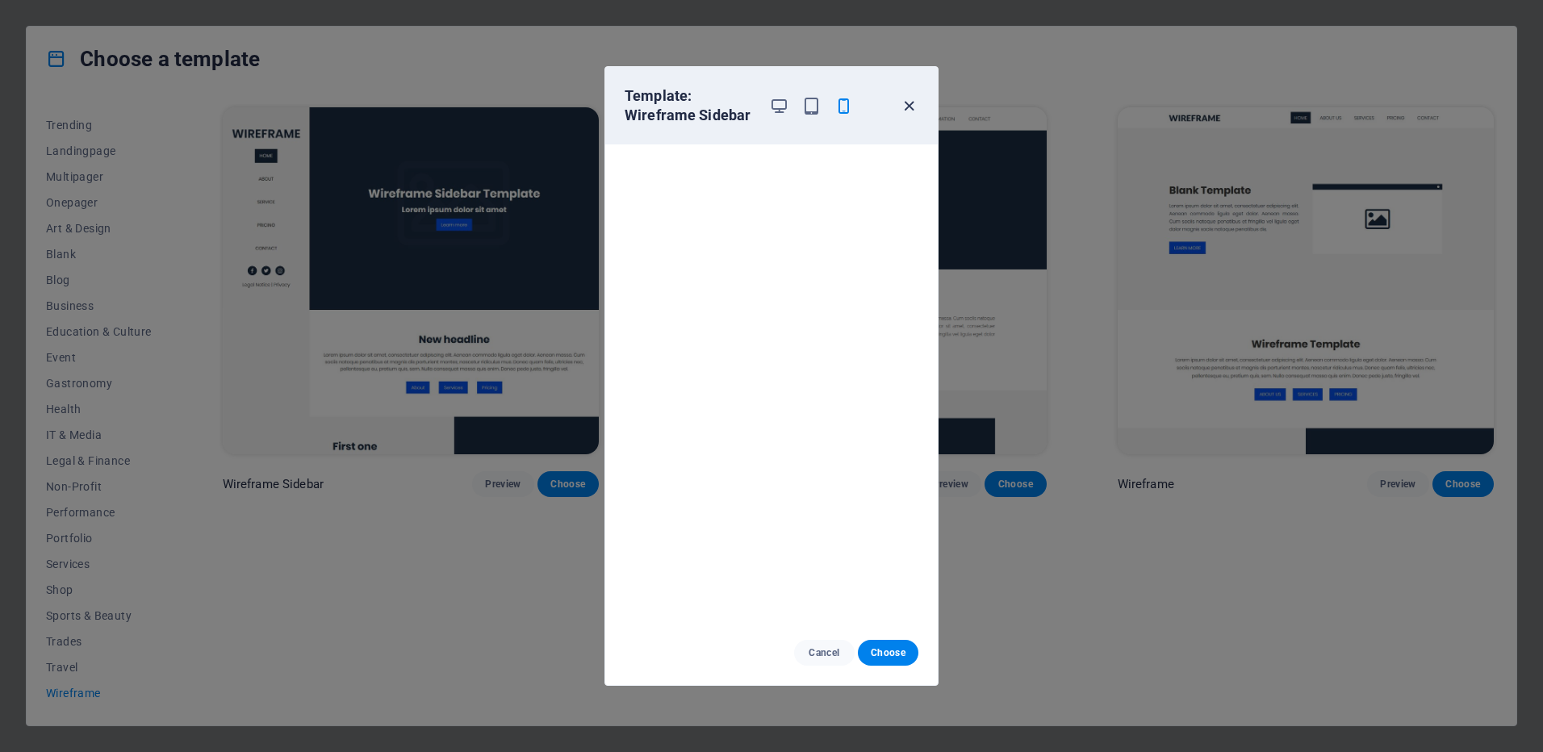
click at [904, 106] on icon "button" at bounding box center [909, 106] width 19 height 19
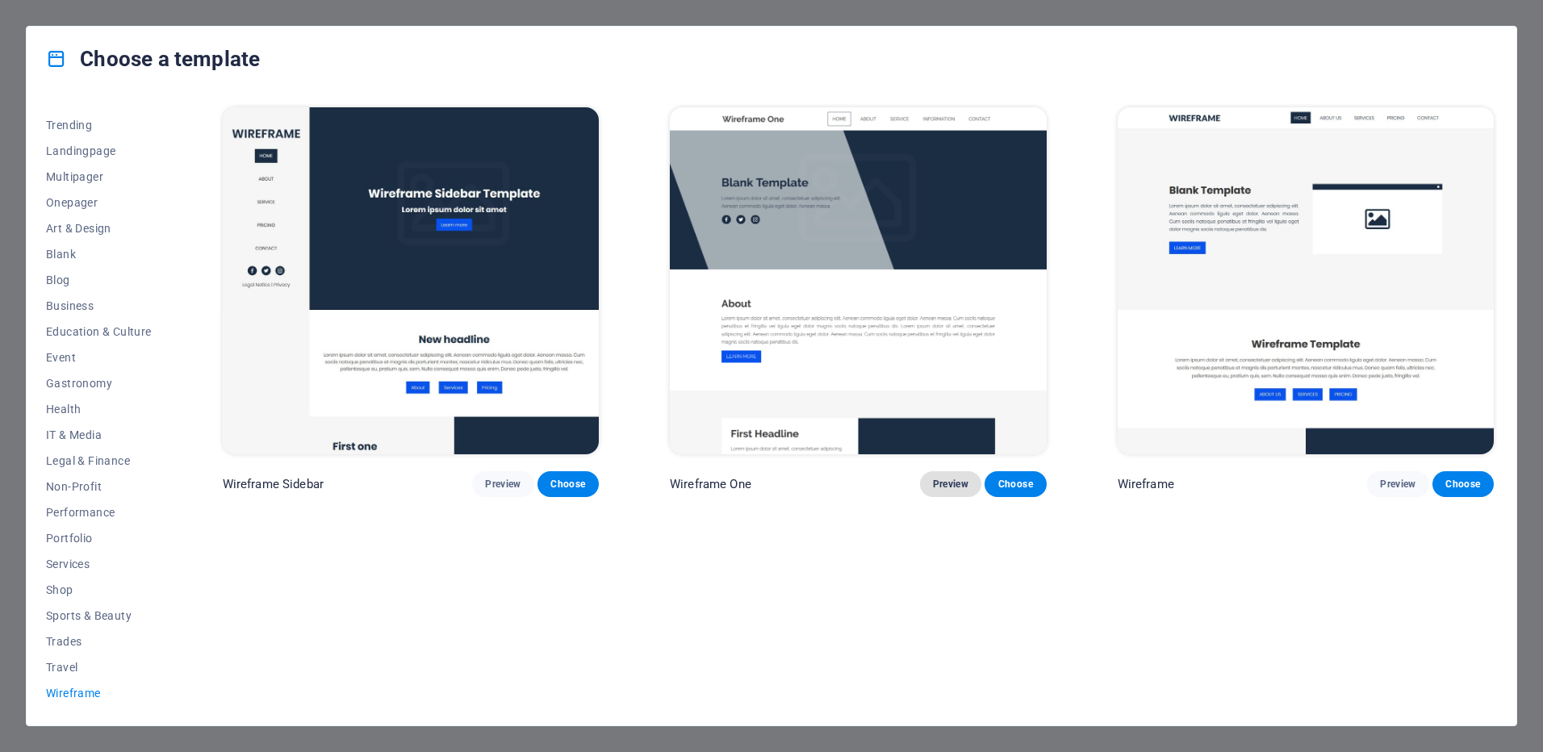
click at [947, 478] on span "Preview" at bounding box center [950, 484] width 35 height 13
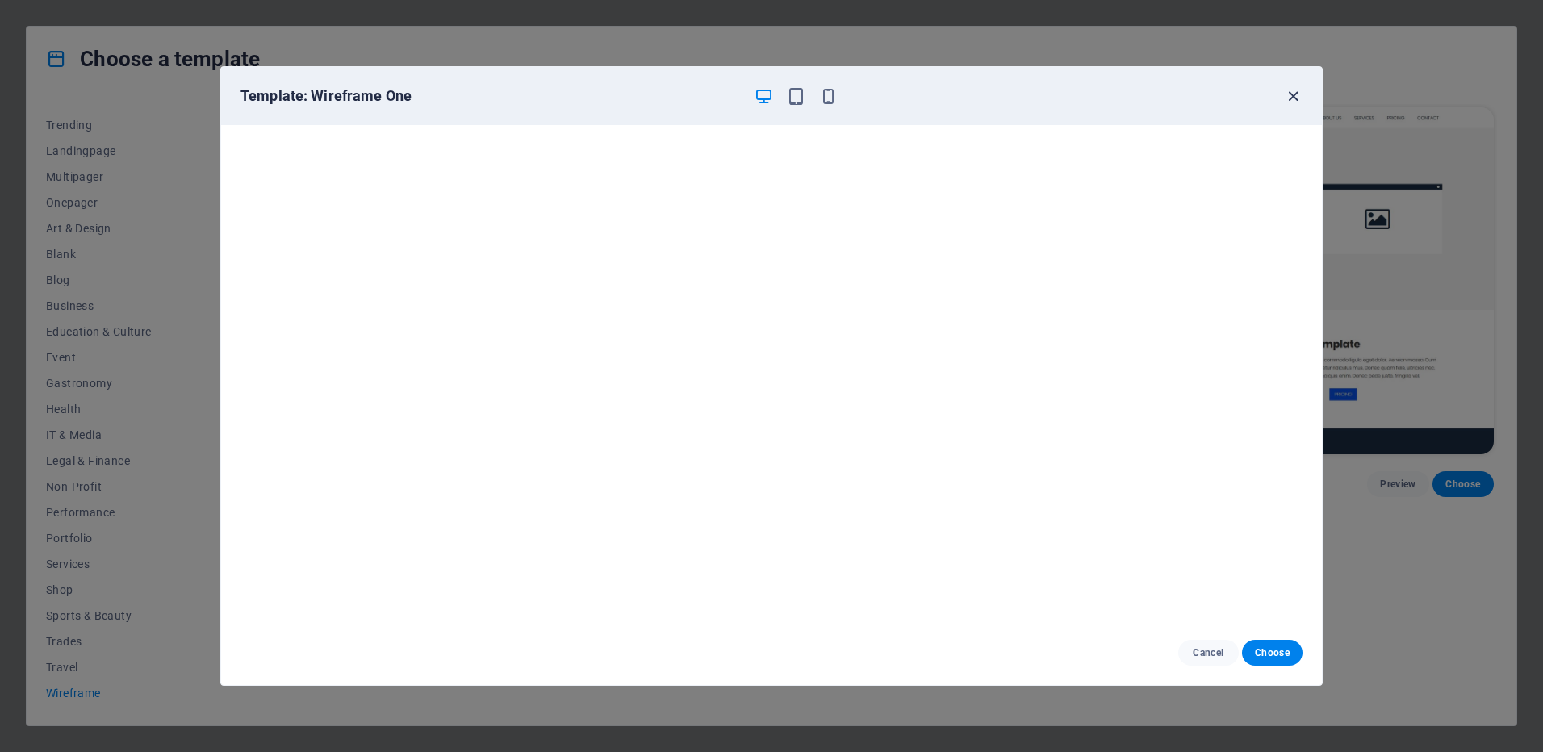
click at [1298, 98] on icon "button" at bounding box center [1293, 96] width 19 height 19
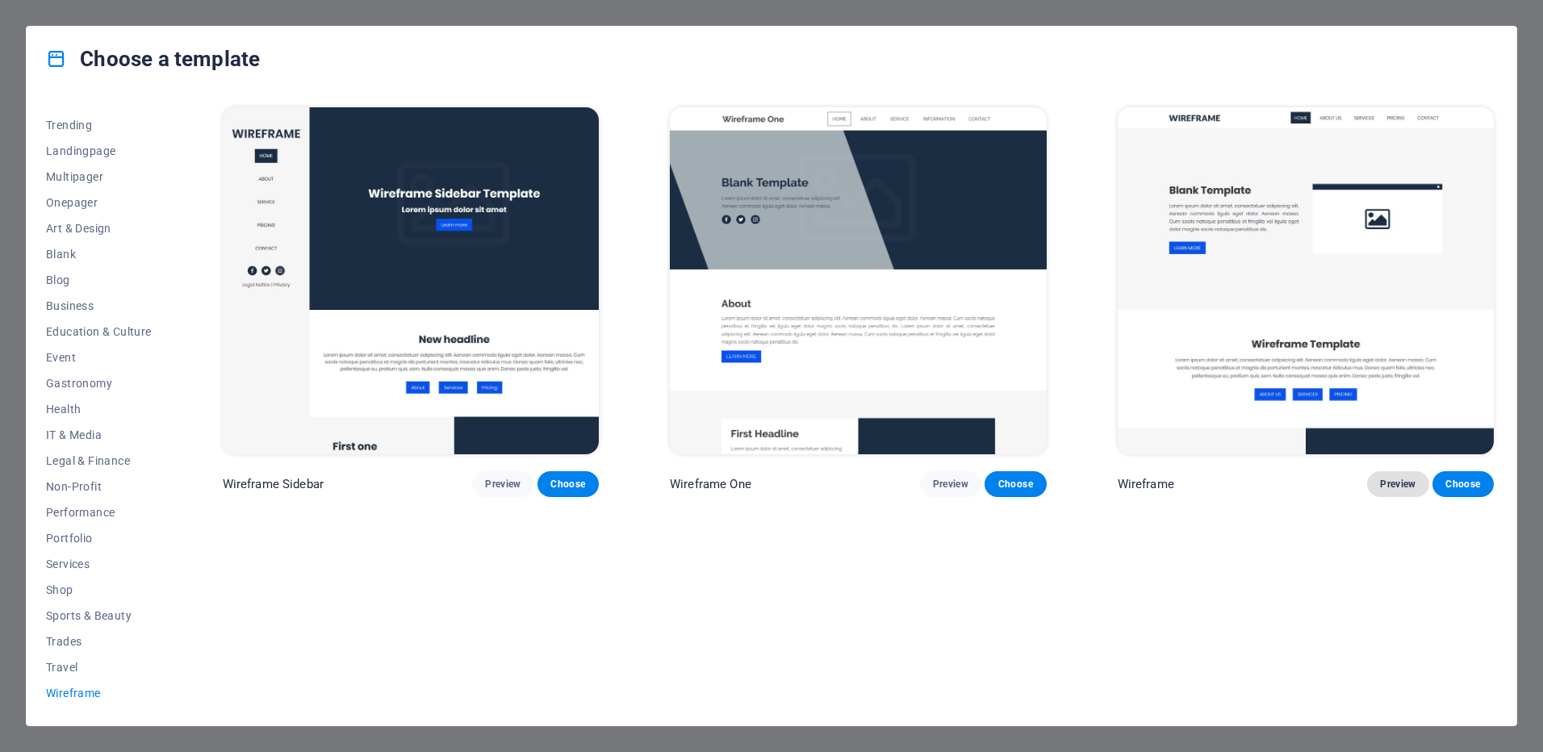
click at [1409, 478] on span "Preview" at bounding box center [1397, 484] width 35 height 13
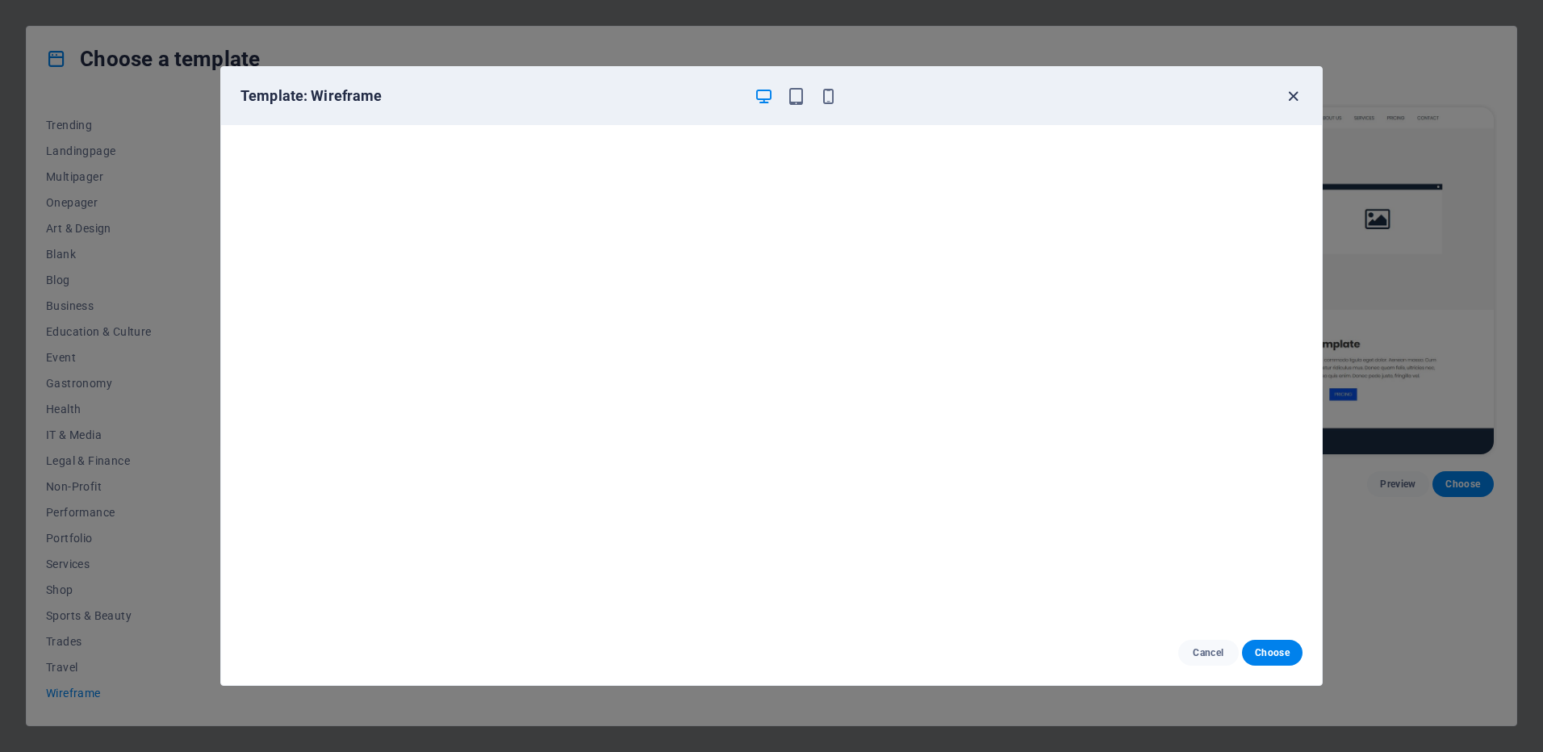
click at [1287, 103] on icon "button" at bounding box center [1293, 96] width 19 height 19
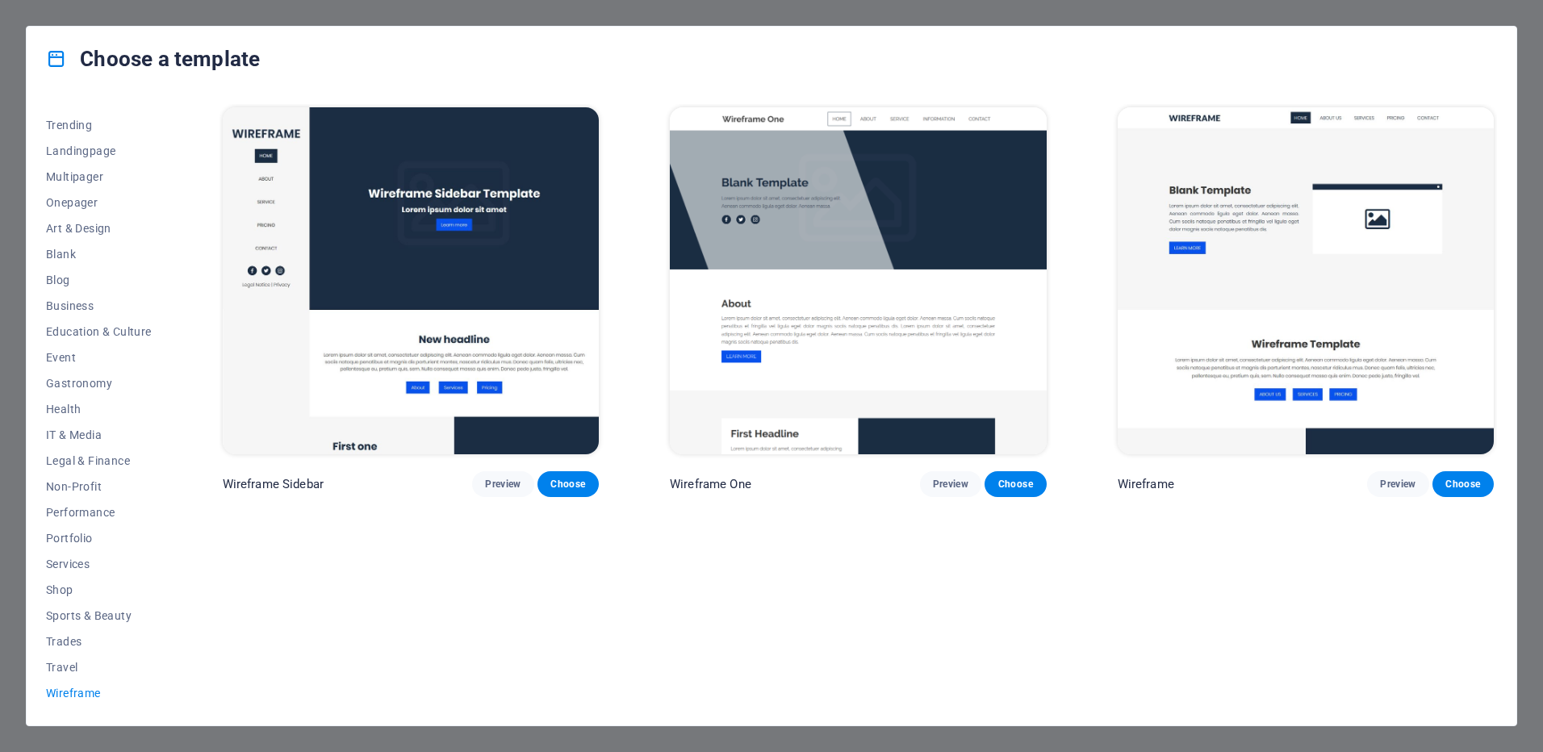
click at [48, 18] on div "Choose a template All Templates My Templates New Trending Landingpage Multipage…" at bounding box center [771, 376] width 1543 height 752
